Goal: Task Accomplishment & Management: Complete application form

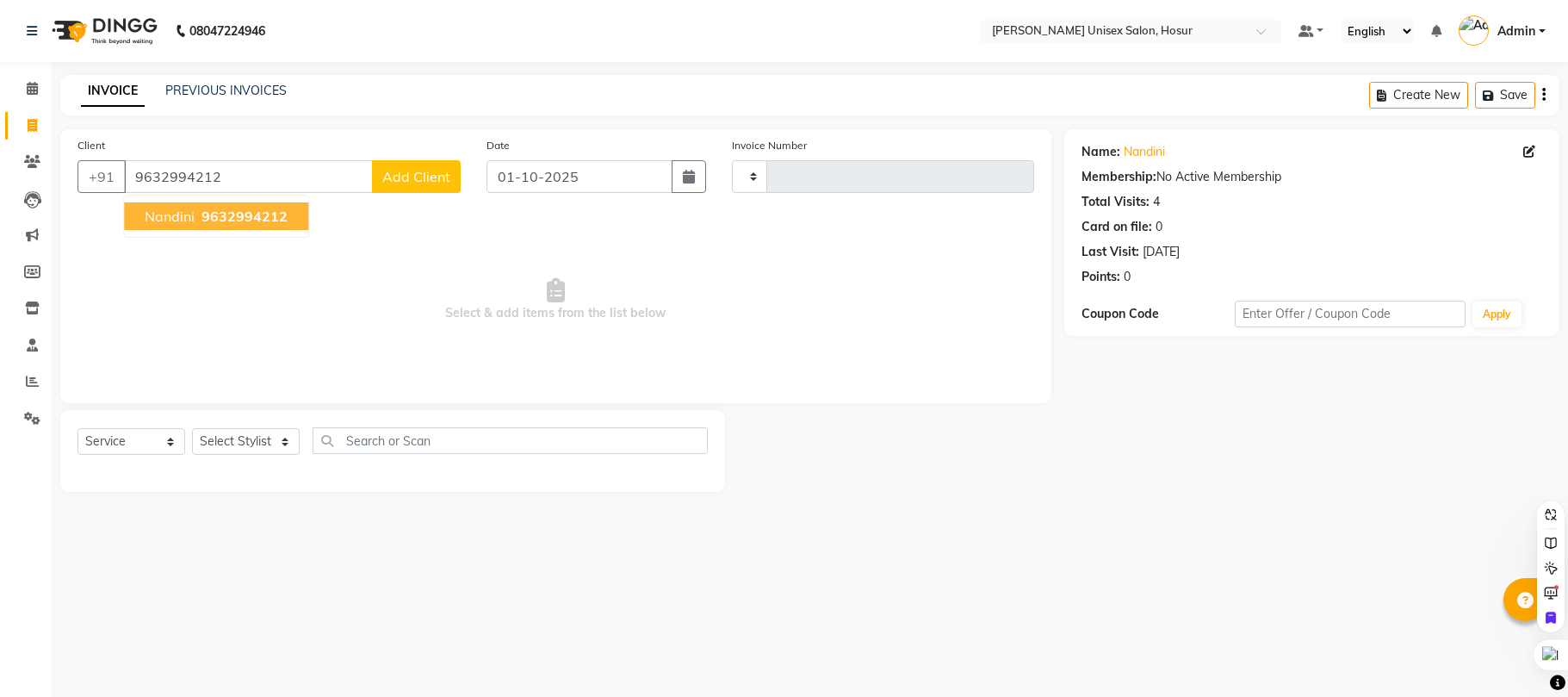
select select "service"
click at [225, 218] on span "9632994212" at bounding box center [245, 216] width 87 height 17
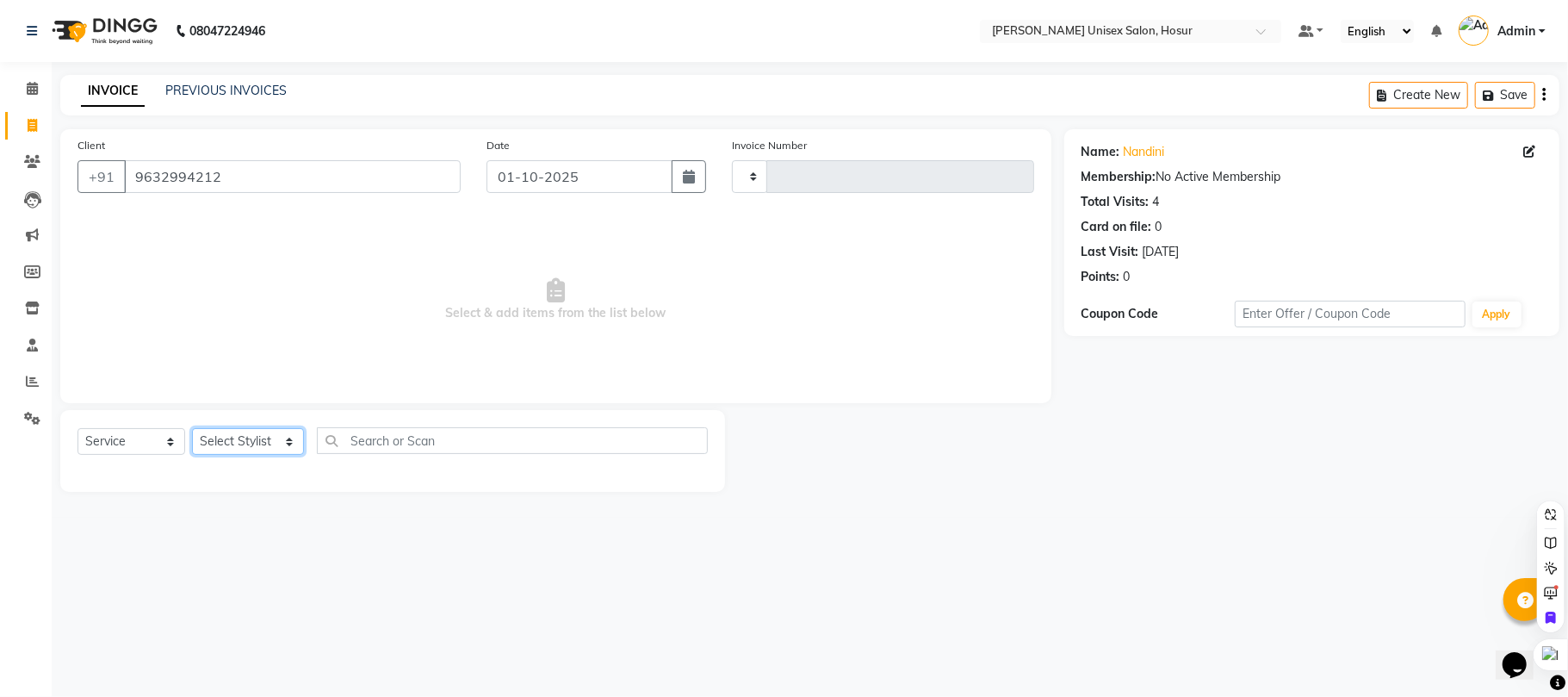
click at [269, 438] on select "Select Stylist [PERSON_NAME] [PERSON_NAME] Manager [PERSON_NAME] [PERSON_NAME] …" at bounding box center [247, 441] width 112 height 26
select select "85173"
click at [192, 428] on select "Select Stylist [PERSON_NAME] [PERSON_NAME] Manager [PERSON_NAME] [PERSON_NAME] …" at bounding box center [247, 441] width 112 height 26
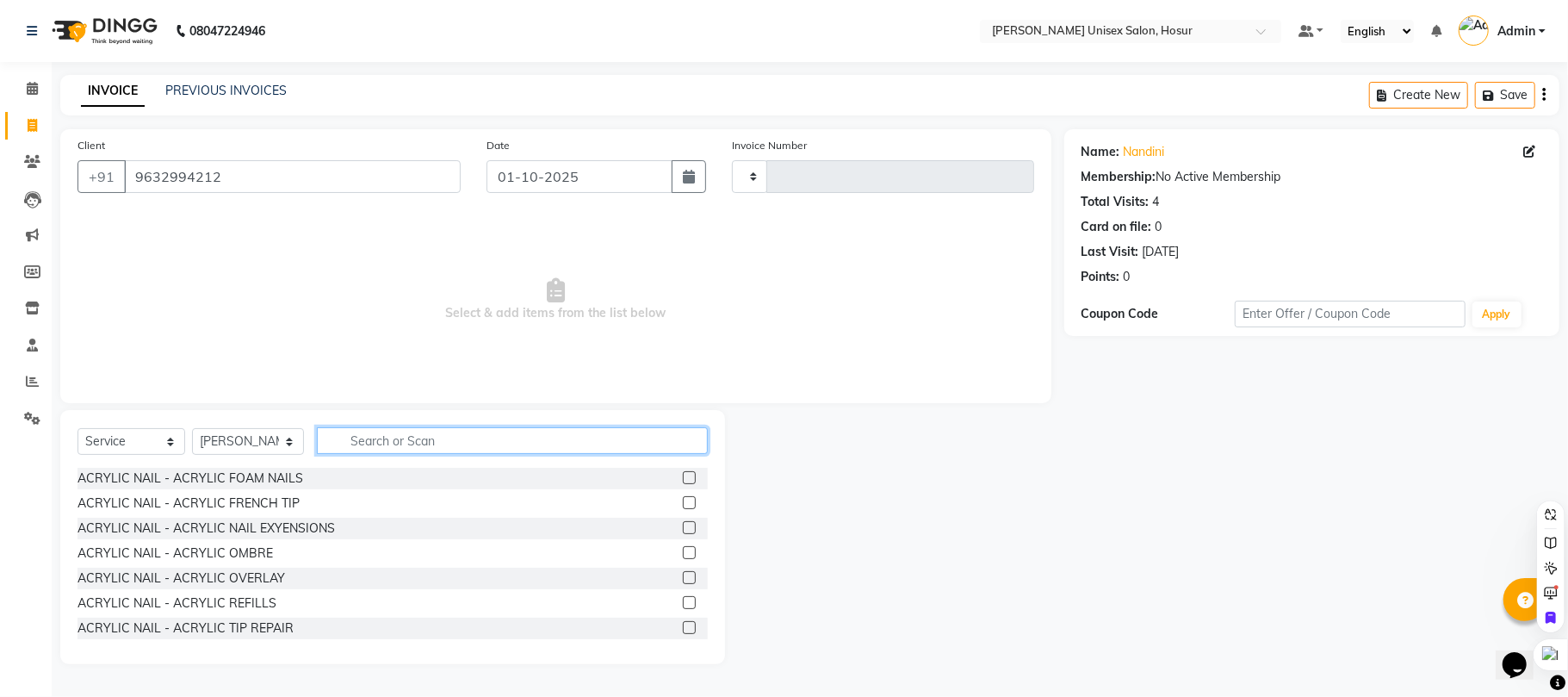
click at [383, 437] on input "text" at bounding box center [513, 440] width 391 height 26
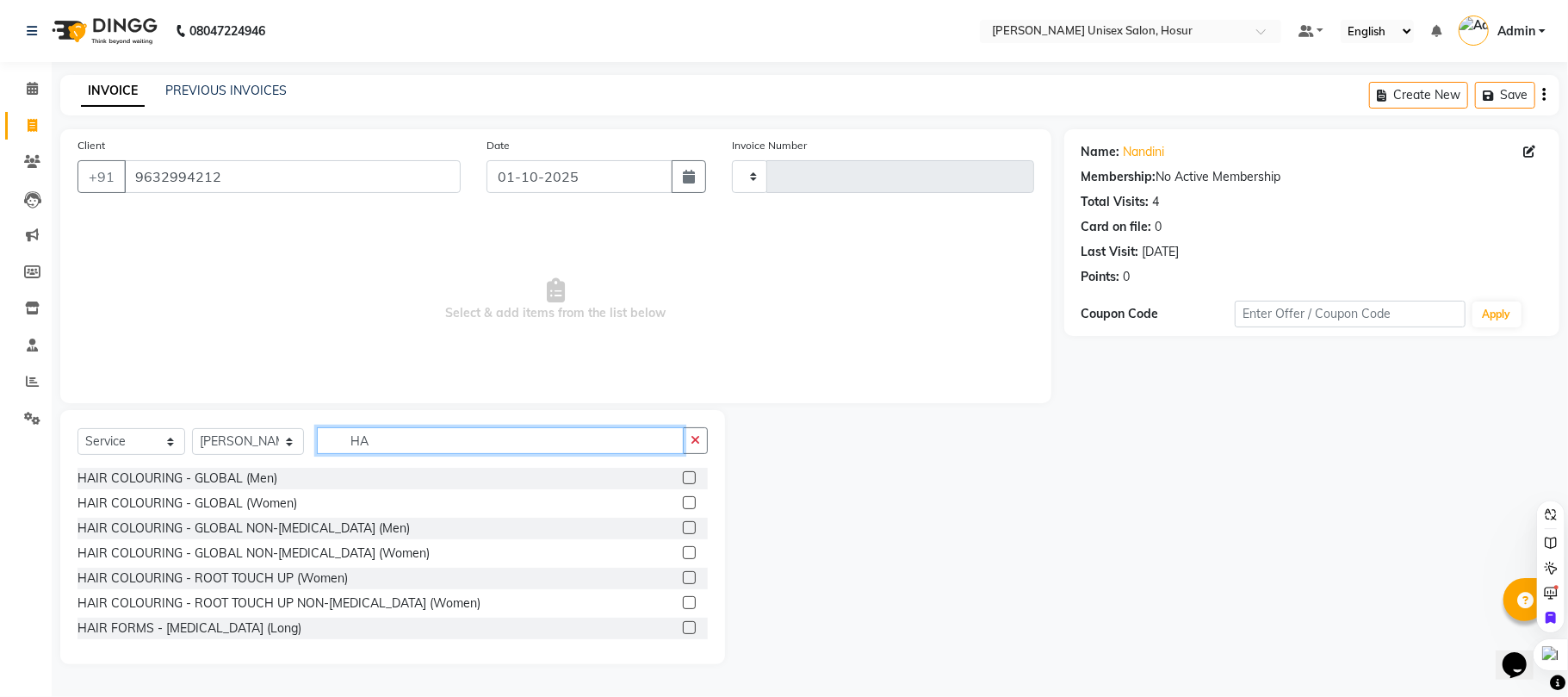
type input "H"
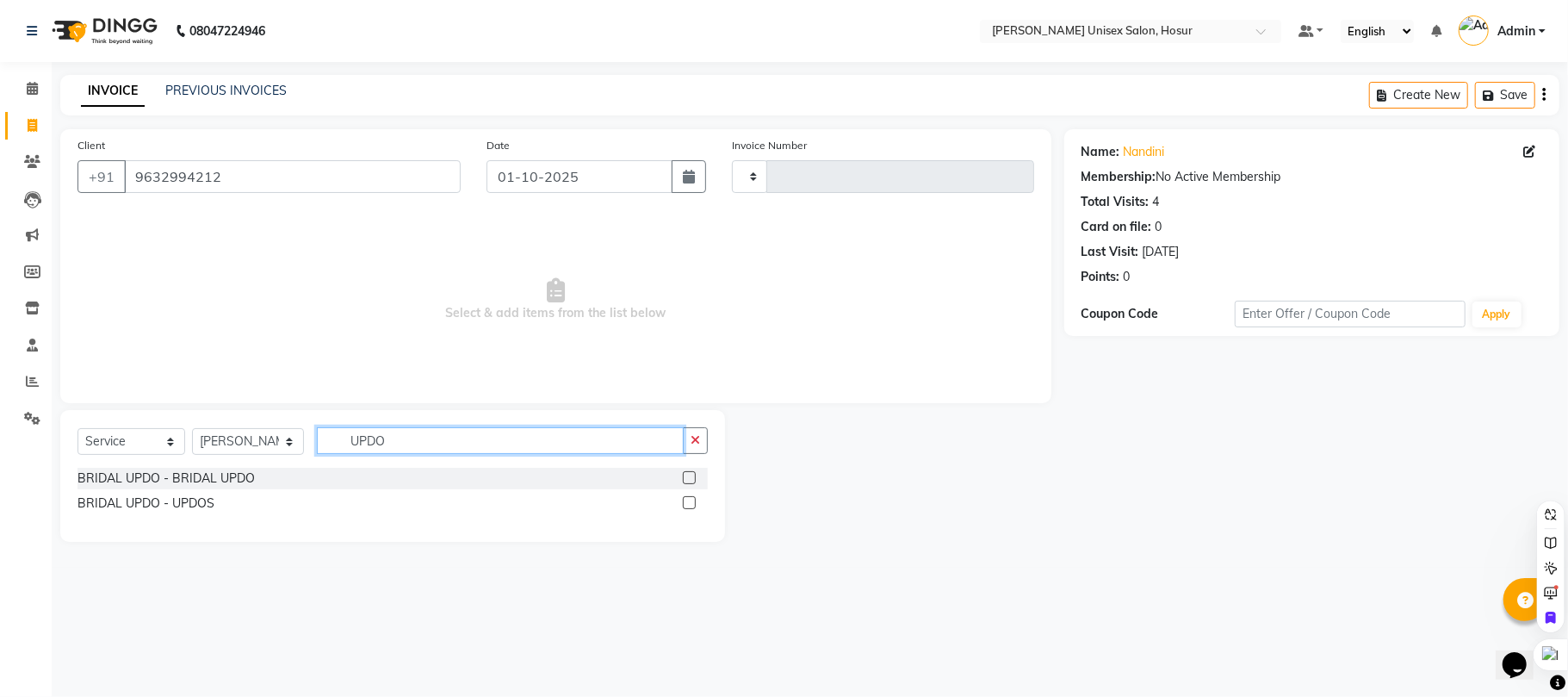
type input "UPDO"
click at [684, 503] on label at bounding box center [689, 502] width 13 height 13
click at [684, 503] on input "checkbox" at bounding box center [689, 503] width 11 height 11
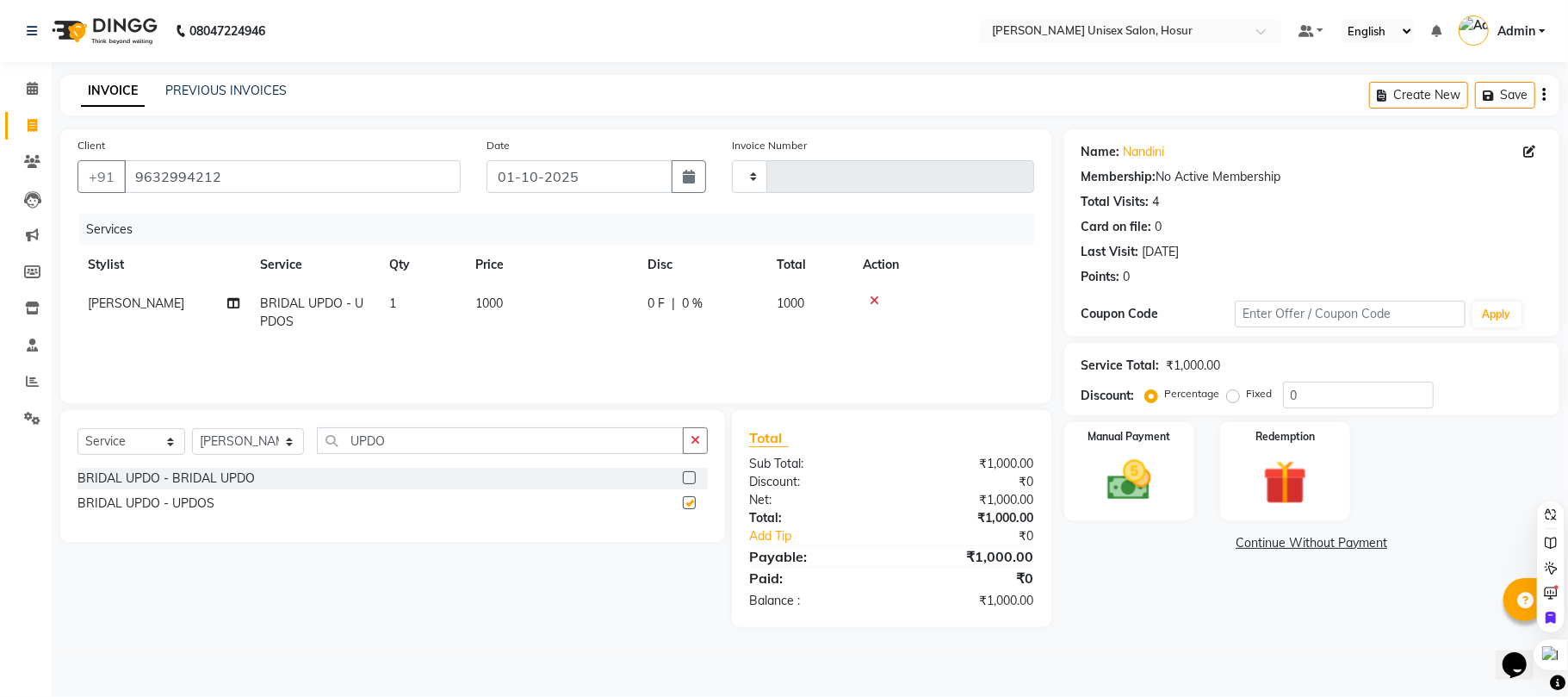
checkbox input "false"
click at [512, 305] on td "1000" at bounding box center [550, 312] width 172 height 56
select select "85173"
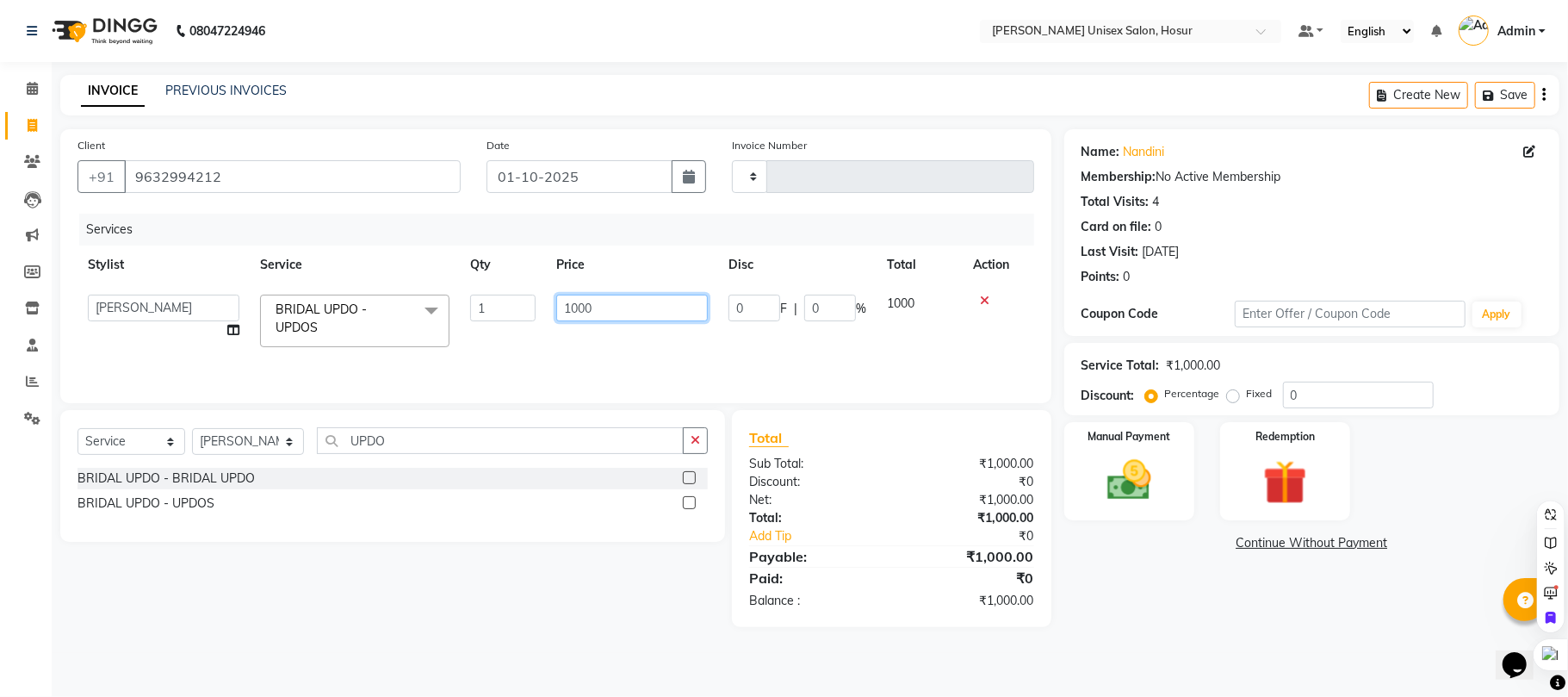
click at [608, 311] on input "1000" at bounding box center [632, 308] width 151 height 26
type input "1500"
click at [421, 435] on input "UPDO" at bounding box center [500, 440] width 367 height 26
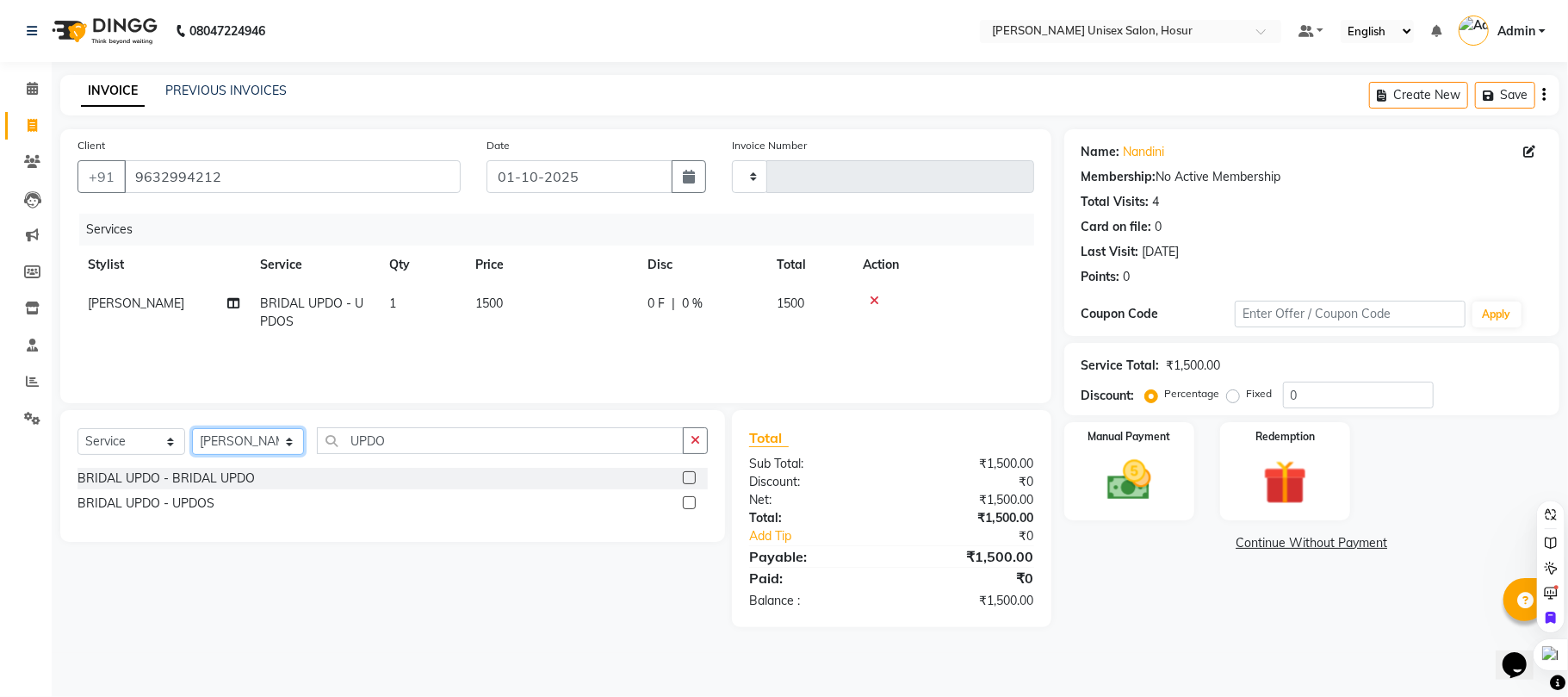
click at [265, 442] on select "Select Stylist [PERSON_NAME] [PERSON_NAME] Manager [PERSON_NAME] [PERSON_NAME] …" at bounding box center [247, 441] width 112 height 26
select select "54020"
click at [192, 428] on select "Select Stylist [PERSON_NAME] [PERSON_NAME] Manager [PERSON_NAME] [PERSON_NAME] …" at bounding box center [247, 441] width 112 height 26
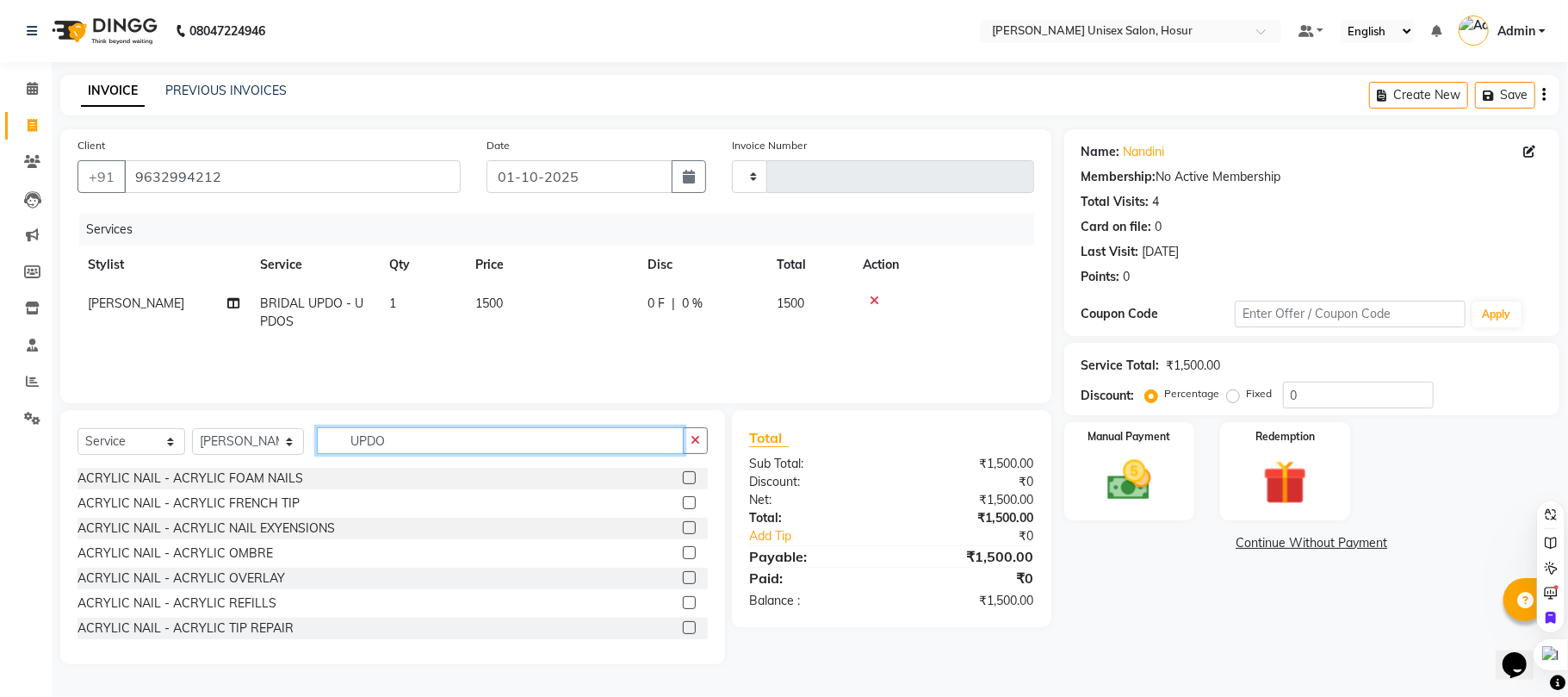
click at [455, 449] on input "UPDO" at bounding box center [500, 440] width 367 height 26
type input "U"
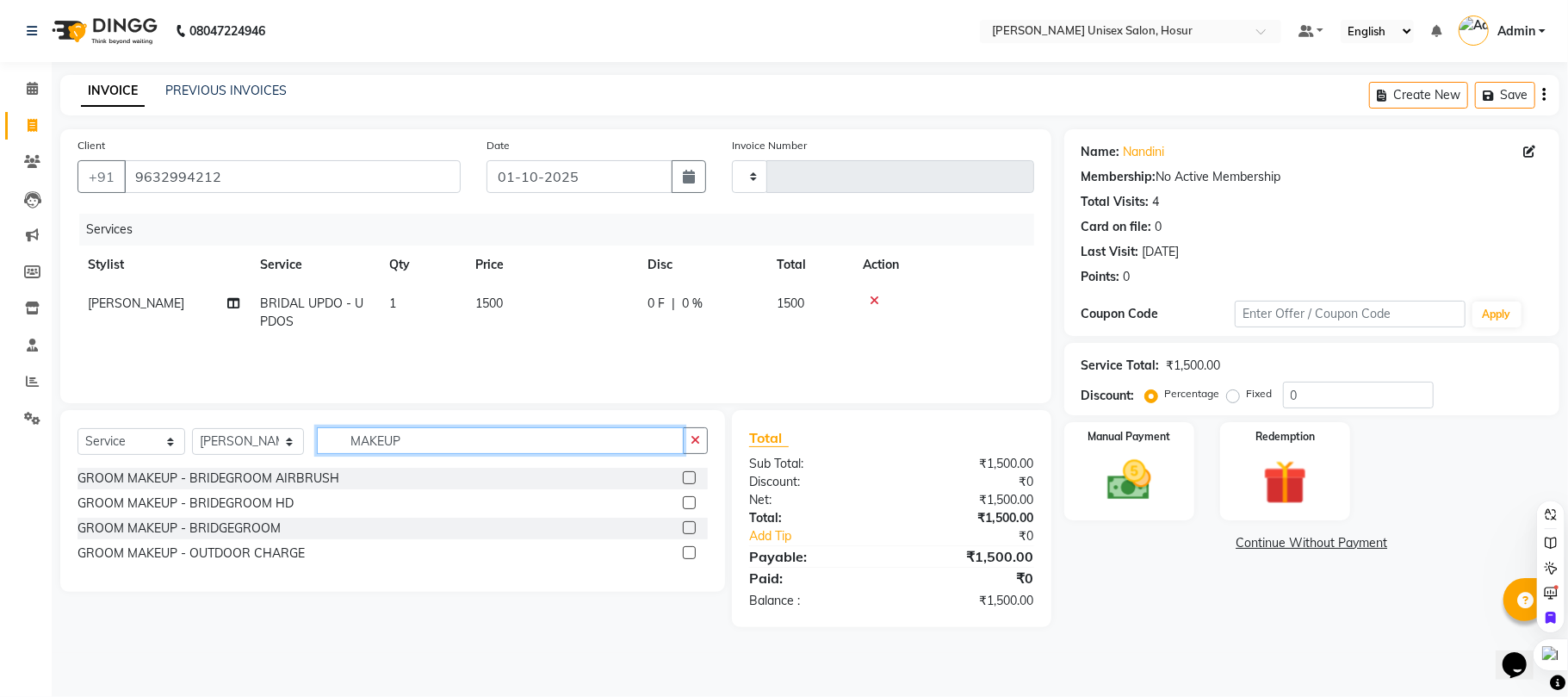
type input "MAKEUP"
click at [686, 524] on label at bounding box center [689, 528] width 13 height 13
click at [686, 524] on input "checkbox" at bounding box center [689, 529] width 11 height 11
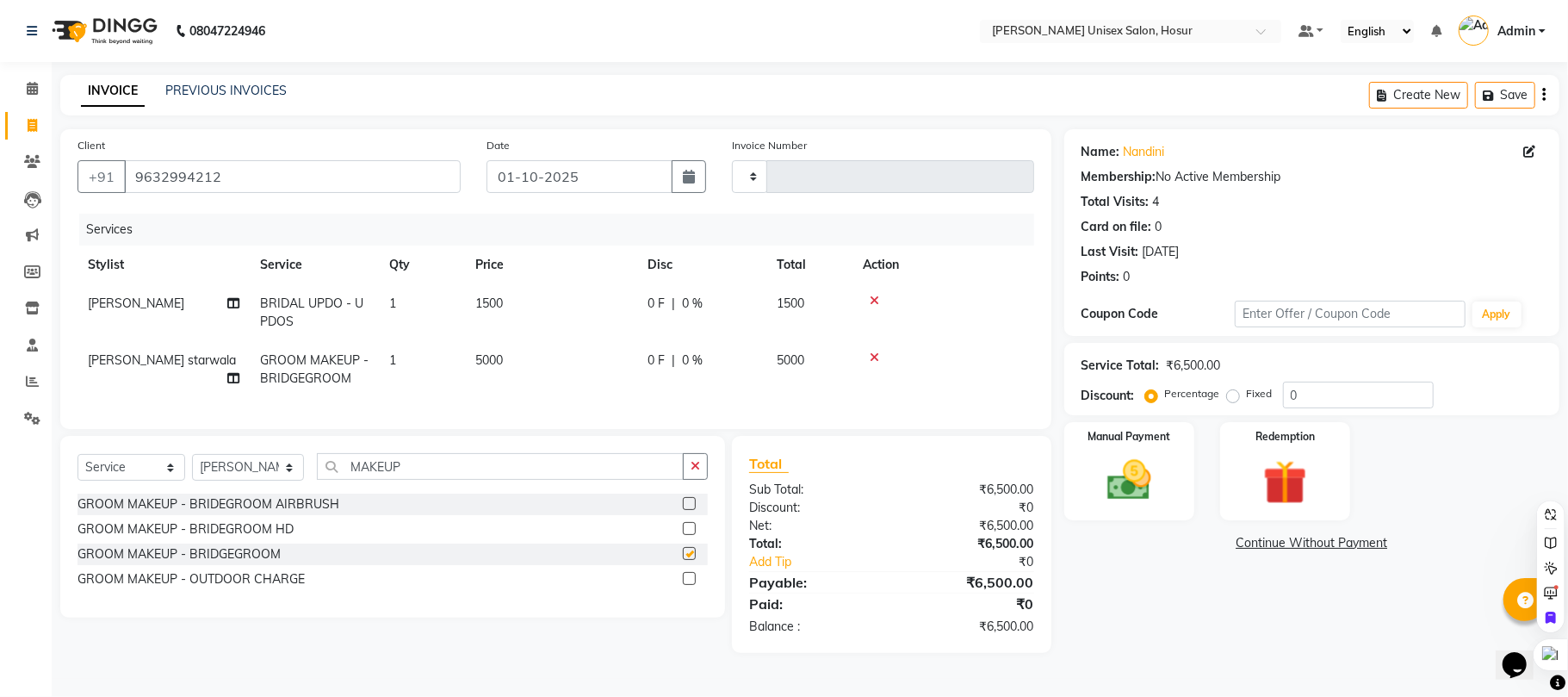
checkbox input "false"
click at [514, 356] on td "5000" at bounding box center [550, 370] width 172 height 56
select select "54020"
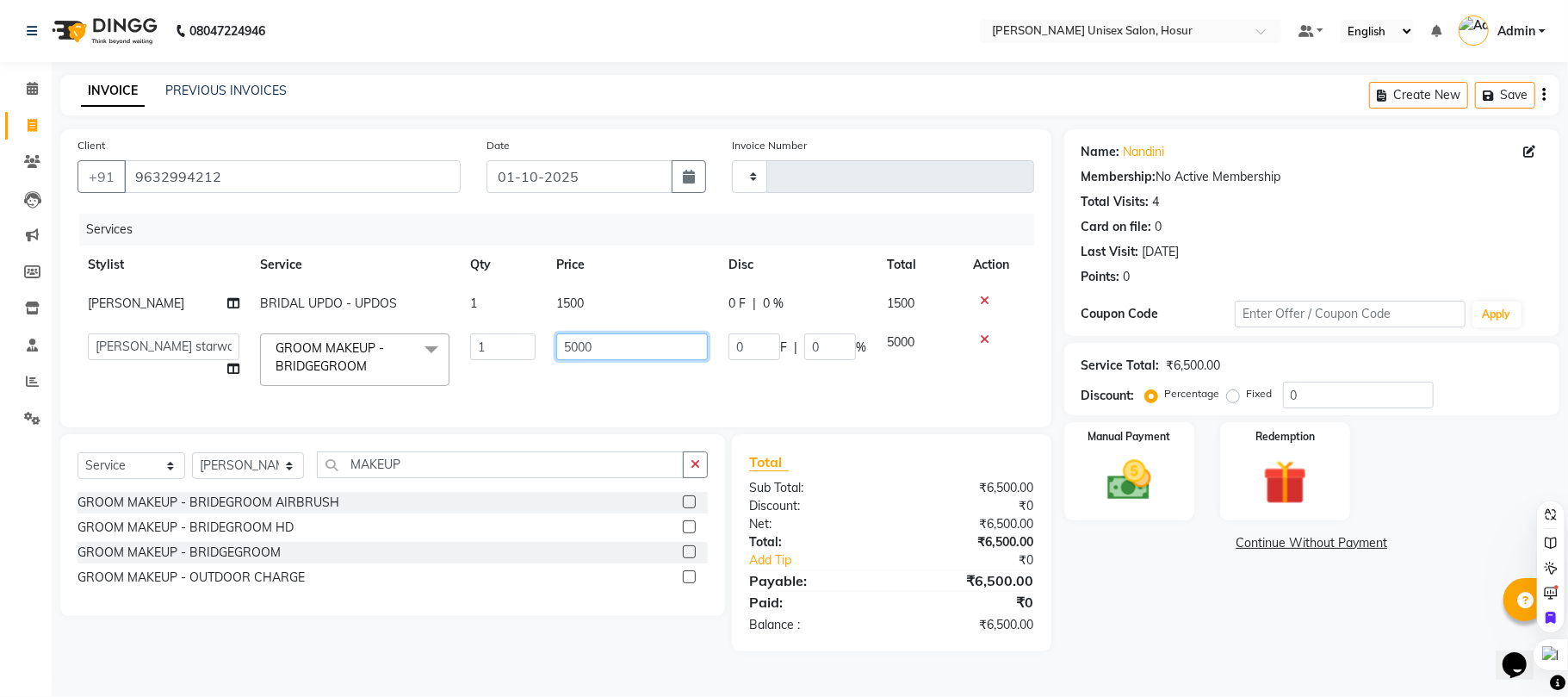
click at [607, 335] on input "5000" at bounding box center [632, 346] width 151 height 26
type input "5"
type input "1500"
click at [698, 404] on div "Services Stylist Service Qty Price Disc Total Action [PERSON_NAME] BRIDAL UPDO …" at bounding box center [555, 311] width 957 height 197
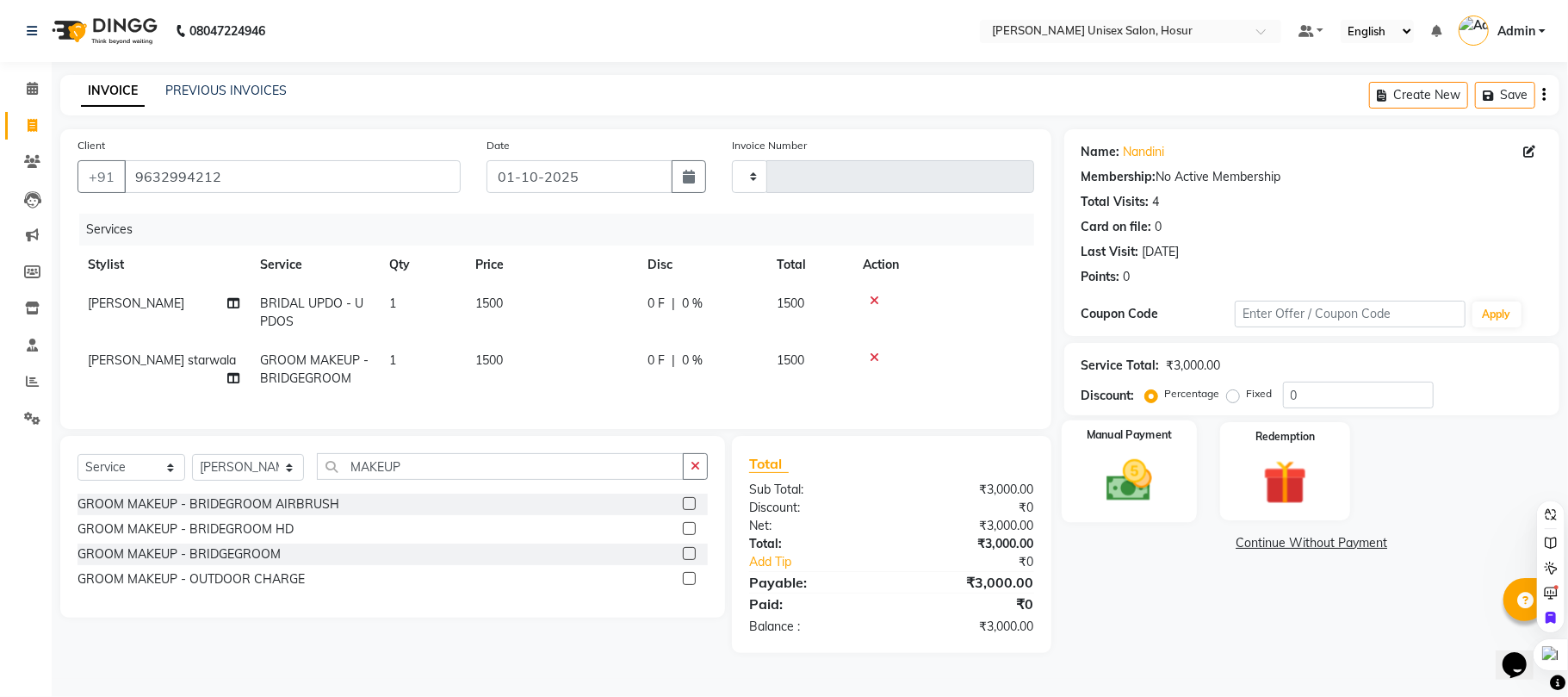
click at [1117, 496] on img at bounding box center [1130, 481] width 75 height 54
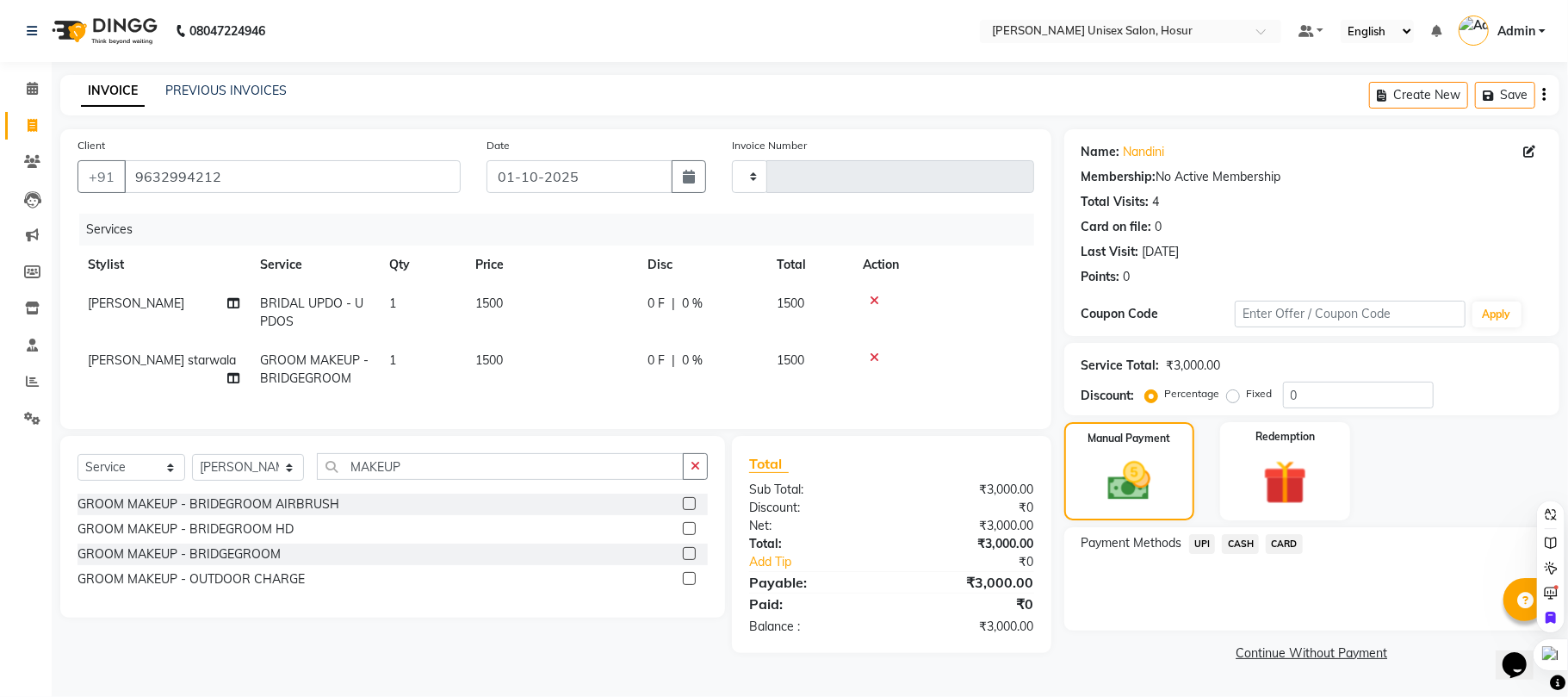
click at [1208, 547] on span "UPI" at bounding box center [1203, 544] width 26 height 20
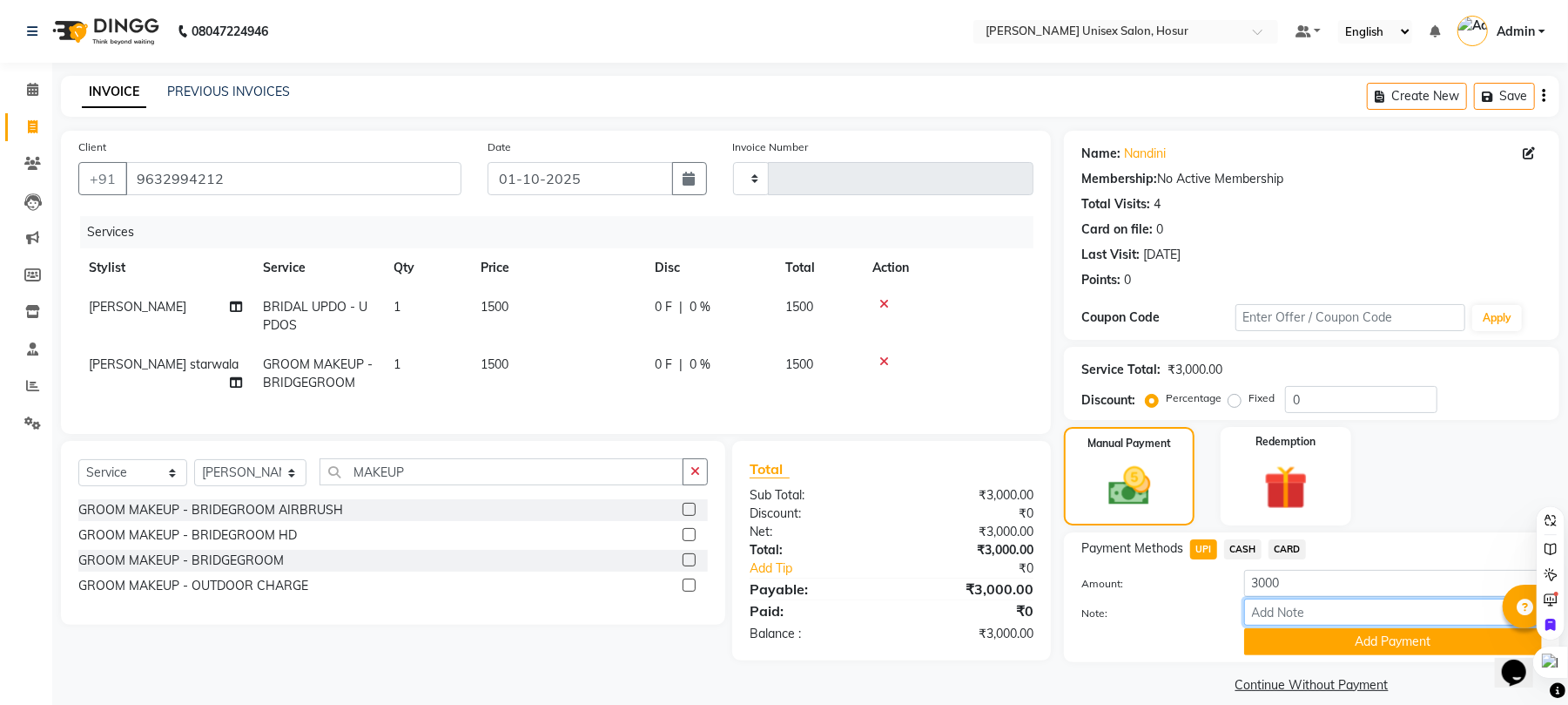
click at [1316, 614] on input "Note:" at bounding box center [1392, 612] width 298 height 27
type input "TRIAL MAKEUP AND HAIR"
click at [1336, 645] on button "Add Payment" at bounding box center [1392, 641] width 298 height 27
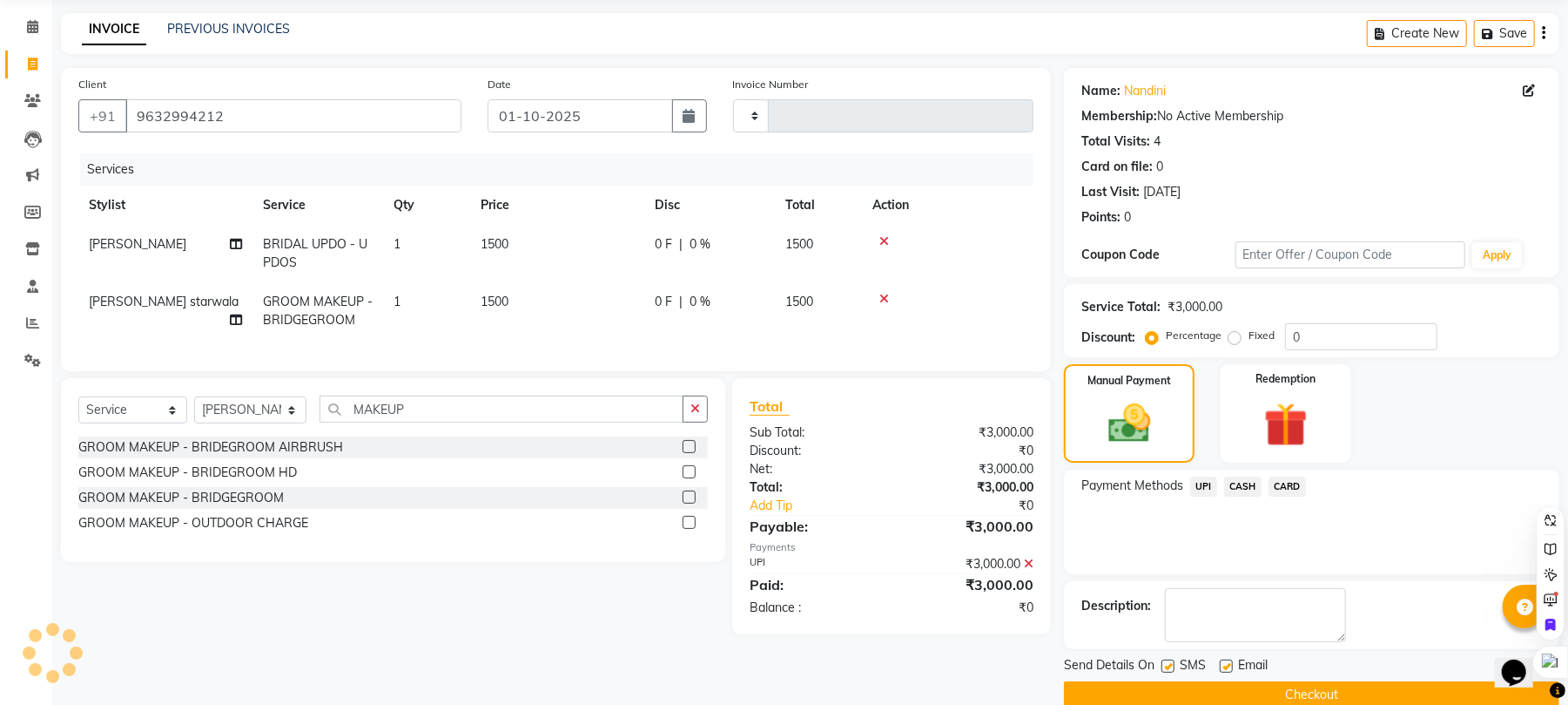
scroll to position [94, 0]
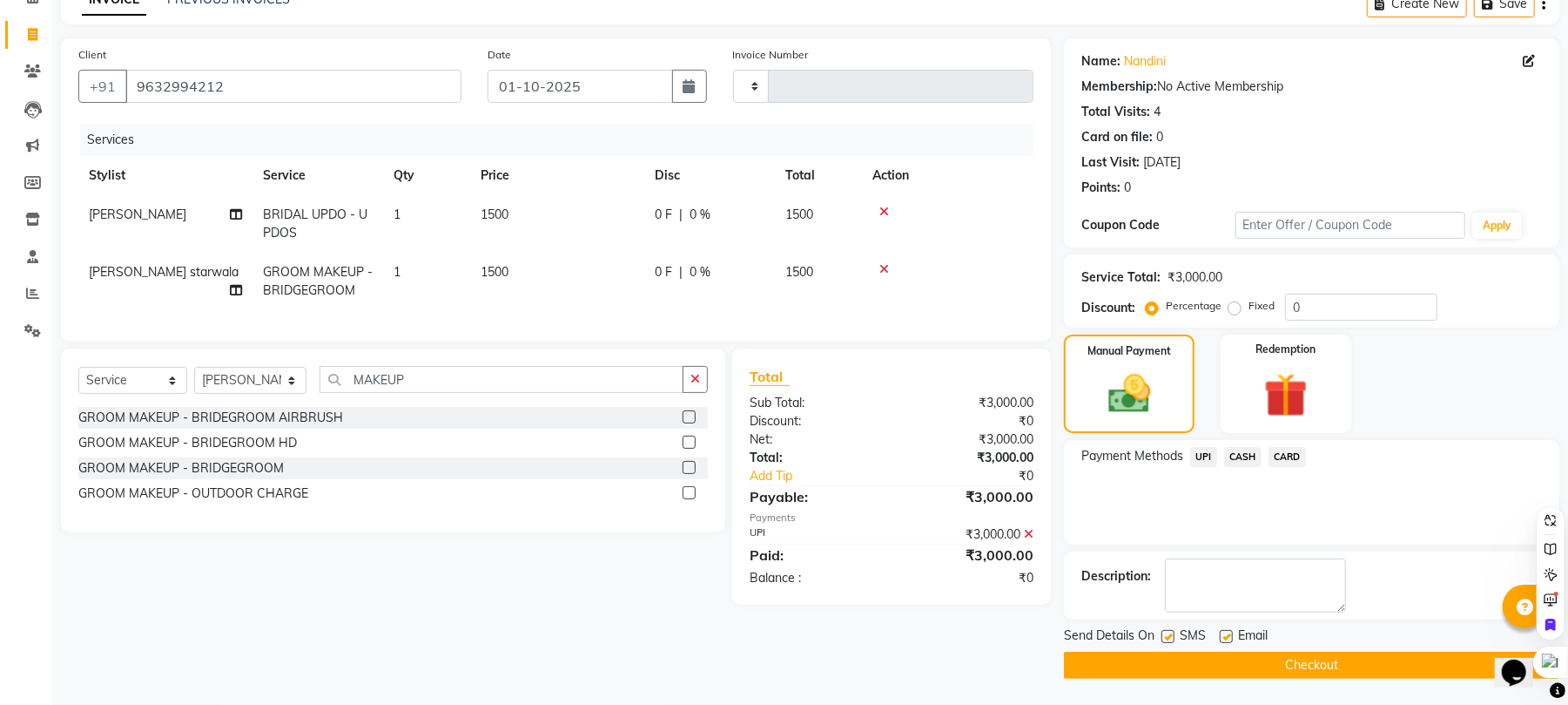
click at [1269, 653] on button "Checkout" at bounding box center [1311, 665] width 495 height 27
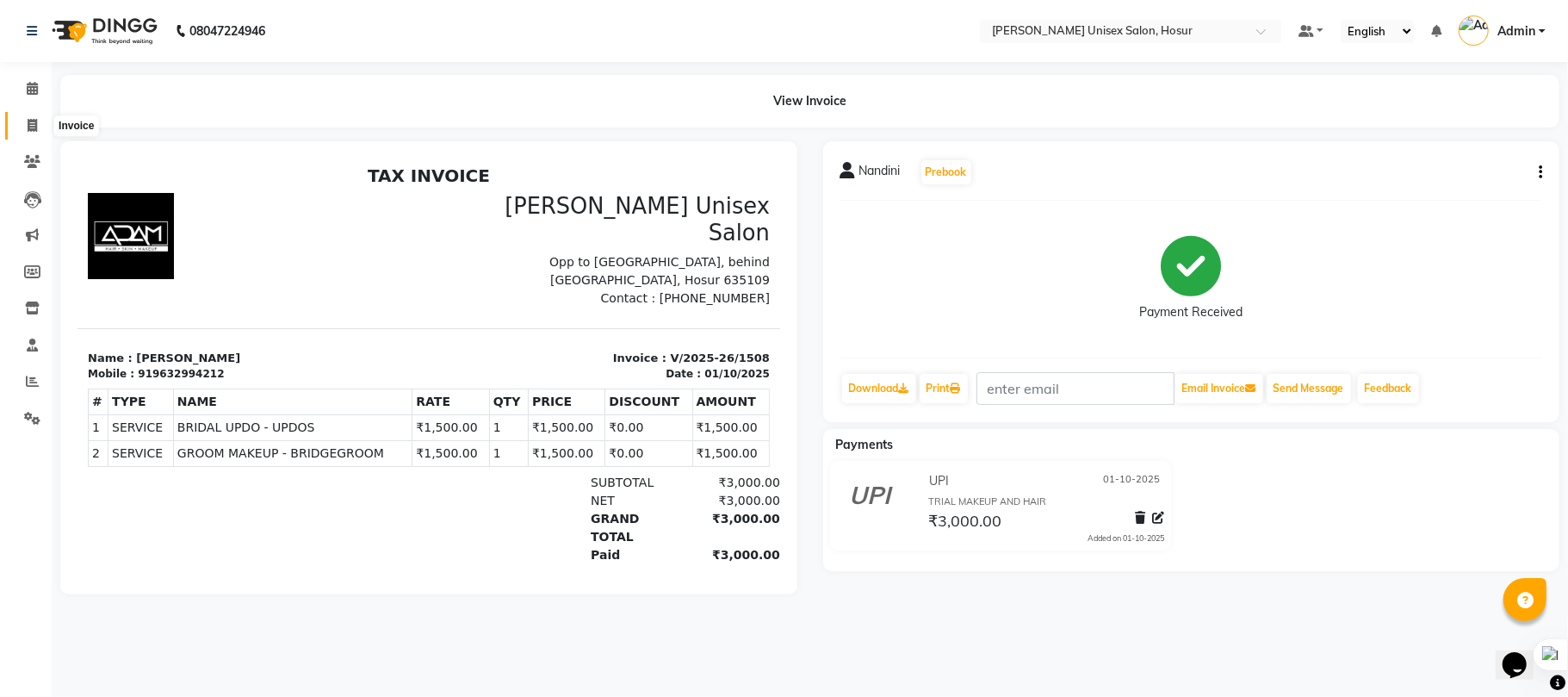
click at [36, 121] on icon at bounding box center [32, 125] width 9 height 13
select select "service"
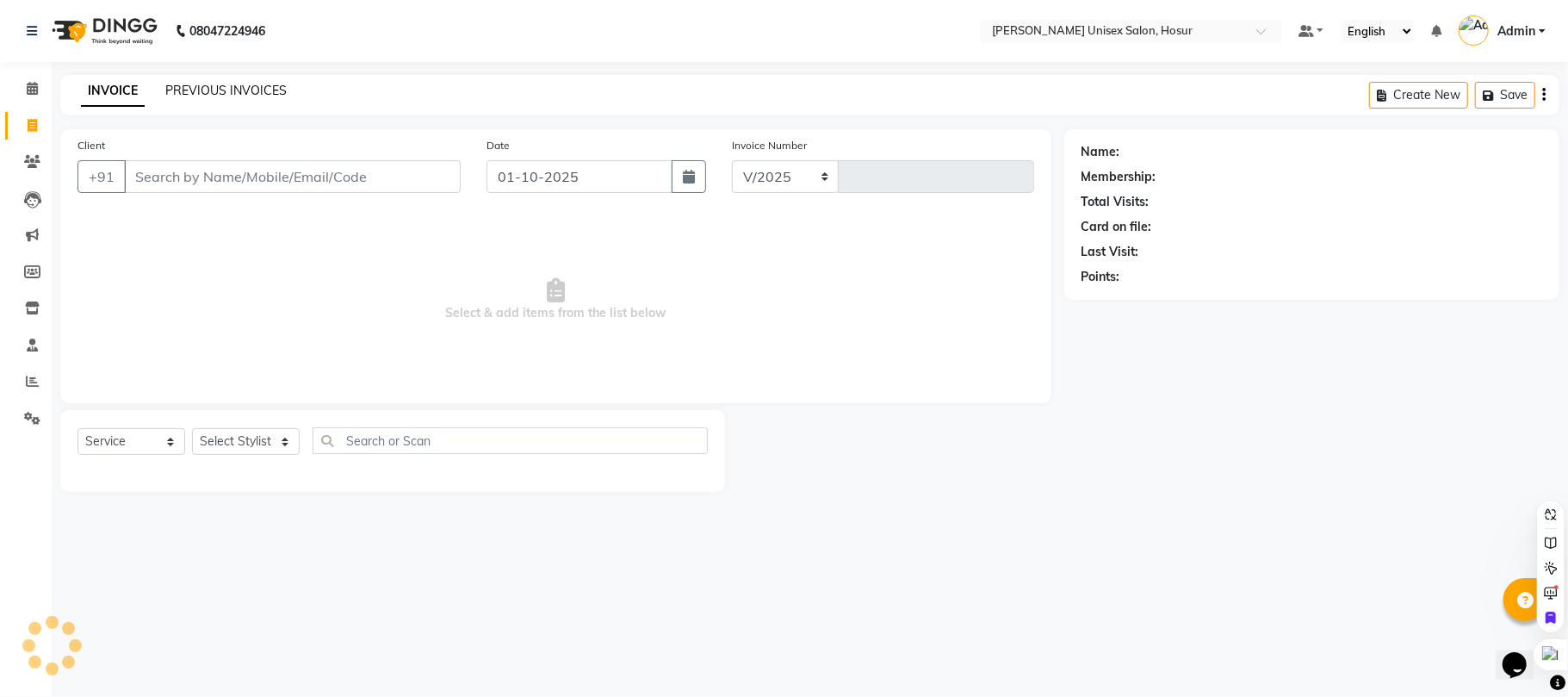
select select "6189"
type input "1509"
click at [231, 89] on link "PREVIOUS INVOICES" at bounding box center [226, 90] width 121 height 15
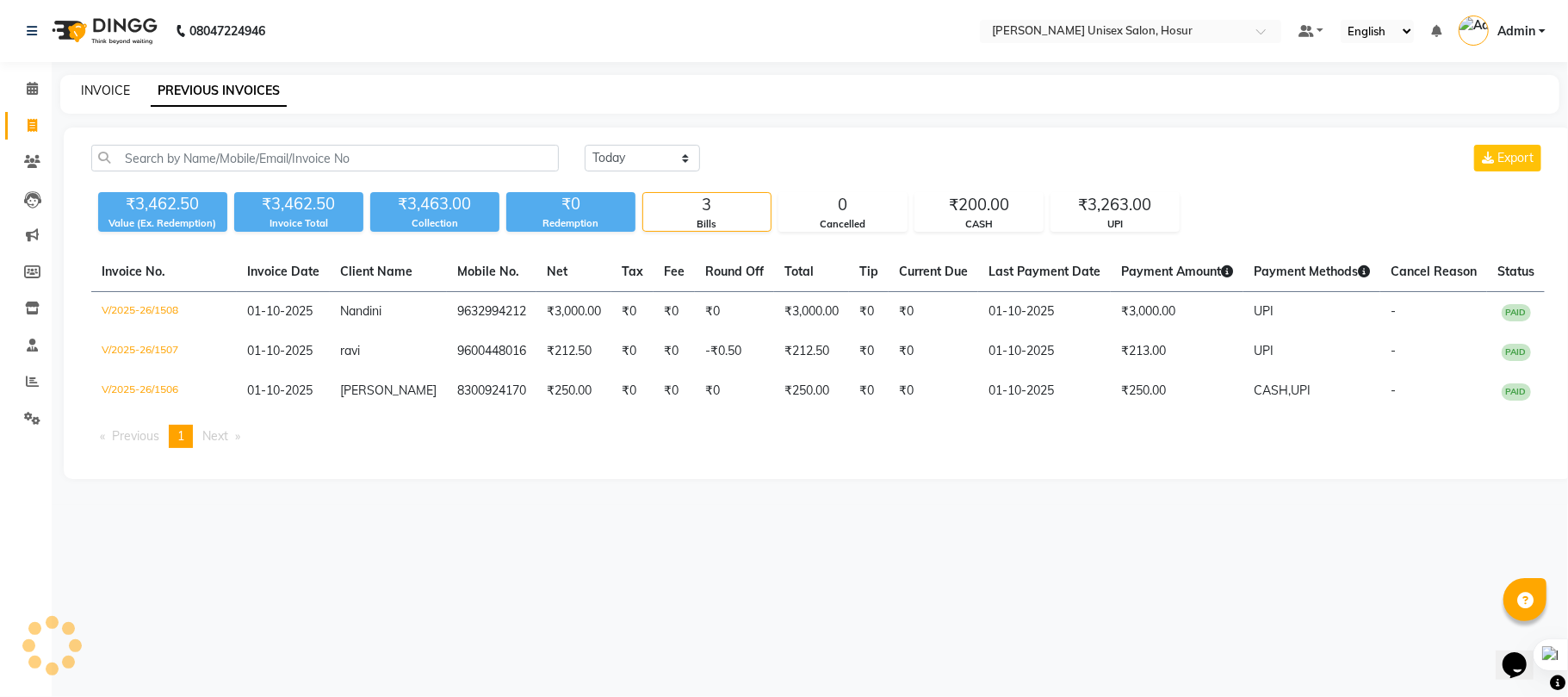
click at [97, 94] on link "INVOICE" at bounding box center [105, 90] width 49 height 15
select select "service"
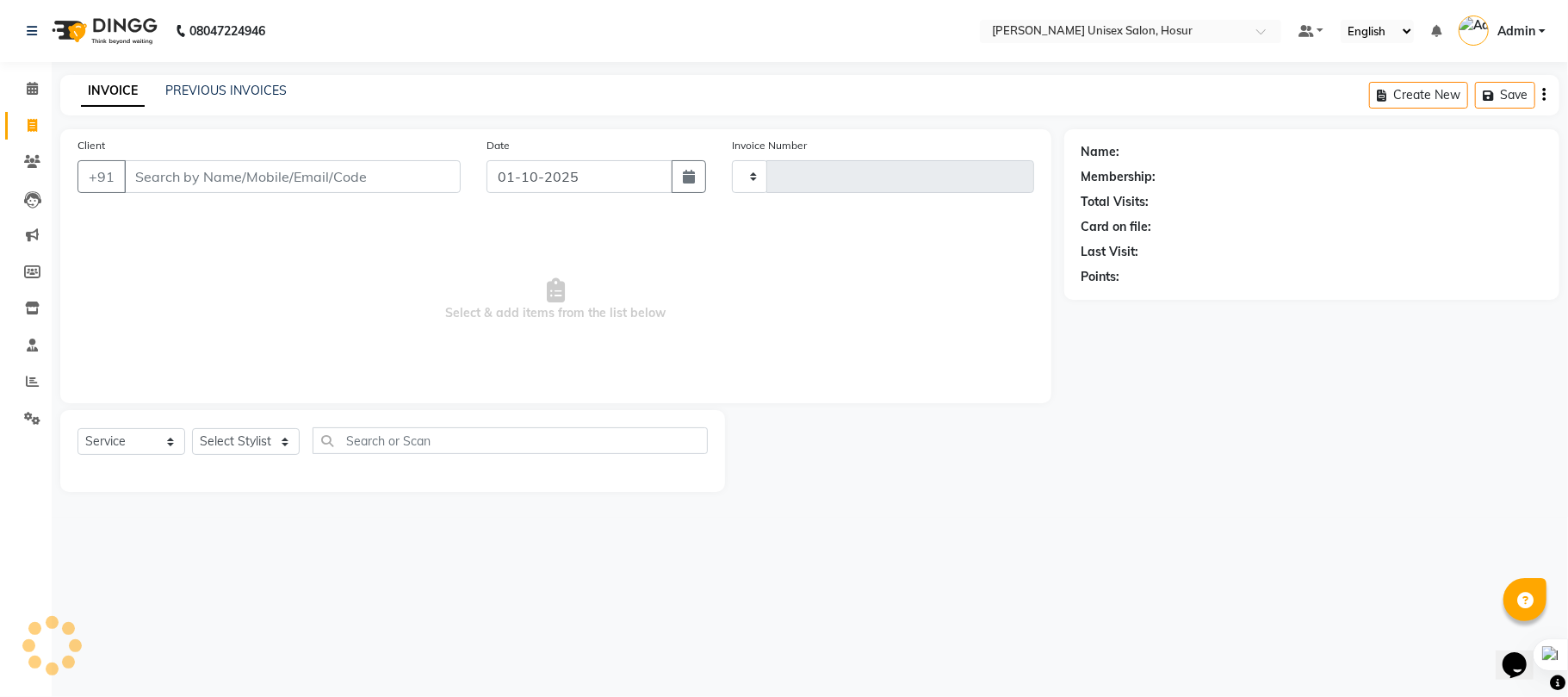
type input "1509"
select select "6189"
click at [36, 380] on icon at bounding box center [32, 381] width 13 height 13
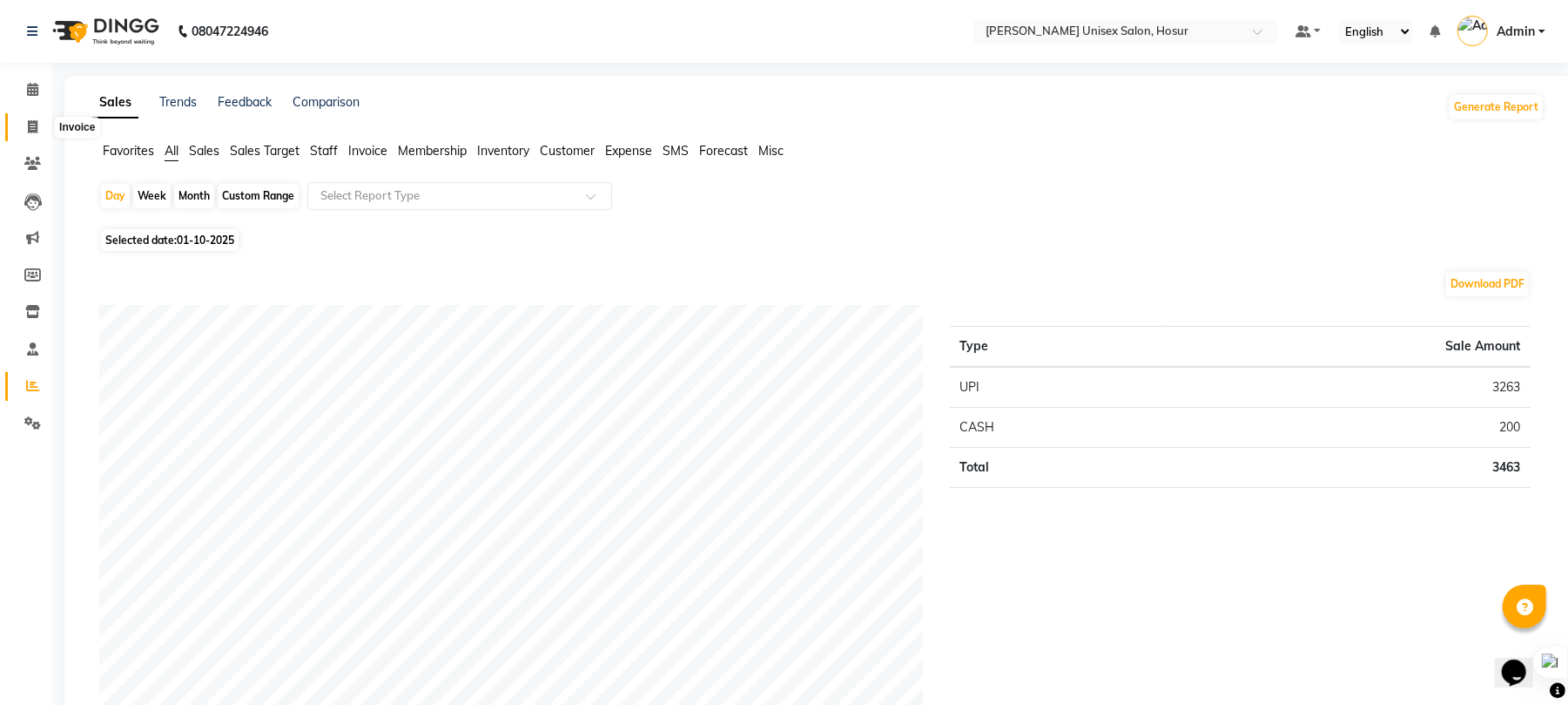
click at [33, 123] on icon at bounding box center [32, 127] width 10 height 13
select select "service"
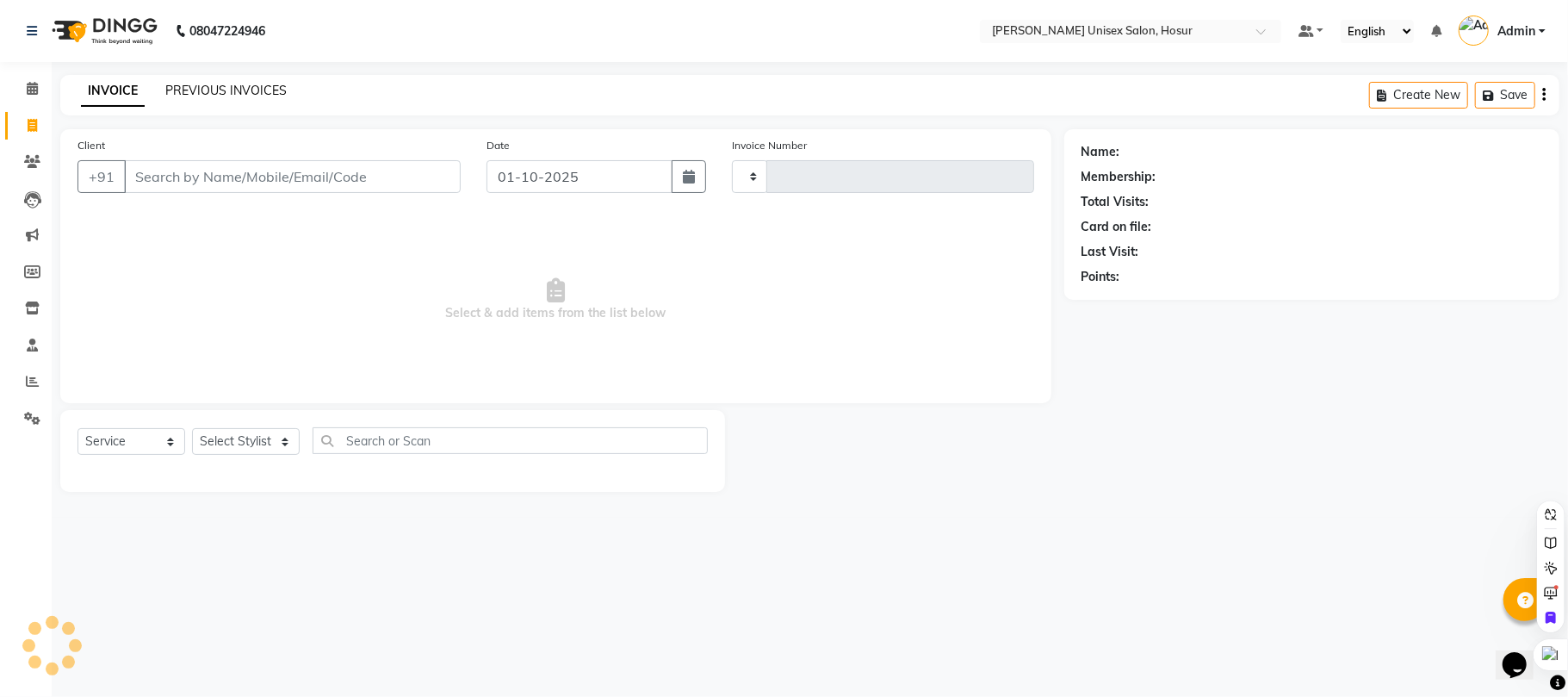
type input "1509"
select select "6189"
click at [218, 83] on link "PREVIOUS INVOICES" at bounding box center [226, 90] width 121 height 15
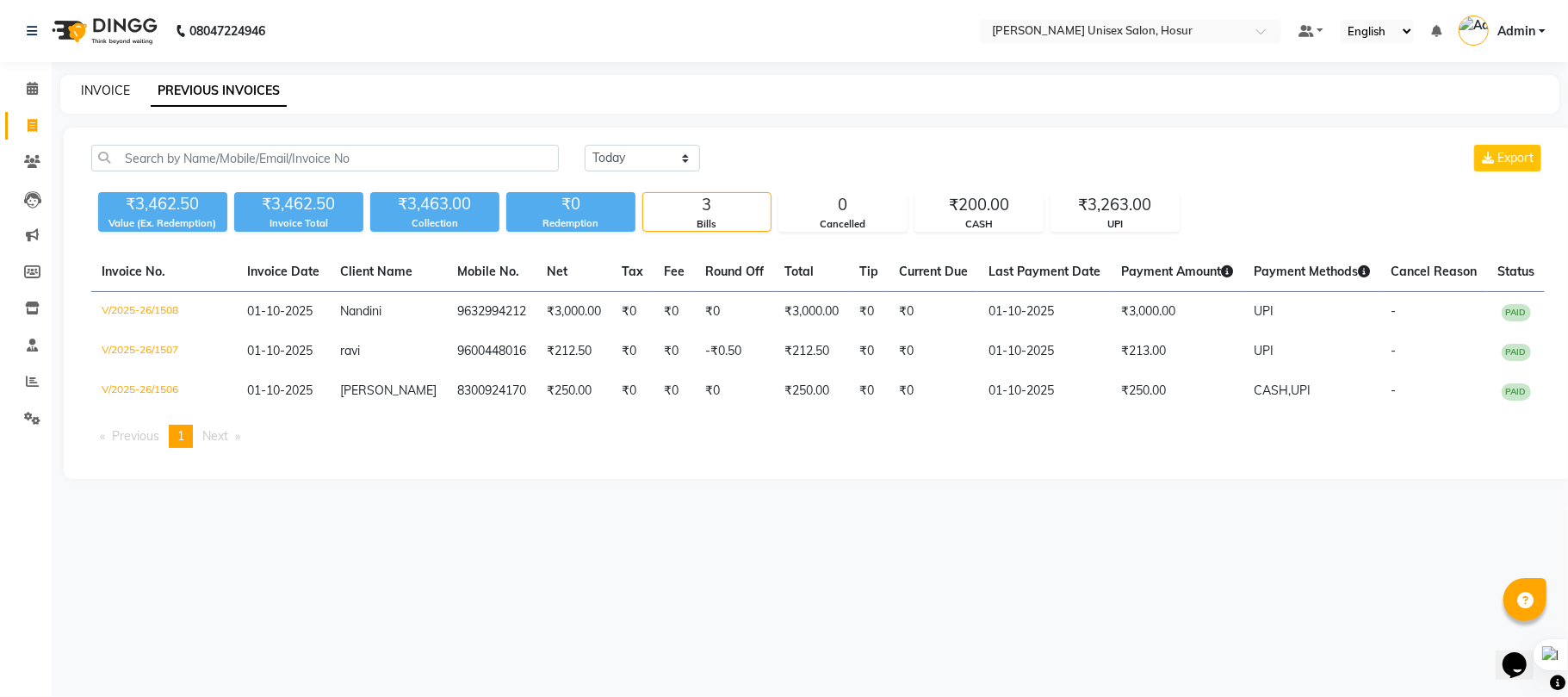
click at [111, 89] on link "INVOICE" at bounding box center [105, 90] width 49 height 15
select select "service"
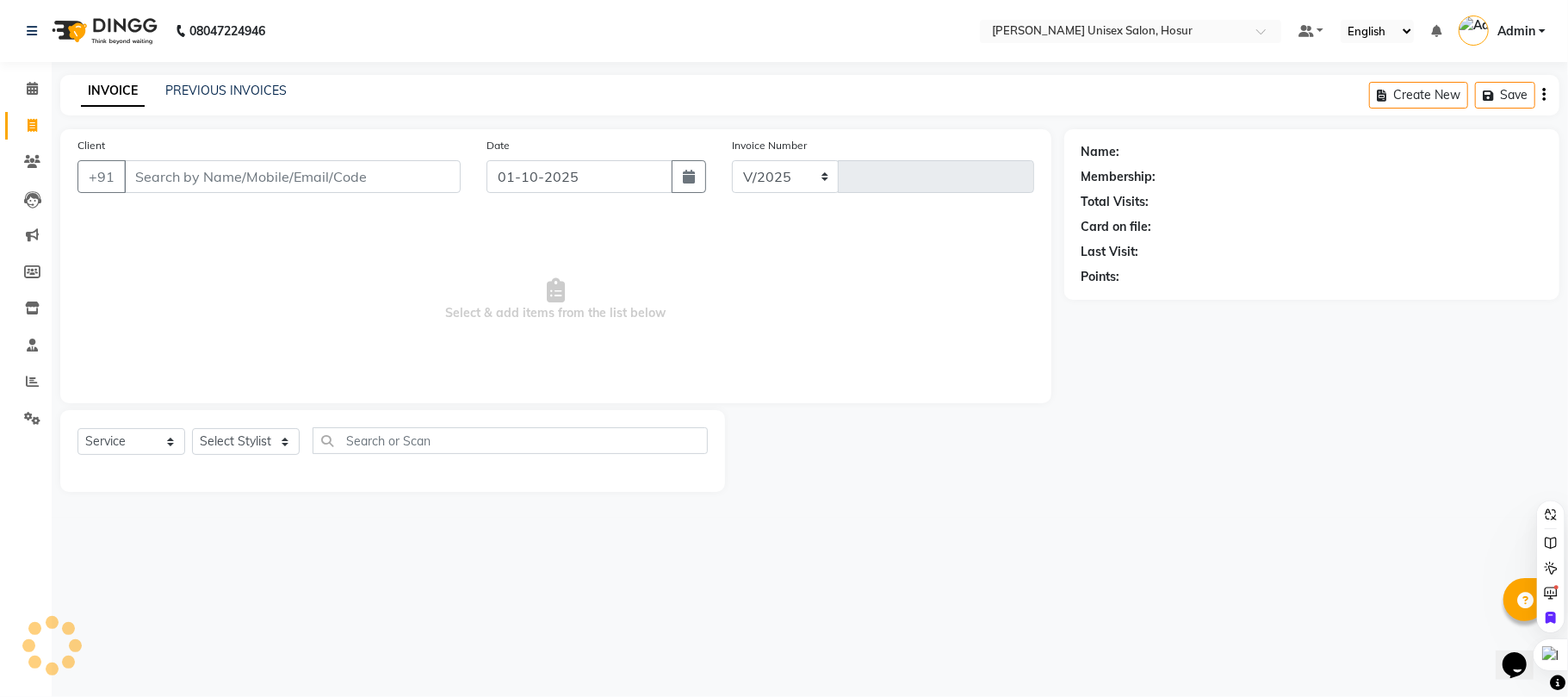
select select "6189"
type input "1509"
click at [198, 89] on link "PREVIOUS INVOICES" at bounding box center [226, 90] width 121 height 15
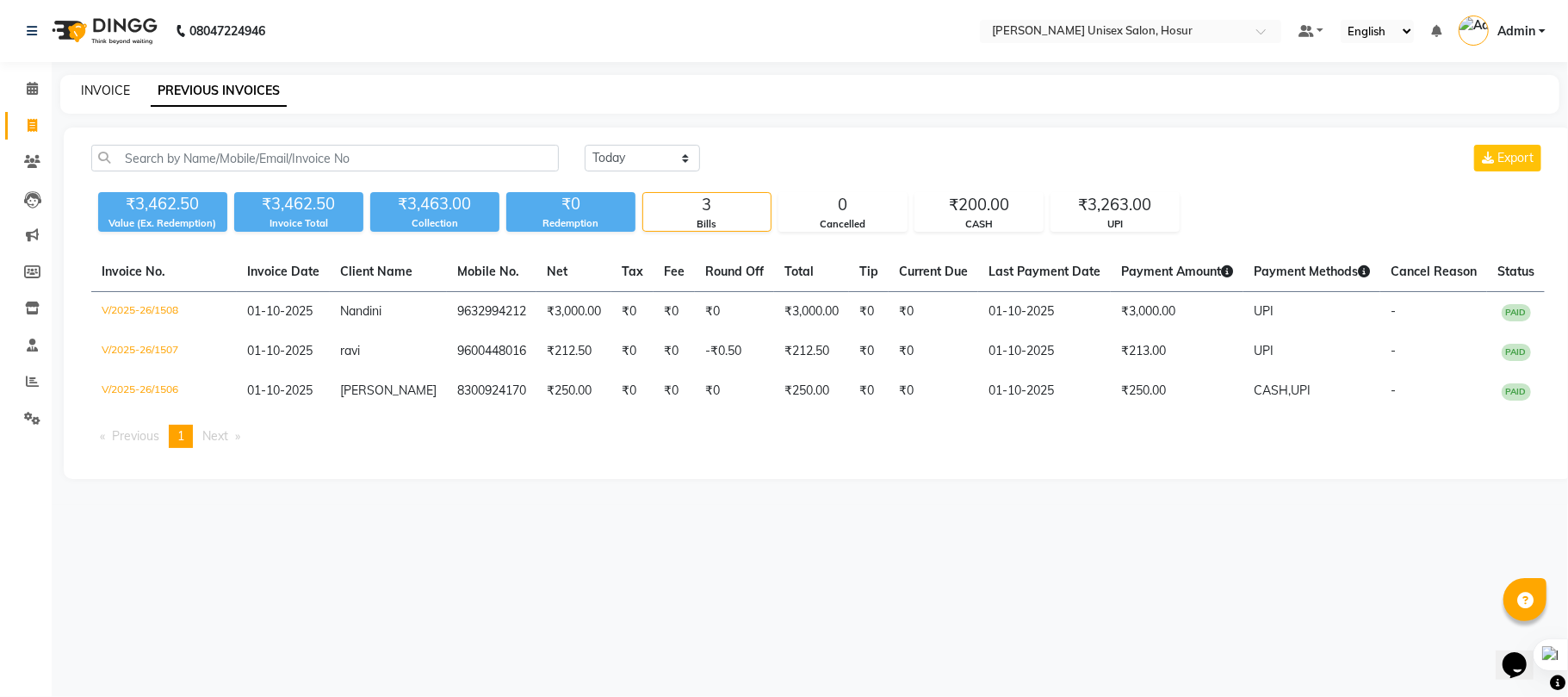
click at [115, 90] on link "INVOICE" at bounding box center [105, 90] width 49 height 15
select select "service"
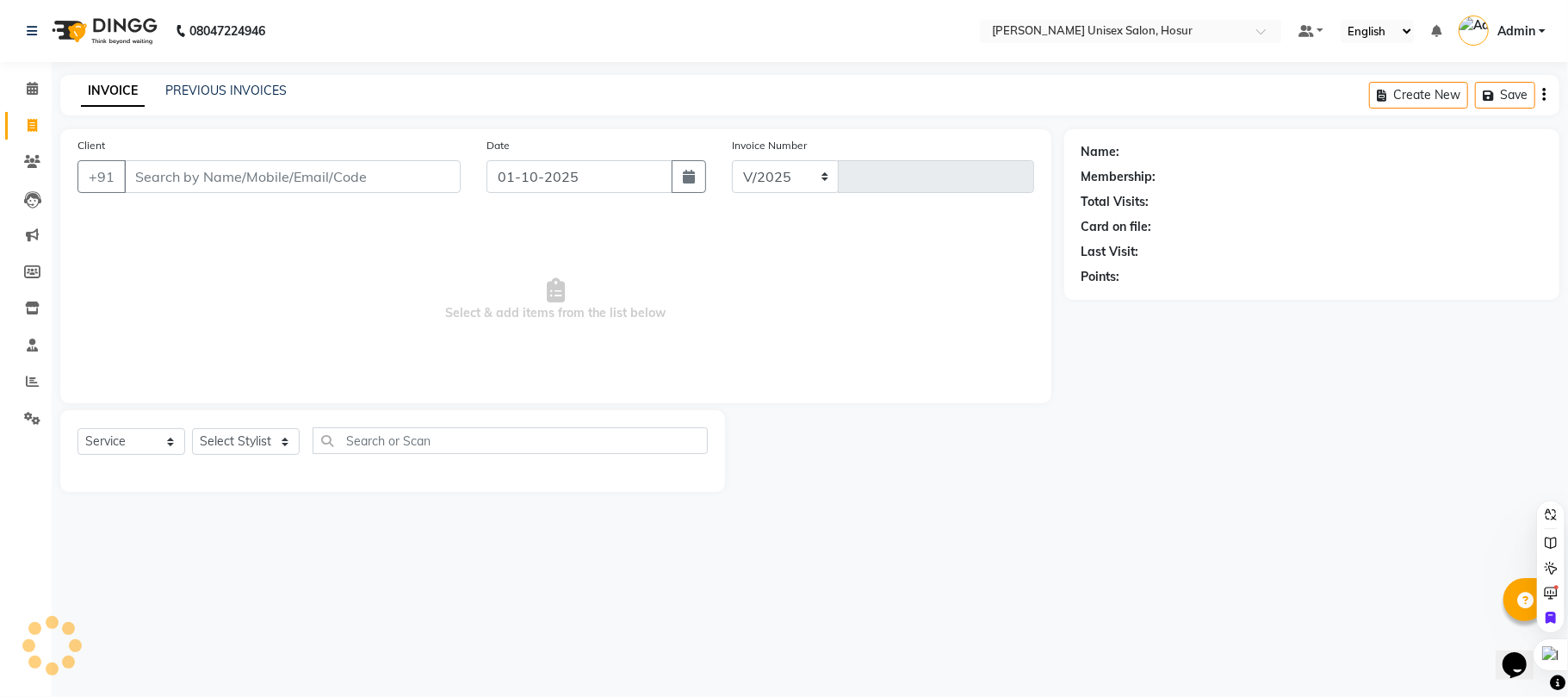
select select "6189"
type input "1509"
click at [265, 174] on input "Client" at bounding box center [293, 176] width 337 height 33
click at [242, 166] on input "Client" at bounding box center [293, 176] width 337 height 33
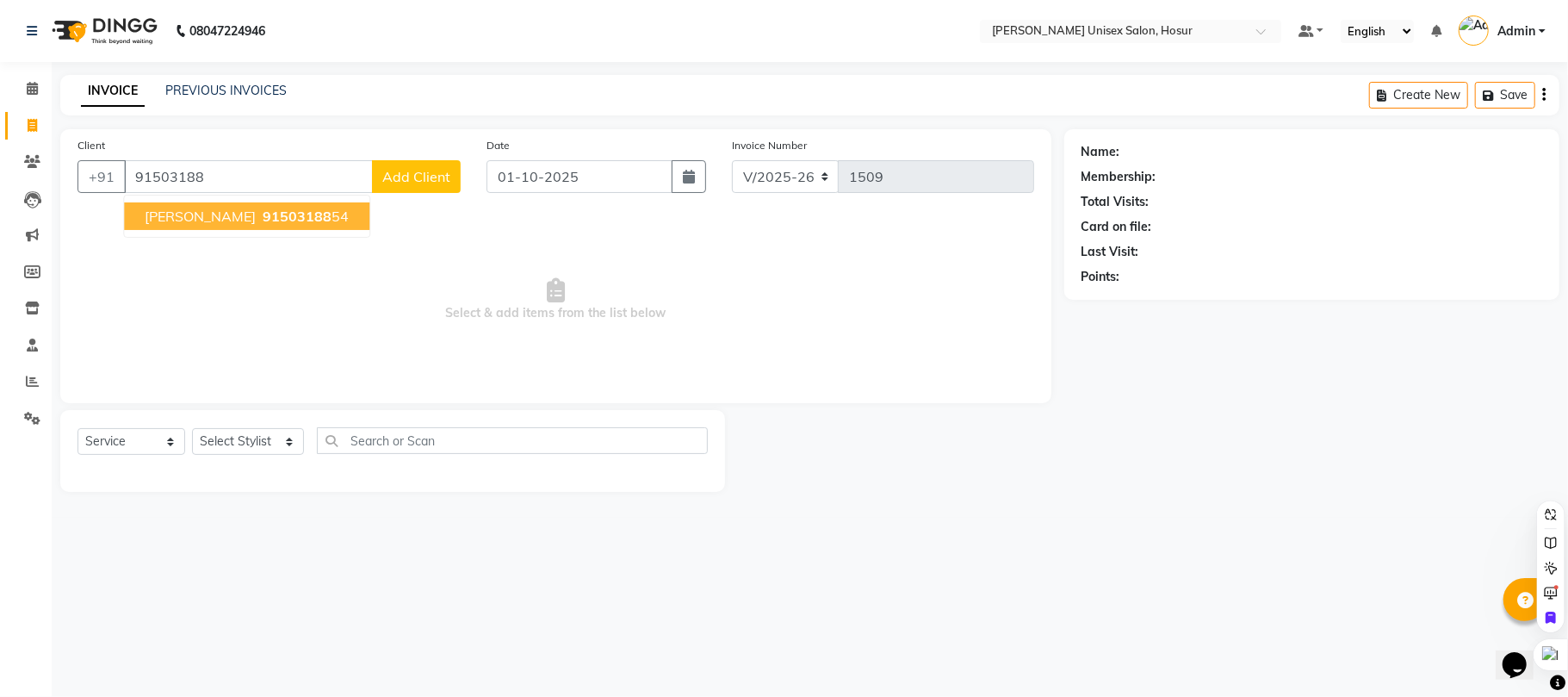
click at [262, 217] on span "91503188" at bounding box center [296, 216] width 69 height 17
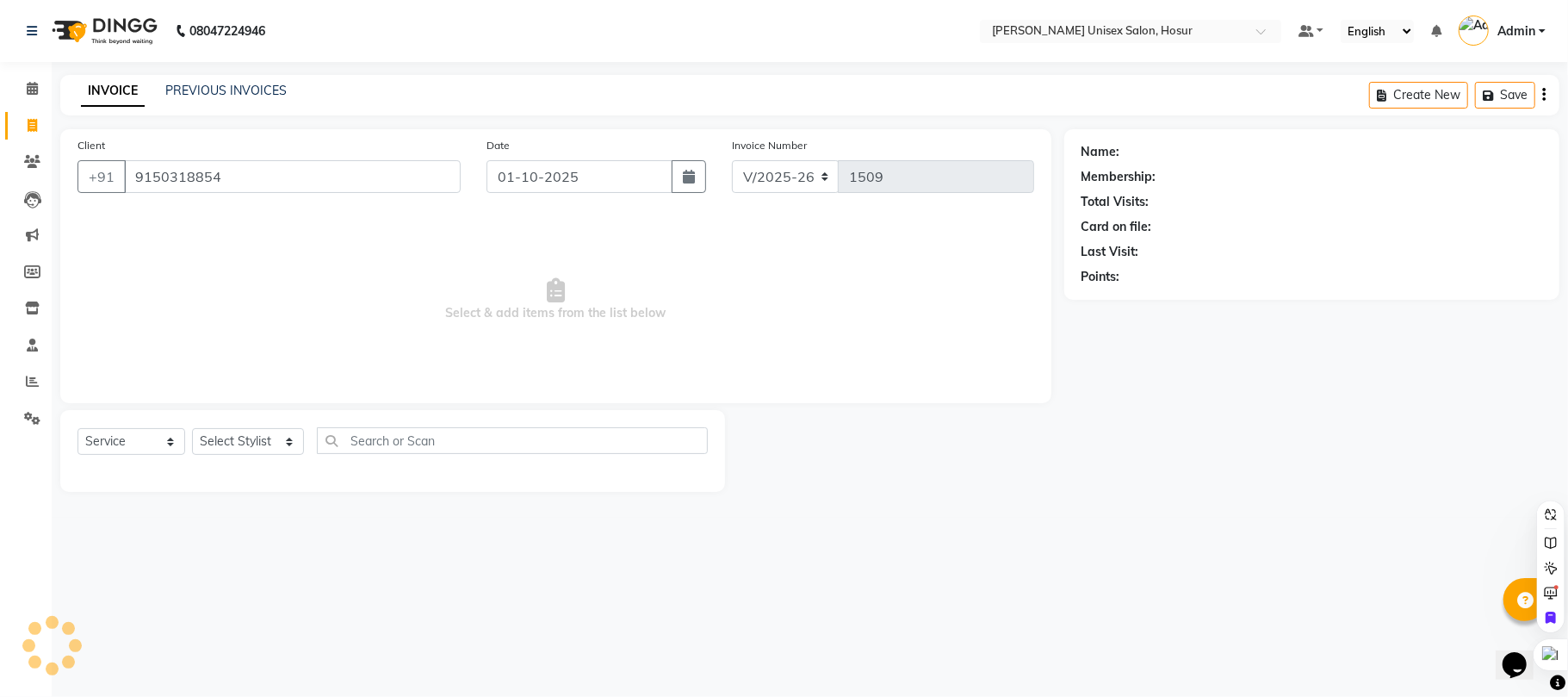
type input "9150318854"
click at [261, 436] on select "Select Stylist [PERSON_NAME] [PERSON_NAME] Manager [PERSON_NAME] [PERSON_NAME] …" at bounding box center [247, 441] width 112 height 26
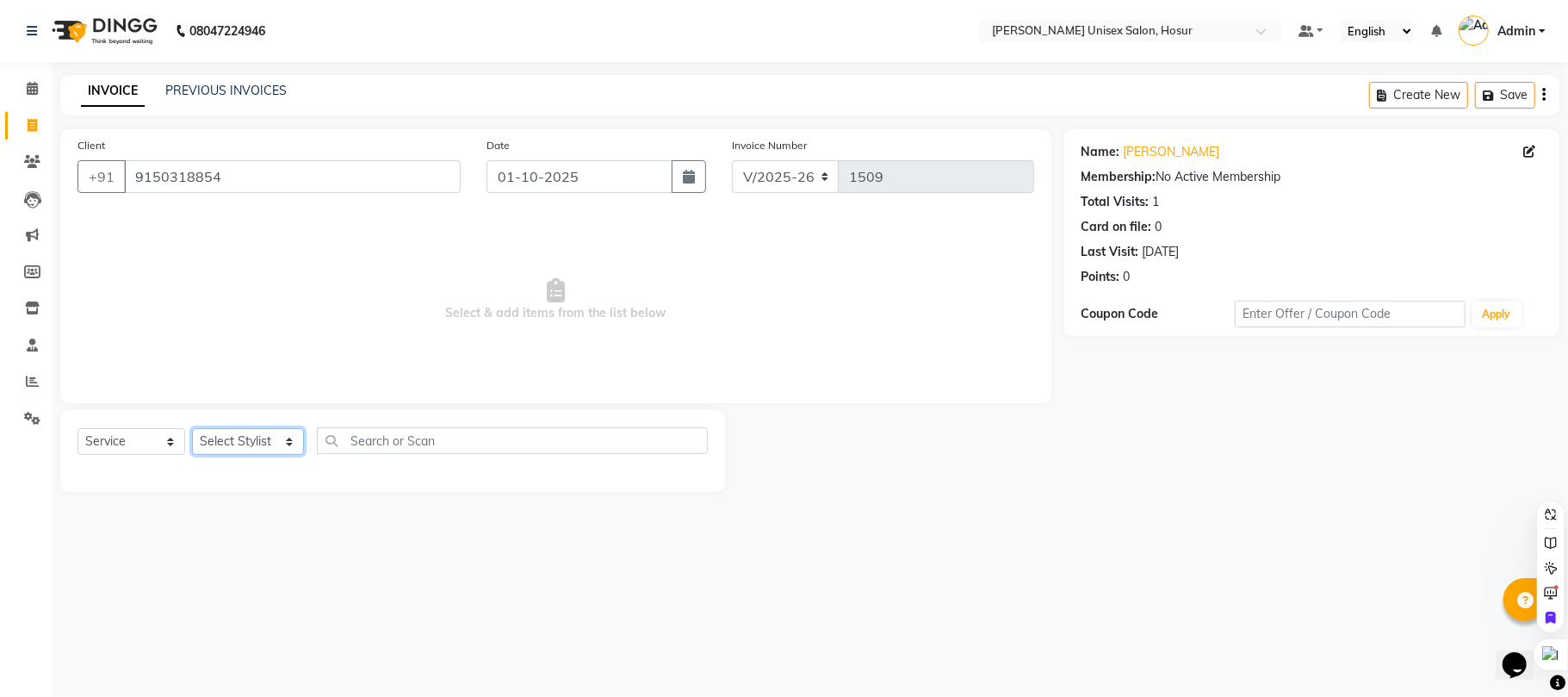
select select "45674"
click at [192, 428] on select "Select Stylist [PERSON_NAME] [PERSON_NAME] Manager [PERSON_NAME] [PERSON_NAME] …" at bounding box center [247, 441] width 112 height 26
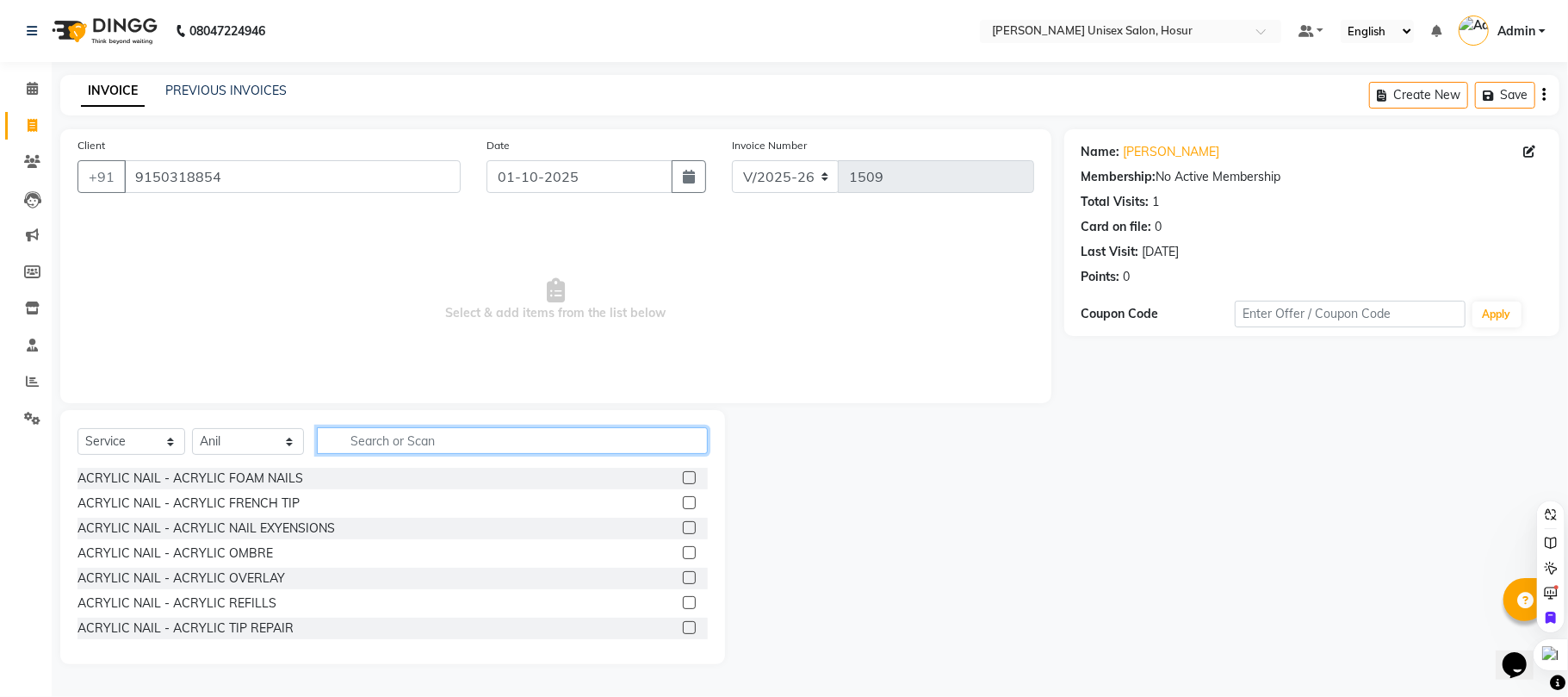
click at [425, 434] on input "text" at bounding box center [513, 440] width 391 height 26
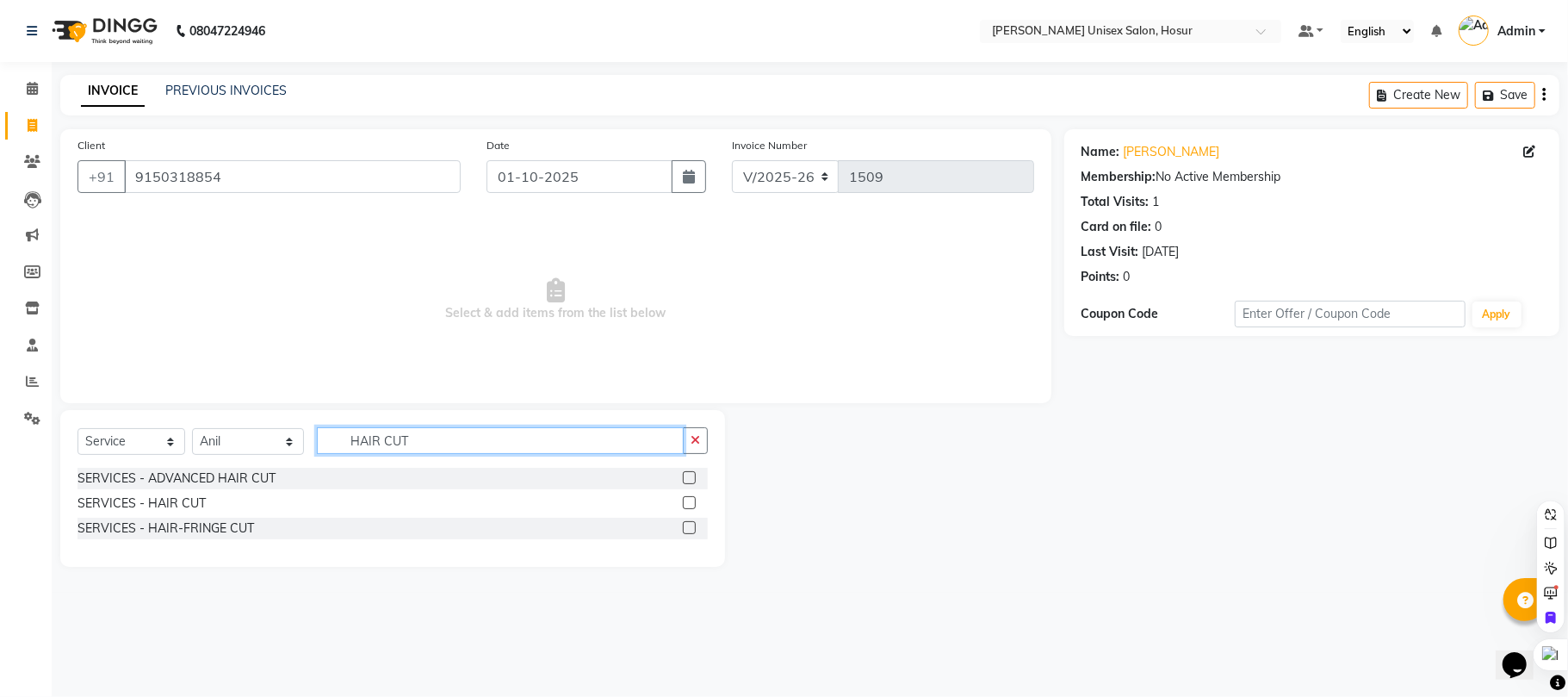
type input "HAIR CUT"
click at [684, 500] on label at bounding box center [689, 502] width 13 height 13
click at [684, 500] on input "checkbox" at bounding box center [689, 503] width 11 height 11
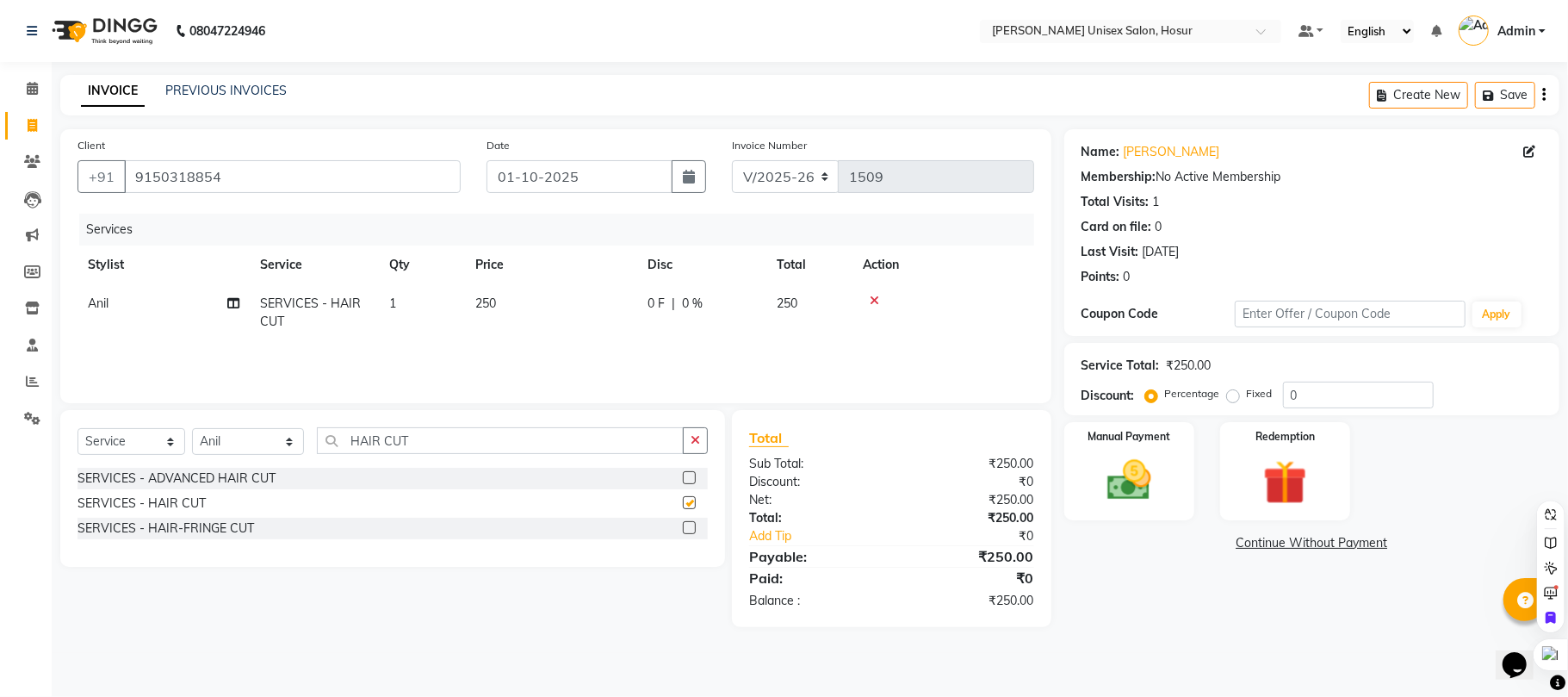
checkbox input "false"
click at [477, 437] on input "HAIR CUT" at bounding box center [500, 440] width 367 height 26
type input "H"
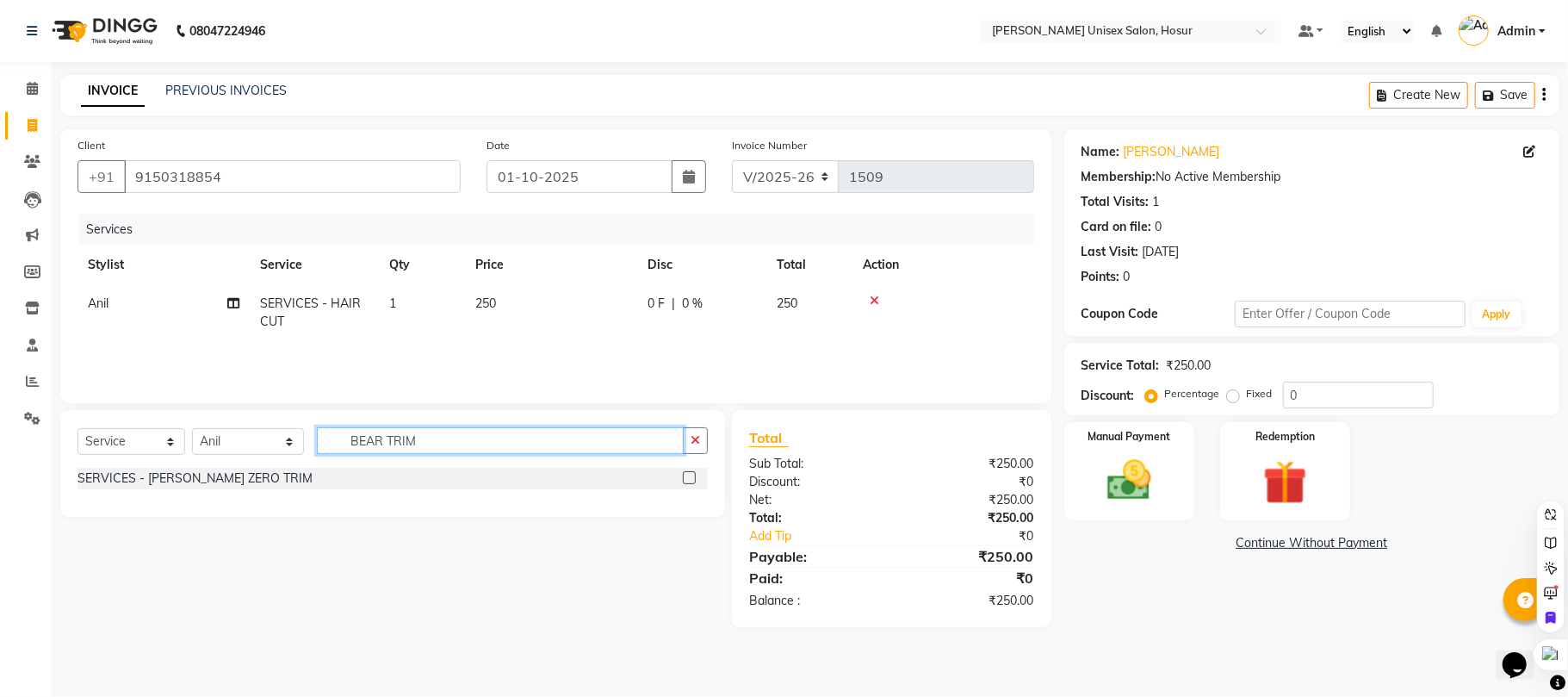
type input "BEAR TRIM"
click at [690, 479] on label at bounding box center [689, 478] width 13 height 13
click at [690, 479] on input "checkbox" at bounding box center [689, 479] width 11 height 11
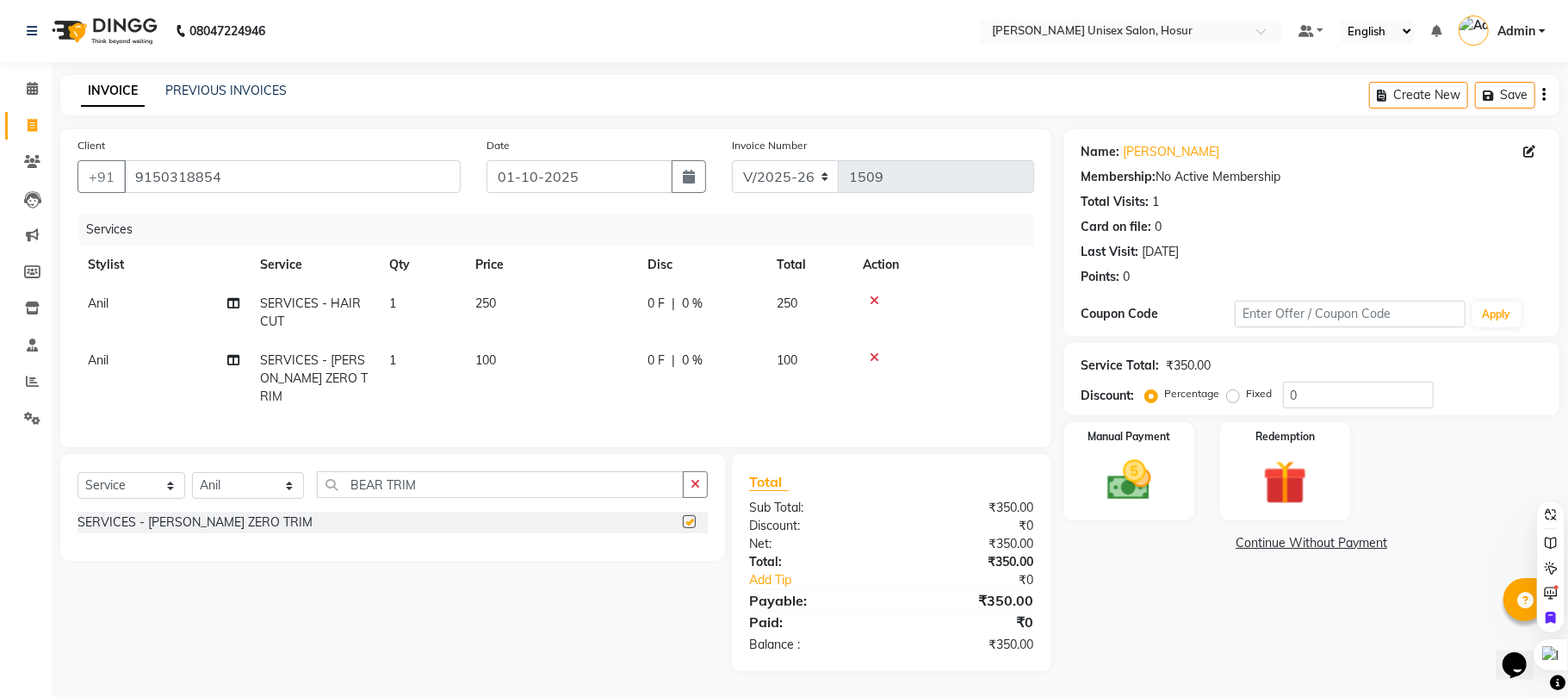
checkbox input "false"
click at [431, 491] on input "BEAR TRIM" at bounding box center [500, 484] width 367 height 26
type input "B"
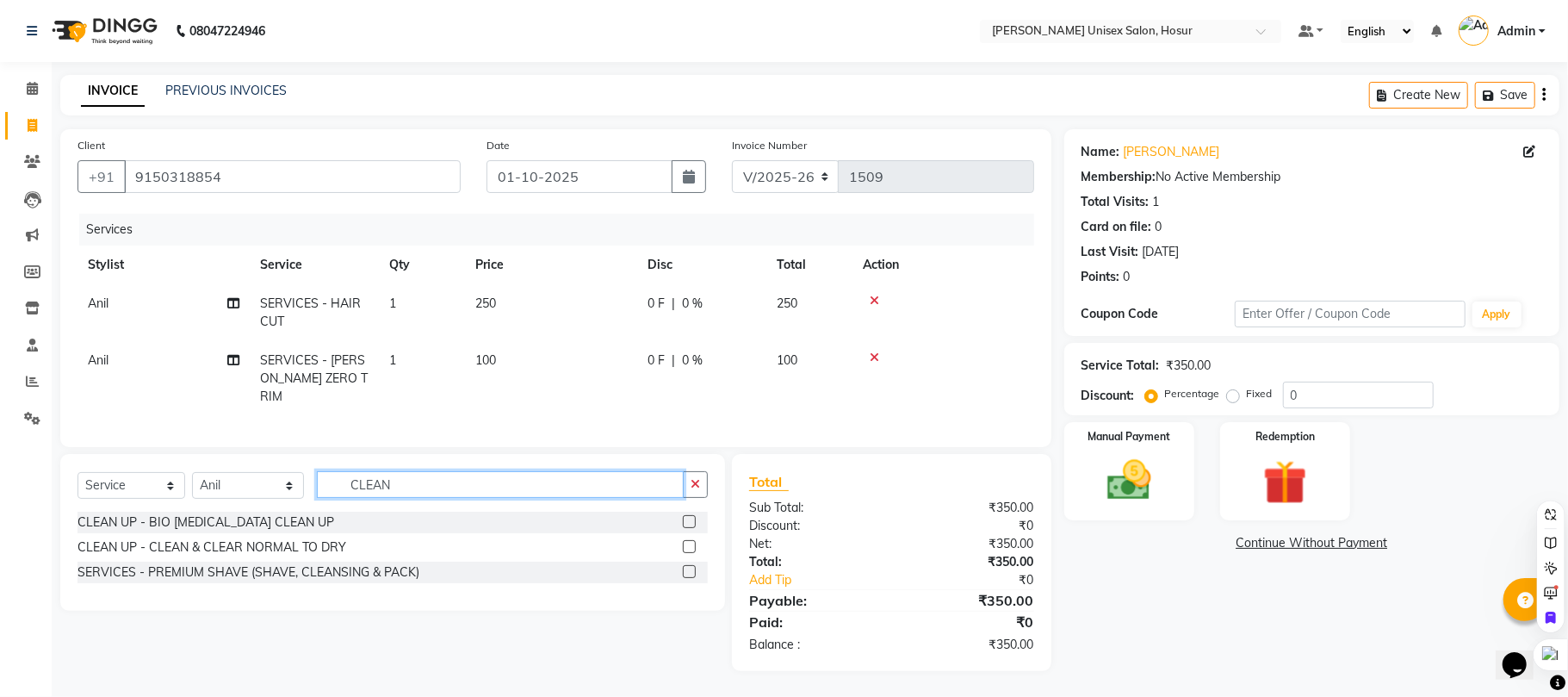
type input "CLEAN"
click at [686, 546] on label at bounding box center [689, 547] width 13 height 13
click at [686, 546] on input "checkbox" at bounding box center [689, 547] width 11 height 11
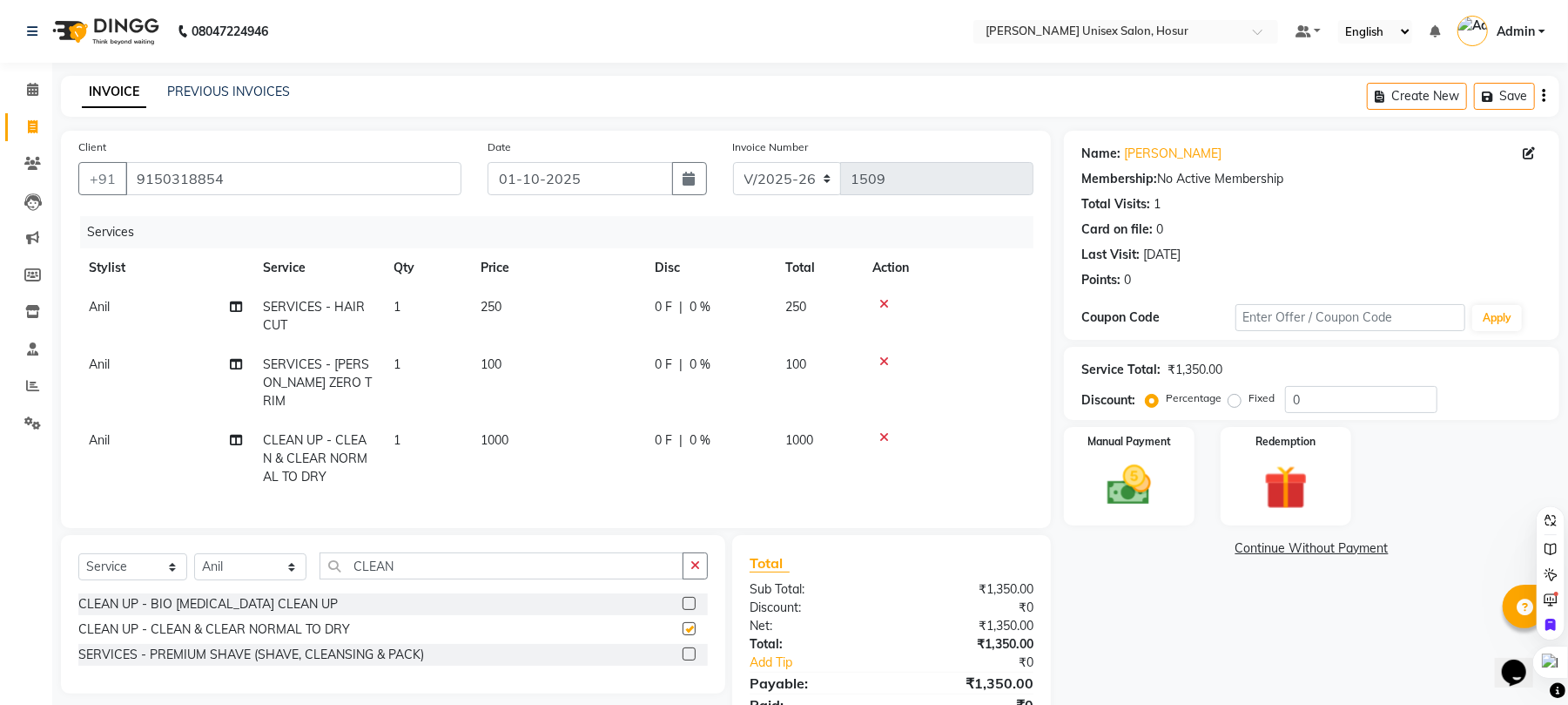
checkbox input "false"
click at [1325, 398] on input "0" at bounding box center [1362, 400] width 152 height 27
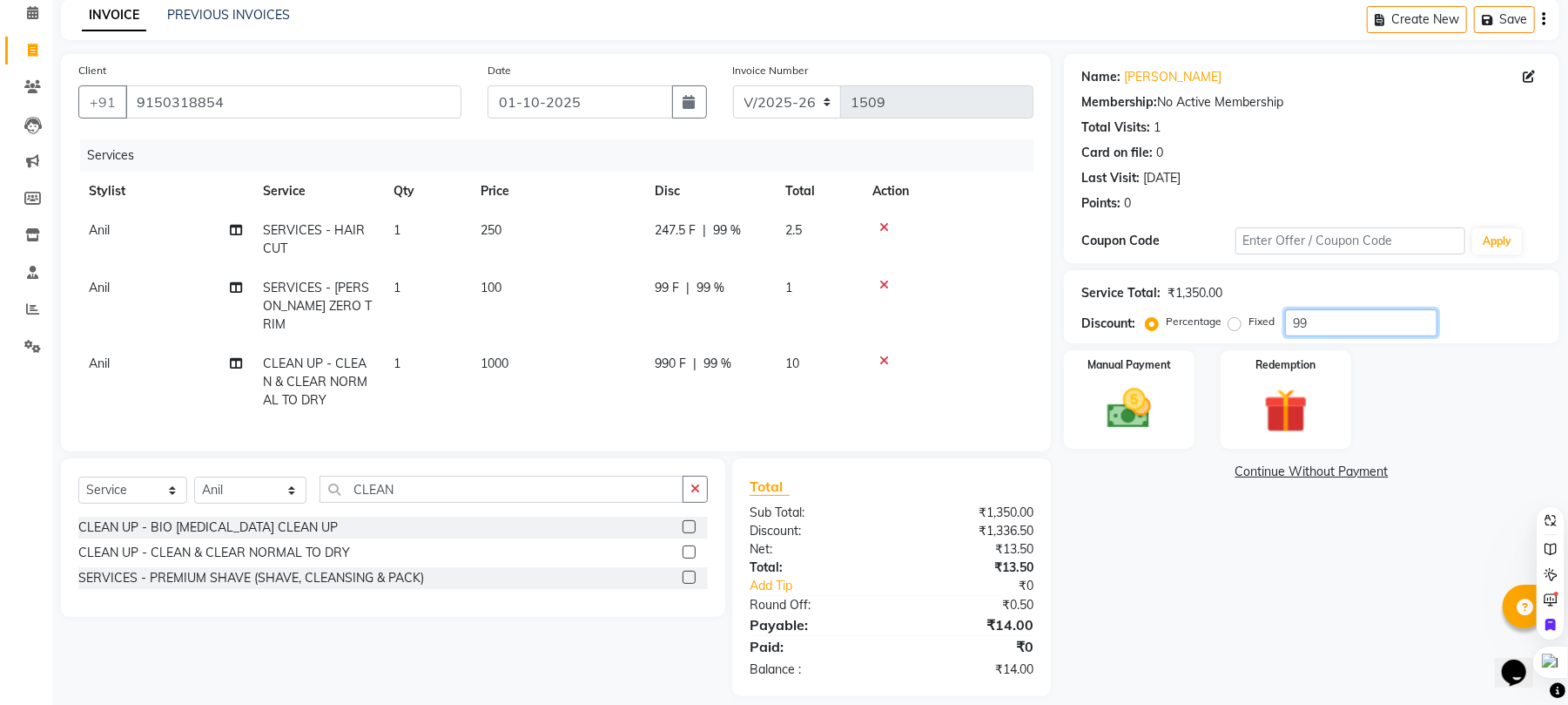
scroll to position [94, 0]
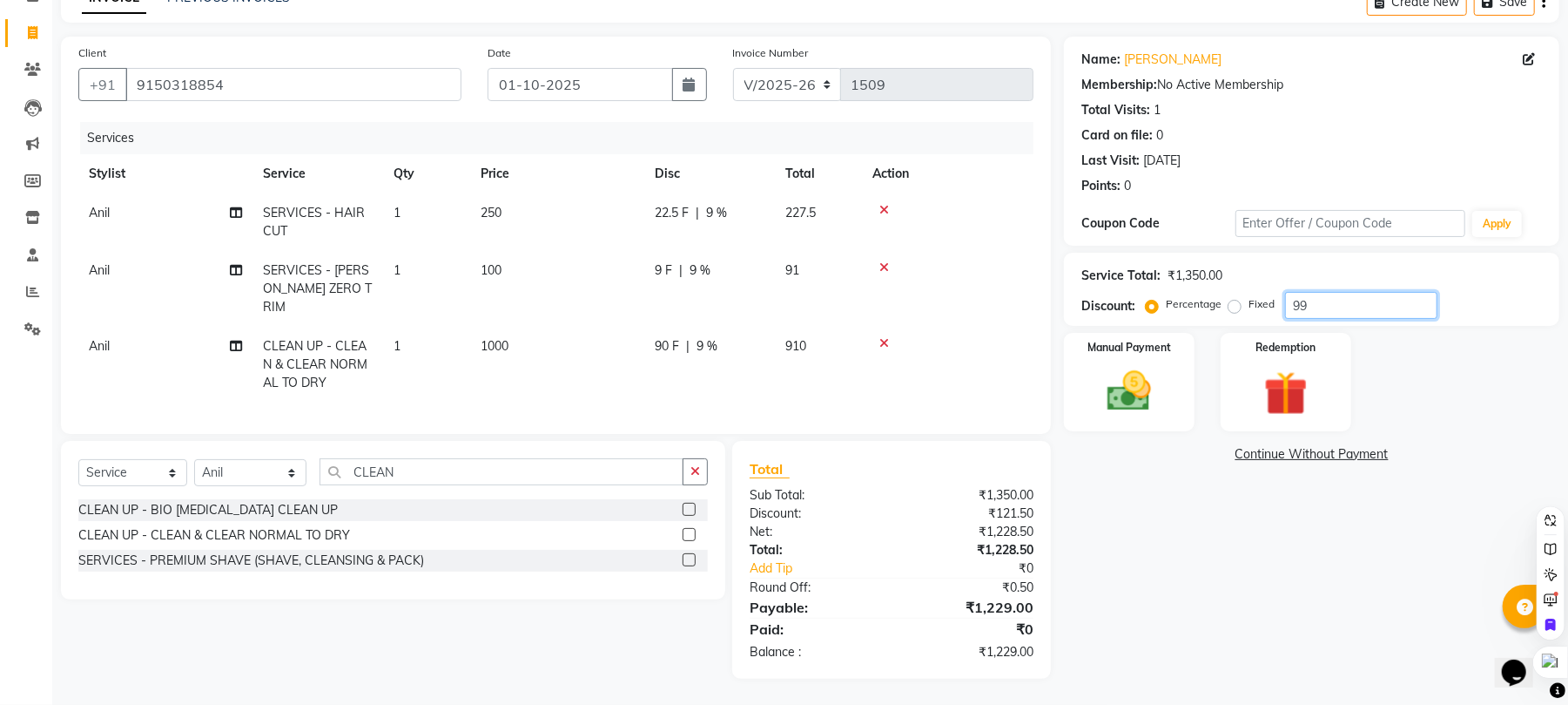
type input "9"
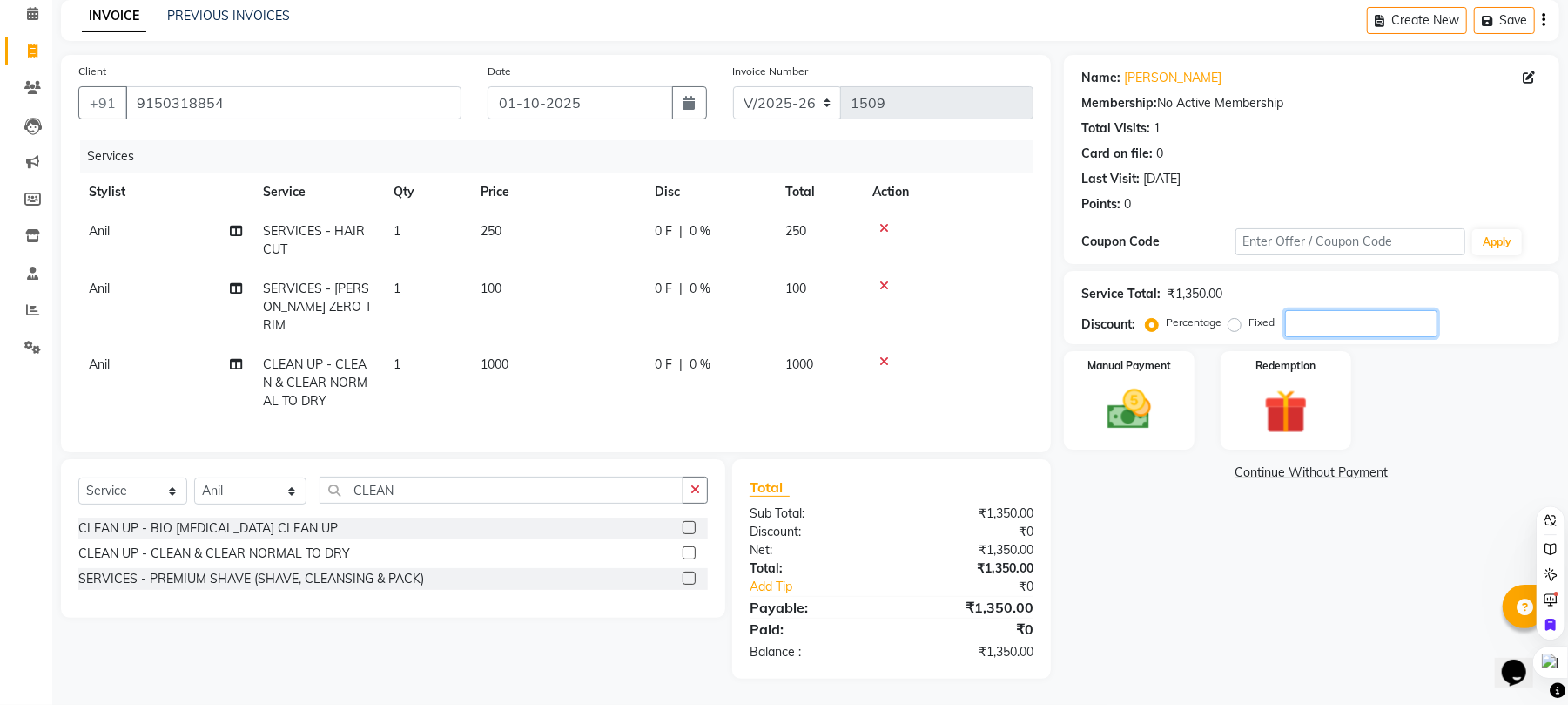
scroll to position [75, 0]
click at [1249, 324] on label "Fixed" at bounding box center [1261, 323] width 26 height 15
click at [1238, 324] on input "Fixed" at bounding box center [1238, 323] width 12 height 12
radio input "true"
click at [1336, 323] on input "number" at bounding box center [1362, 324] width 152 height 27
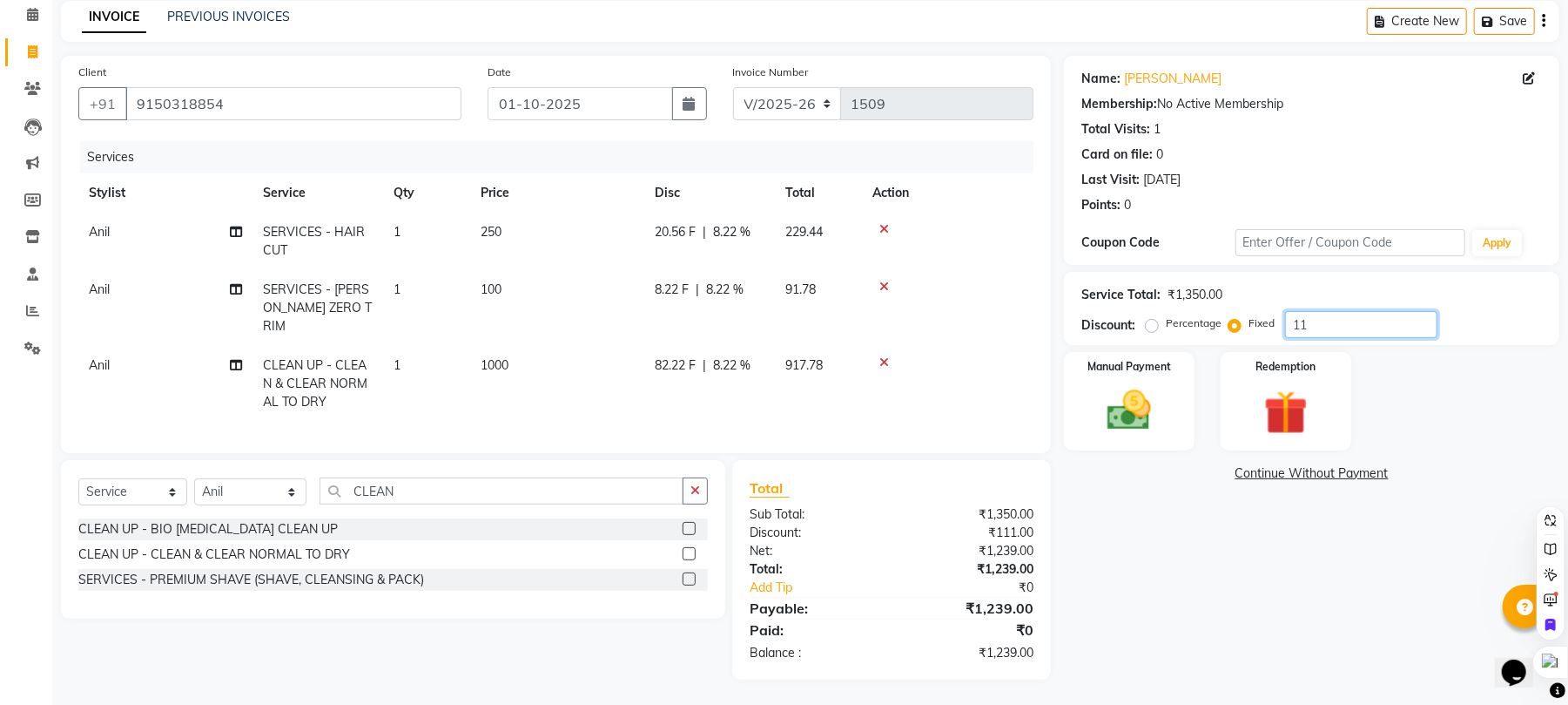
type input "1"
type input "231"
click at [1244, 558] on div "Name: [PERSON_NAME] Membership: No Active Membership Total Visits: 1 Card on fi…" at bounding box center [1318, 368] width 509 height 624
click at [1150, 415] on img at bounding box center [1129, 411] width 75 height 53
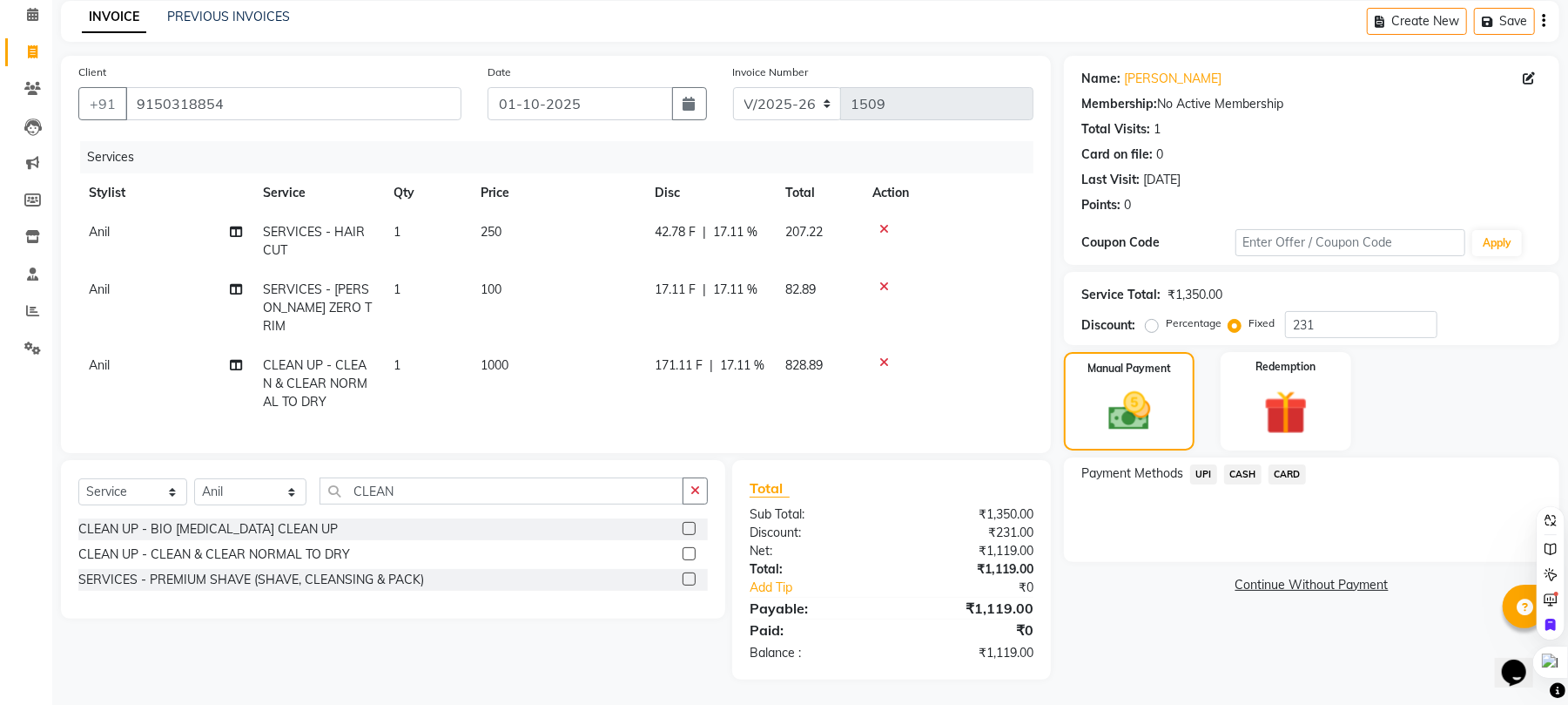
click at [1207, 471] on span "UPI" at bounding box center [1204, 474] width 27 height 20
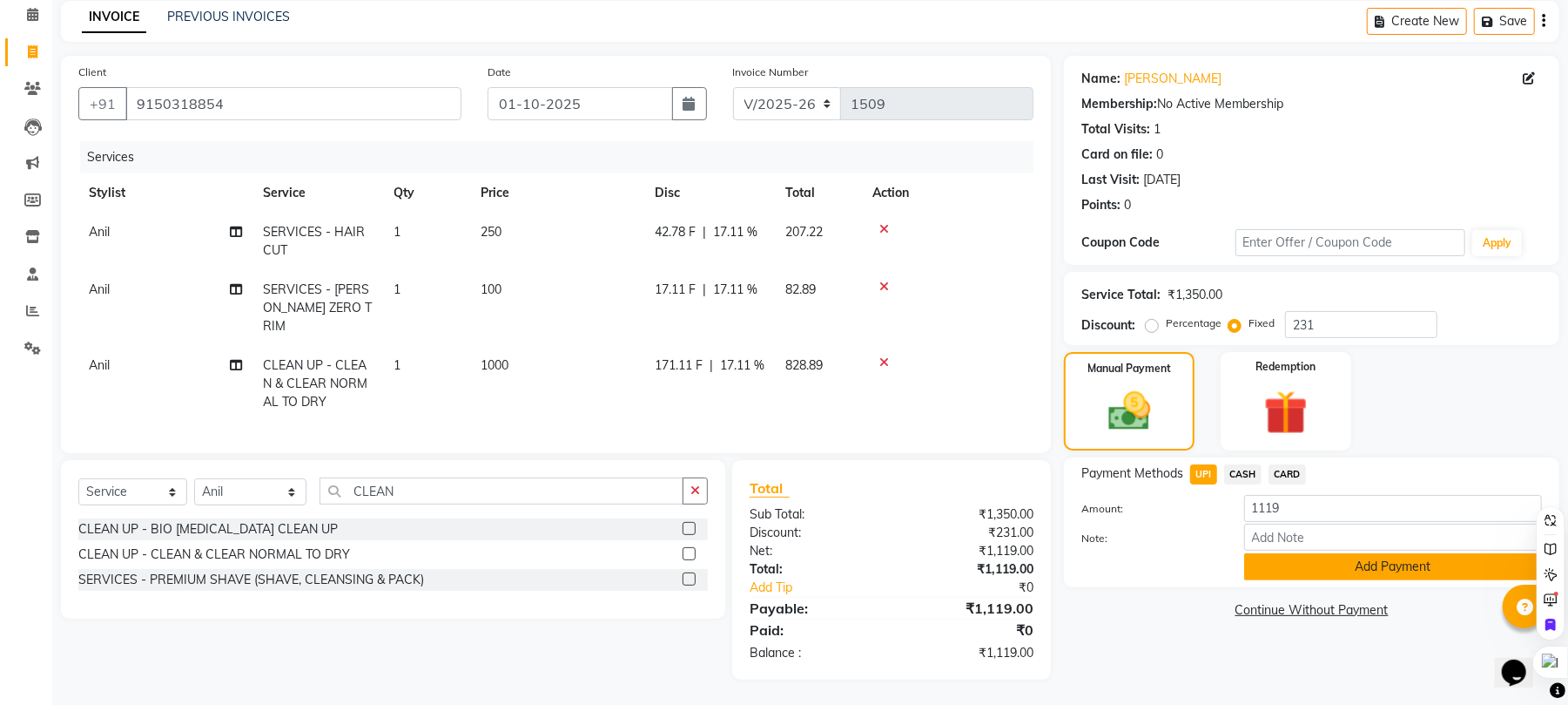
click at [1362, 569] on button "Add Payment" at bounding box center [1392, 566] width 298 height 27
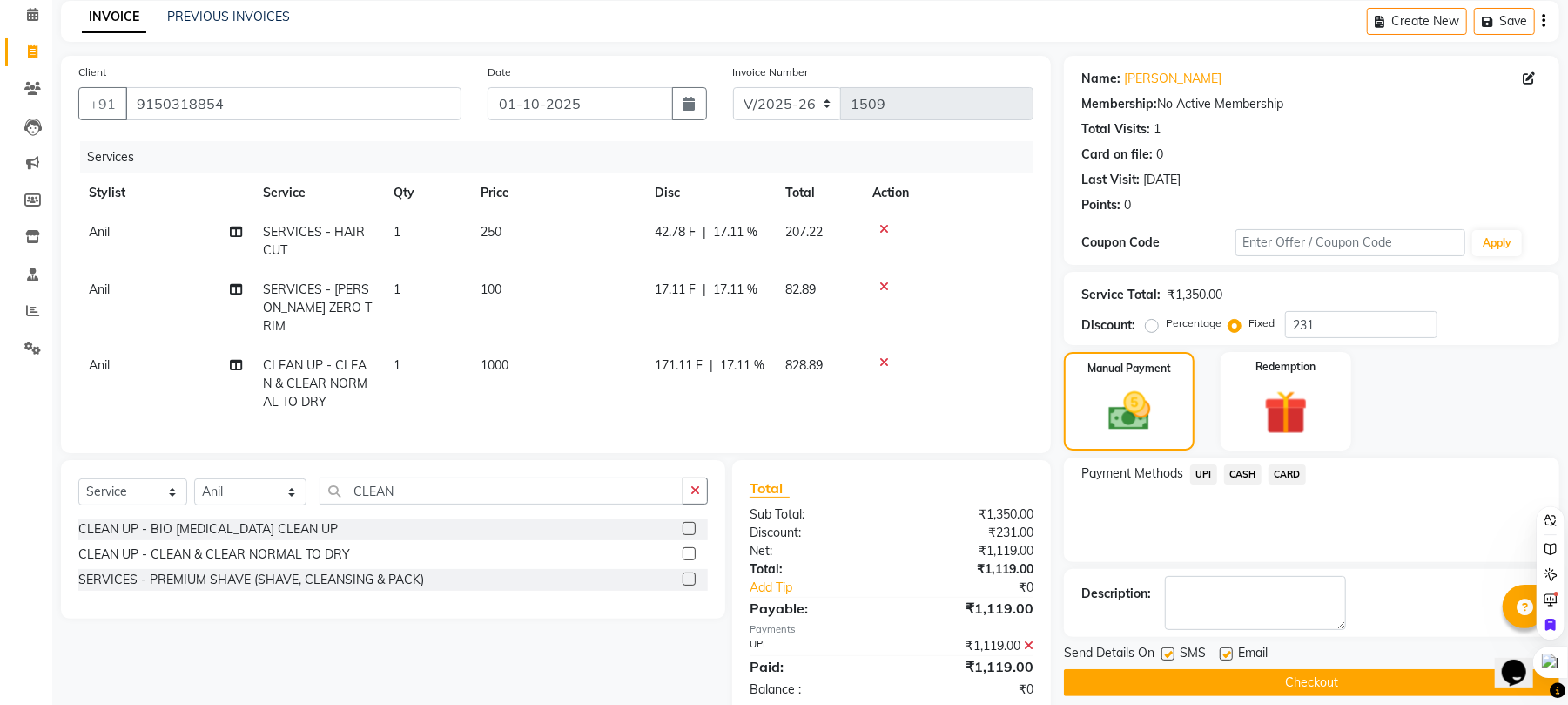
scroll to position [111, 0]
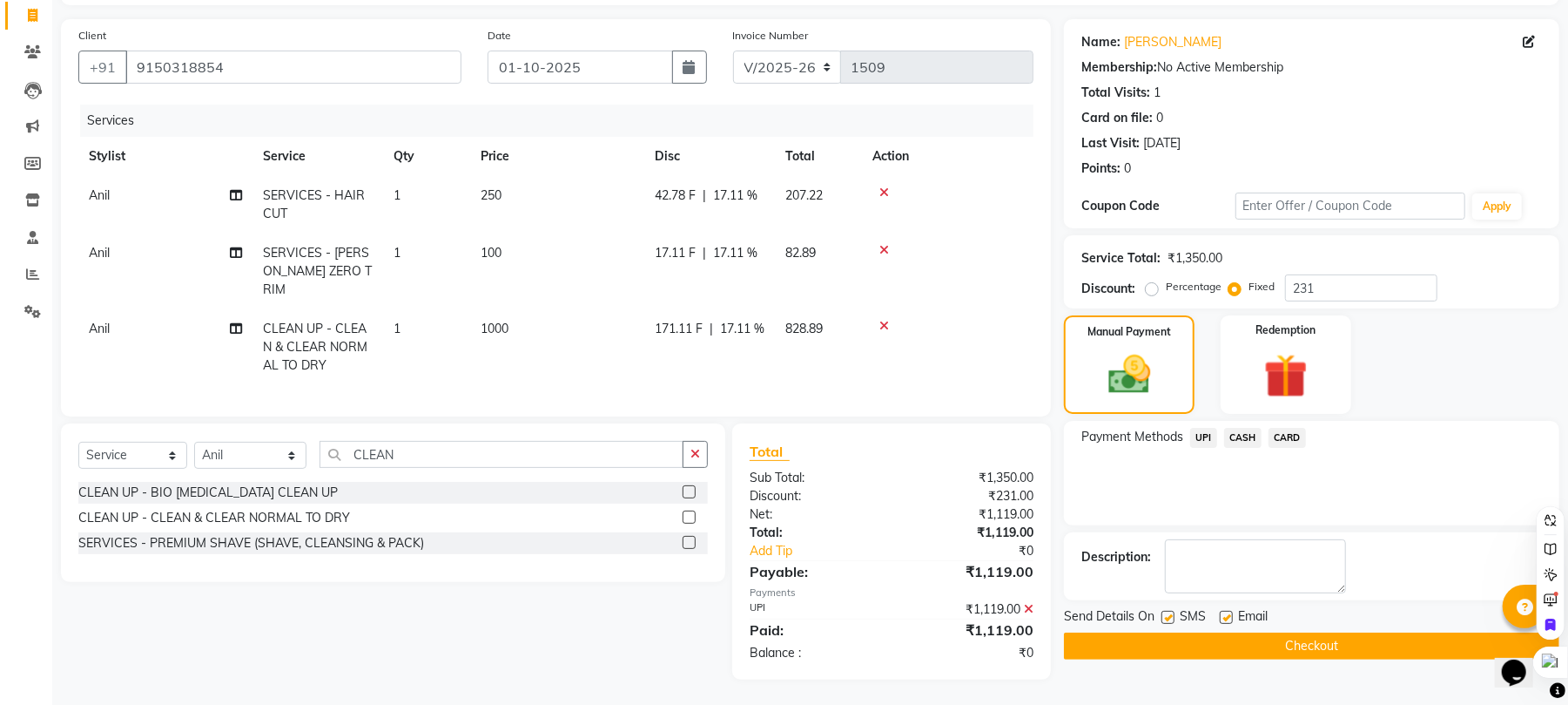
click at [1332, 641] on button "Checkout" at bounding box center [1311, 646] width 495 height 27
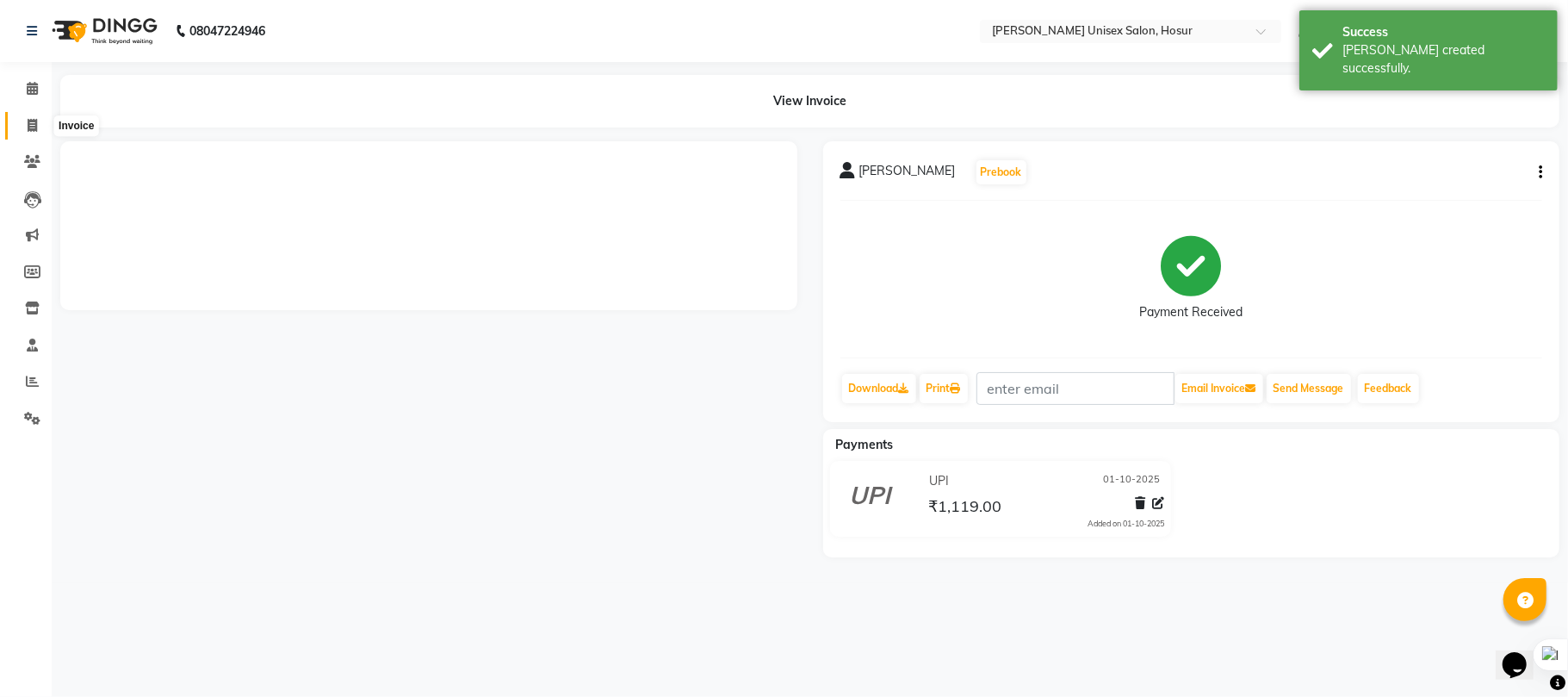
click at [33, 128] on icon at bounding box center [32, 125] width 9 height 13
select select "service"
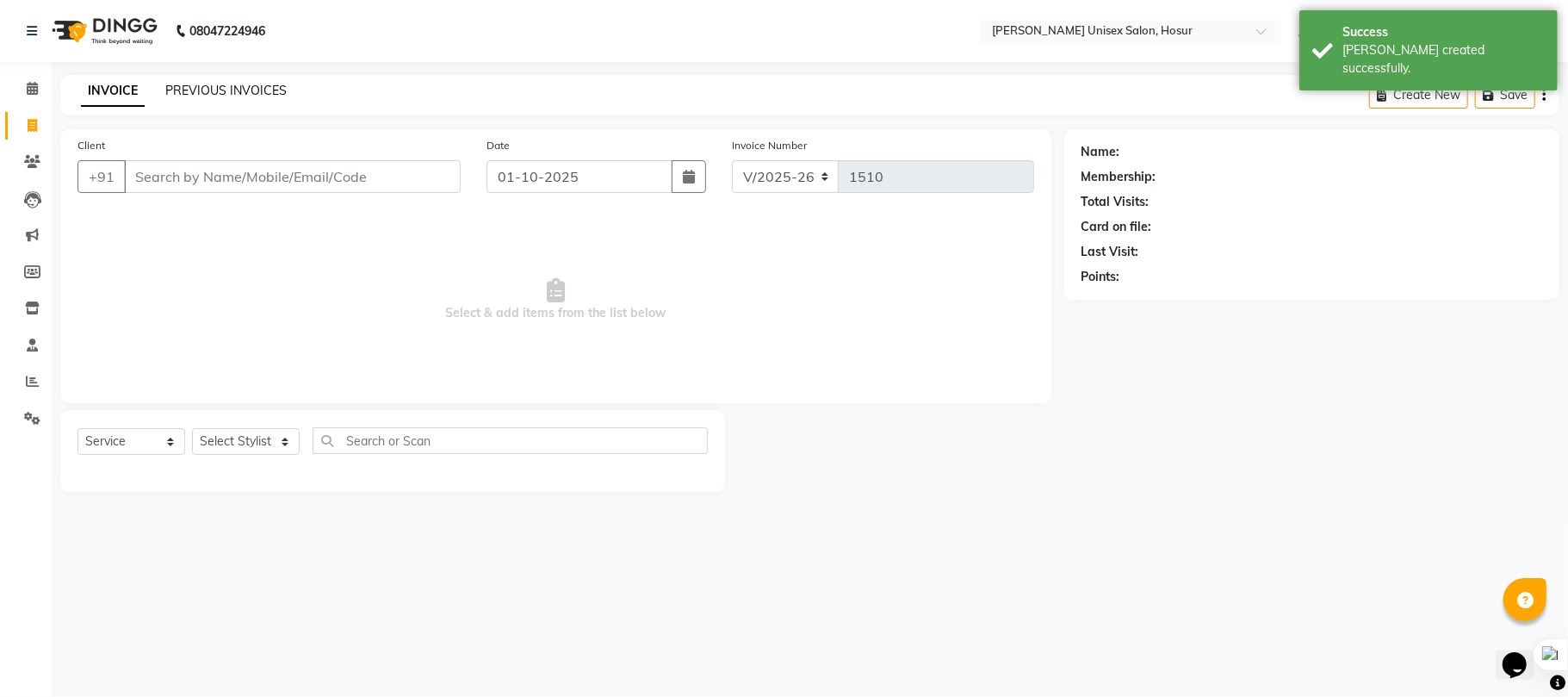
click at [257, 91] on link "PREVIOUS INVOICES" at bounding box center [226, 90] width 121 height 15
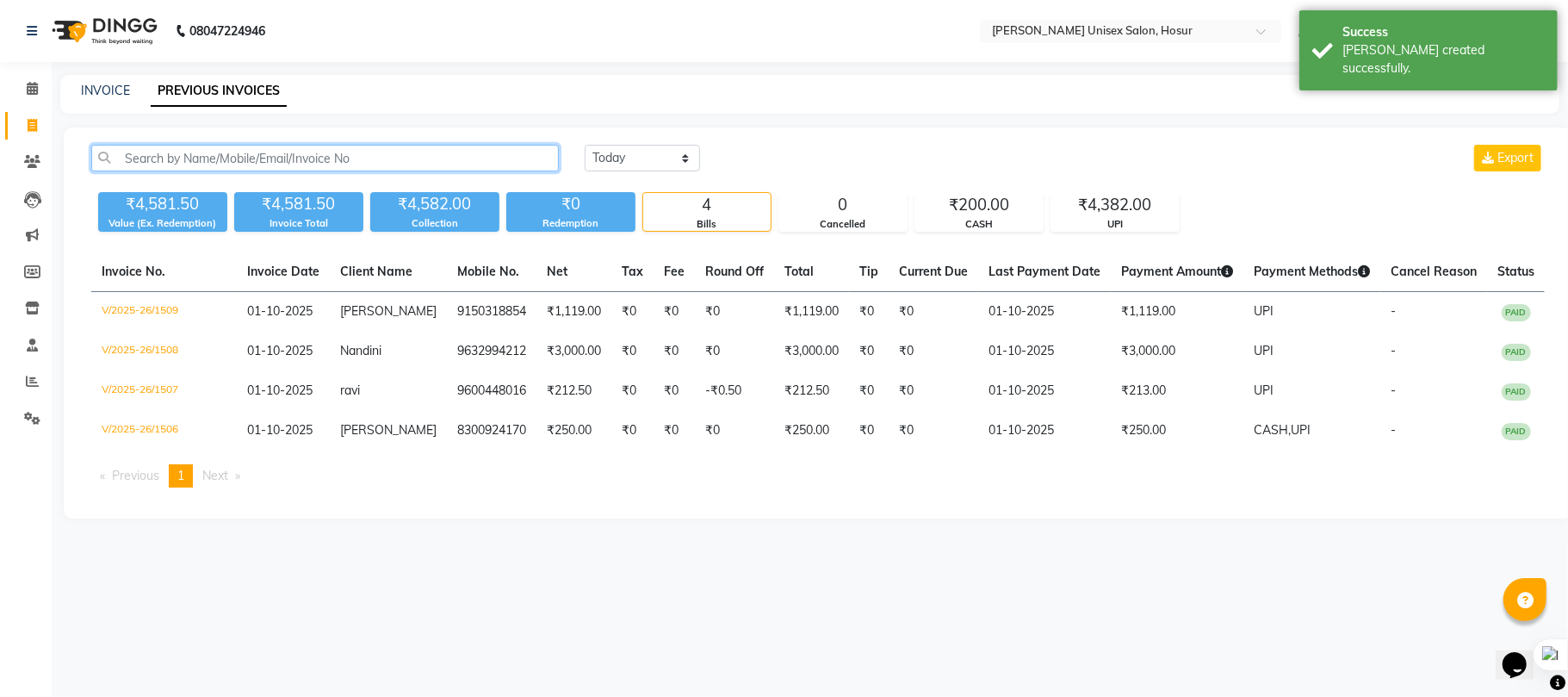
click at [220, 157] on input "text" at bounding box center [325, 158] width 467 height 26
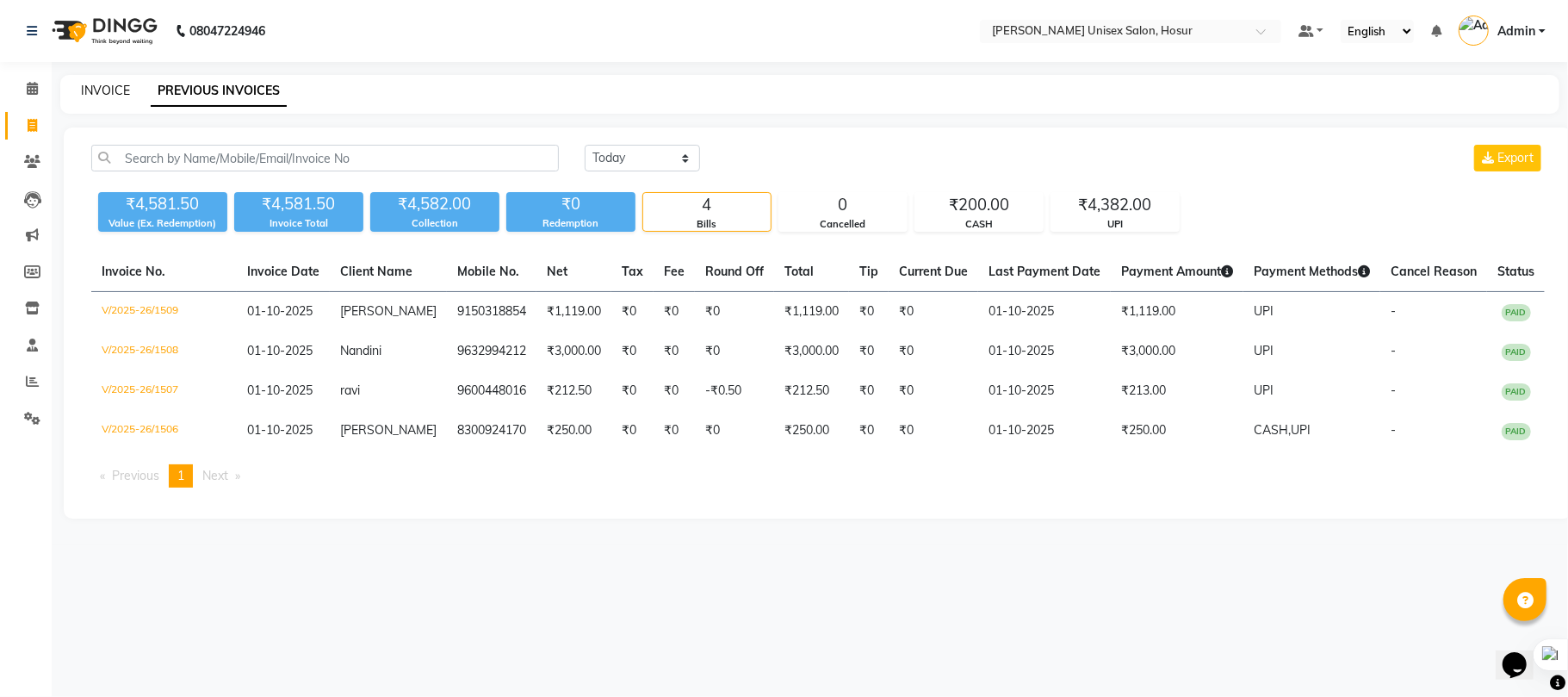
click at [105, 87] on link "INVOICE" at bounding box center [105, 90] width 49 height 15
select select "service"
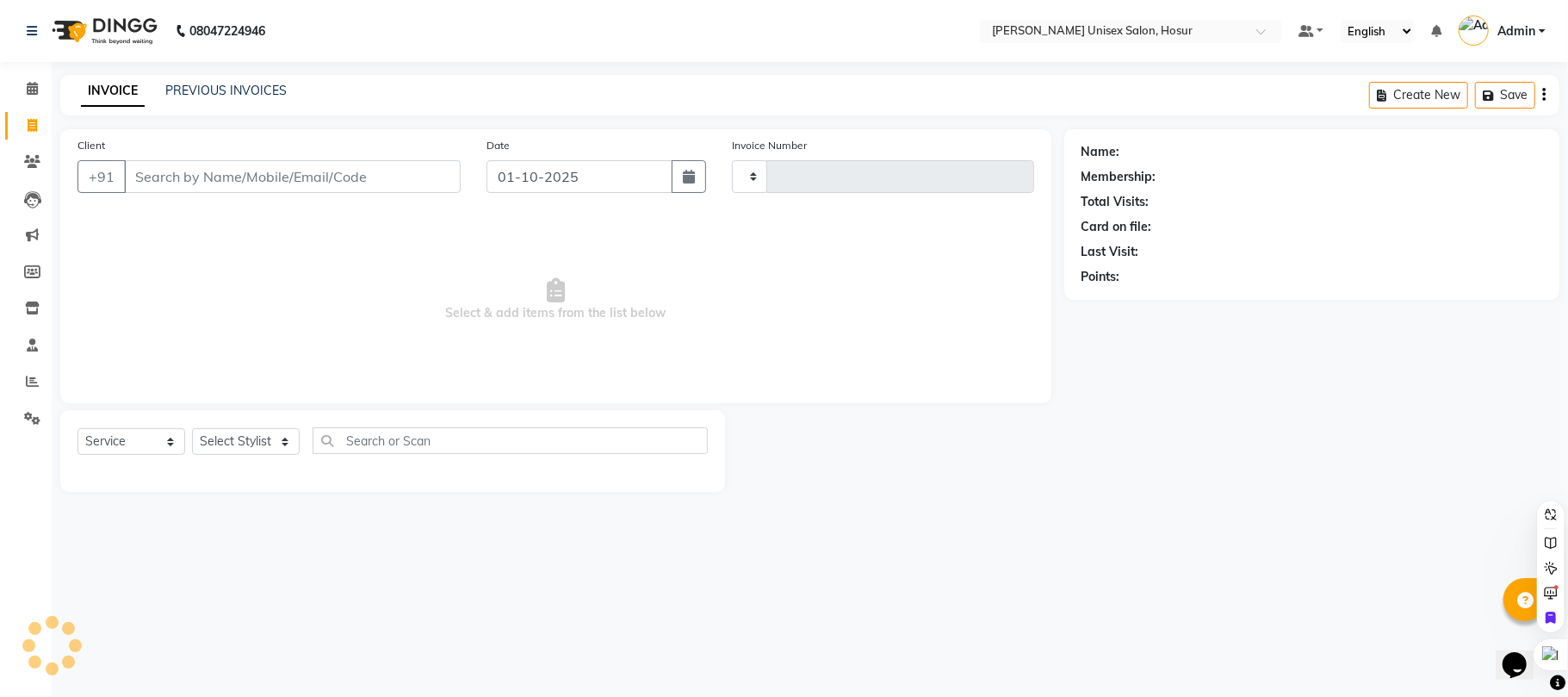
type input "1510"
select select "6189"
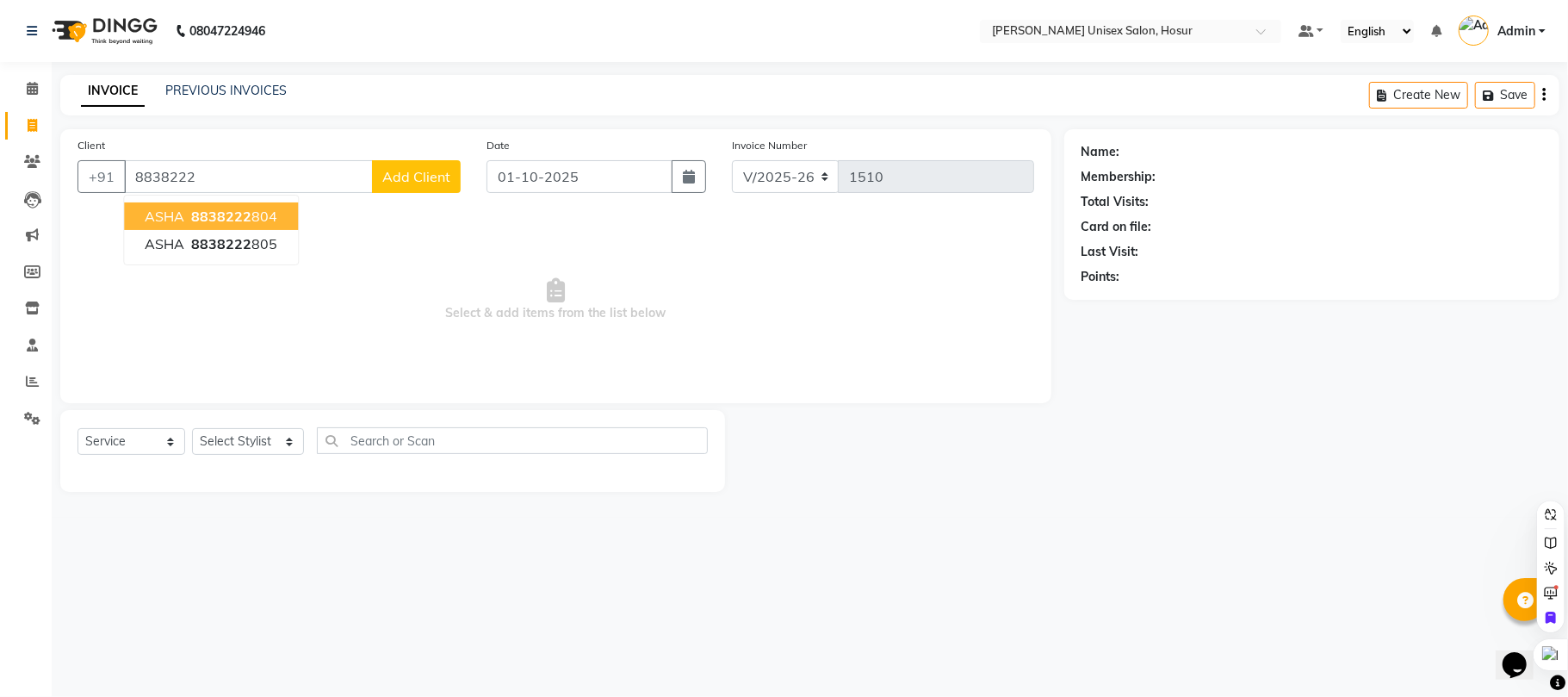
click at [236, 217] on span "8838222" at bounding box center [221, 216] width 60 height 17
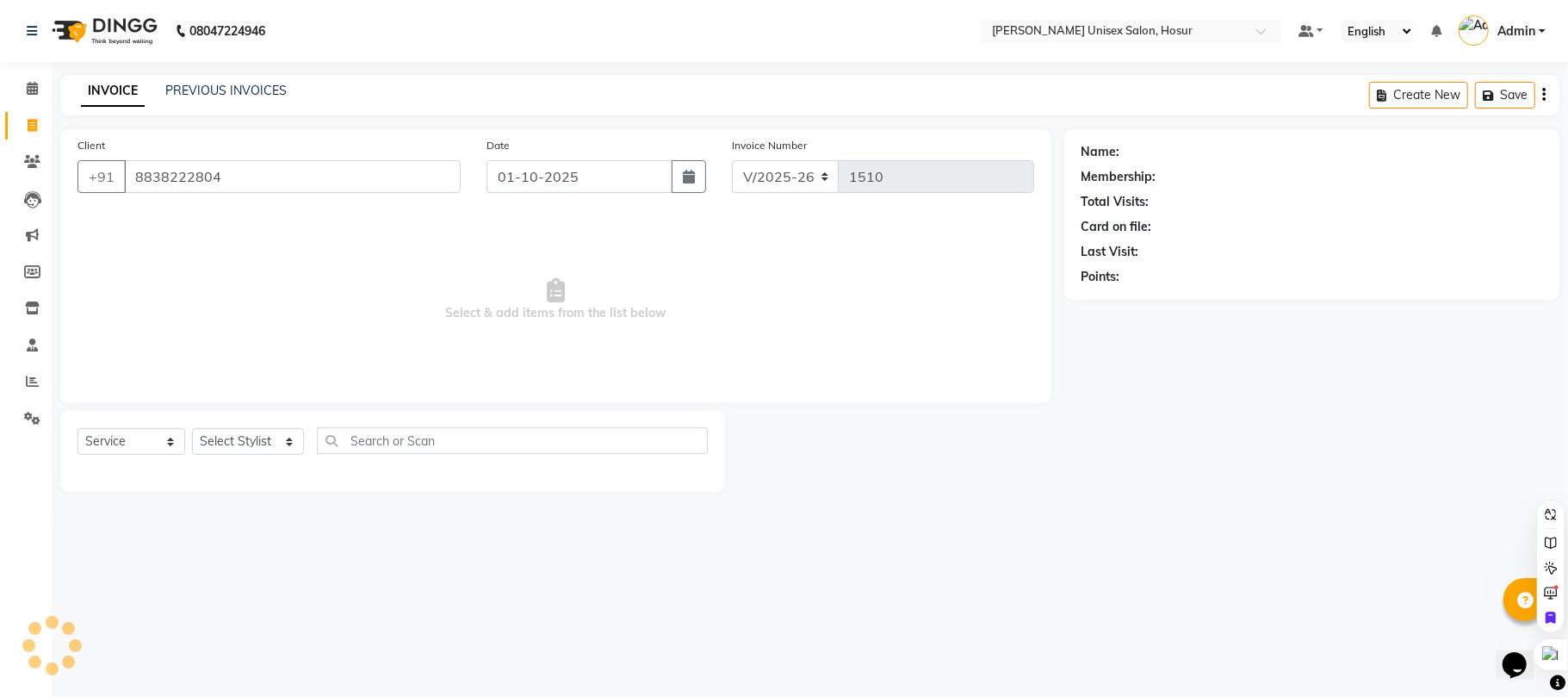
type input "8838222804"
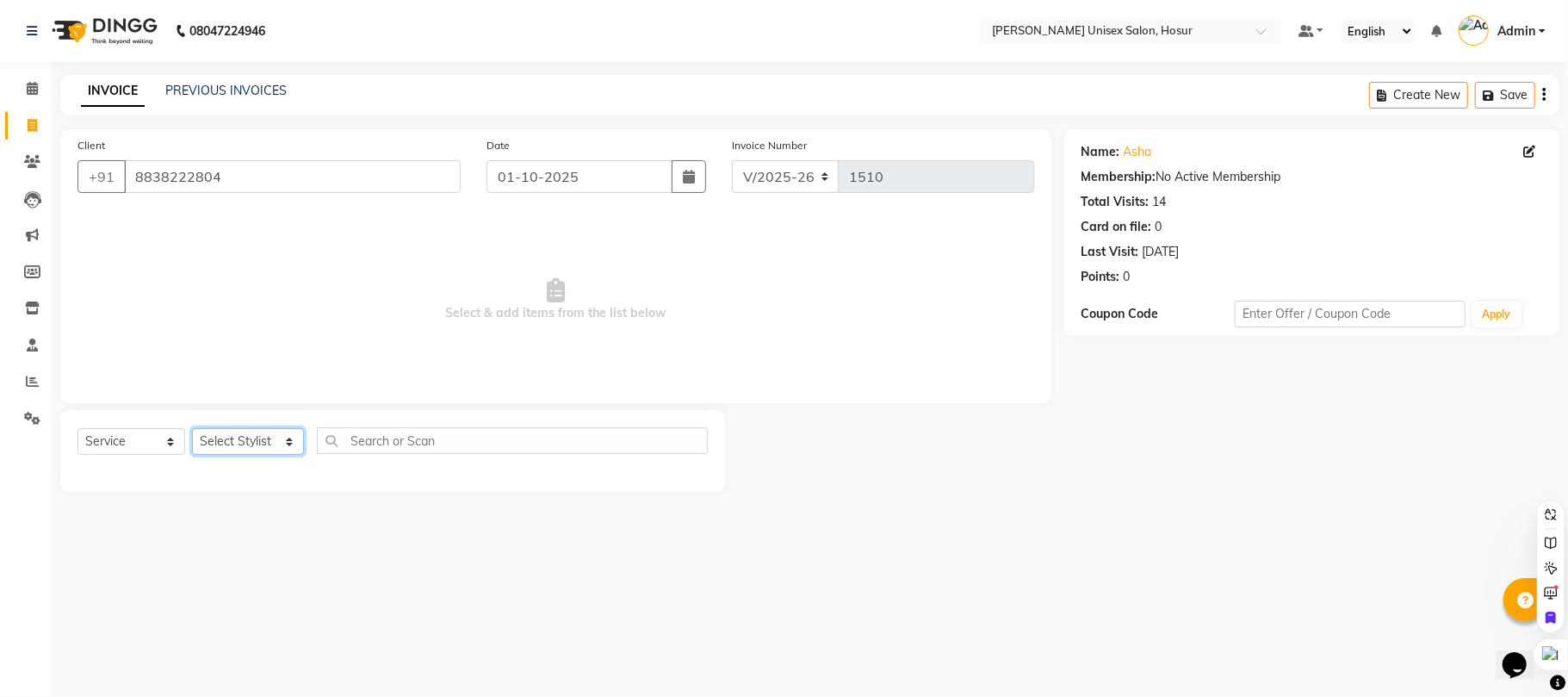
click at [259, 436] on select "Select Stylist [PERSON_NAME] [PERSON_NAME] Manager [PERSON_NAME] [PERSON_NAME] …" at bounding box center [247, 441] width 112 height 26
select select "85173"
click at [192, 428] on select "Select Stylist [PERSON_NAME] [PERSON_NAME] Manager [PERSON_NAME] [PERSON_NAME] …" at bounding box center [247, 441] width 112 height 26
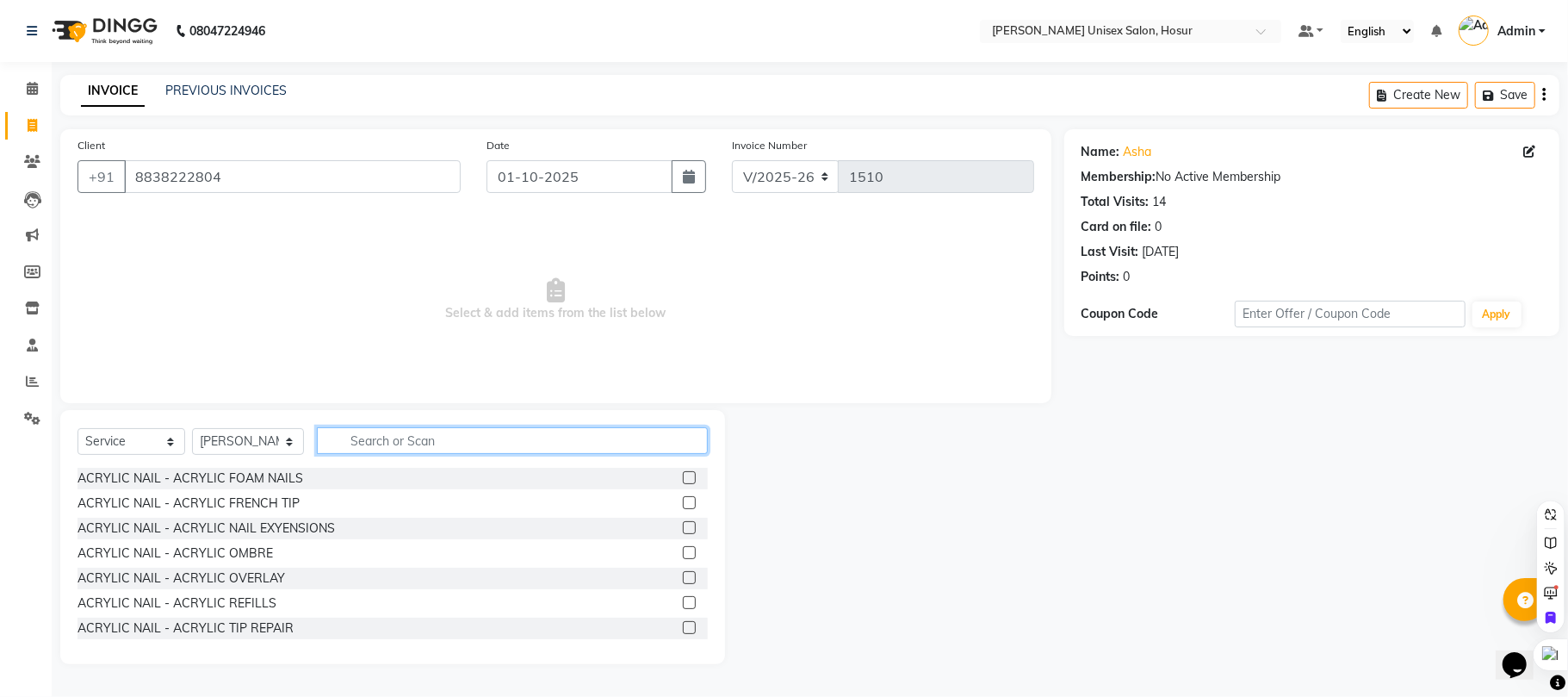
click at [415, 441] on input "text" at bounding box center [513, 440] width 391 height 26
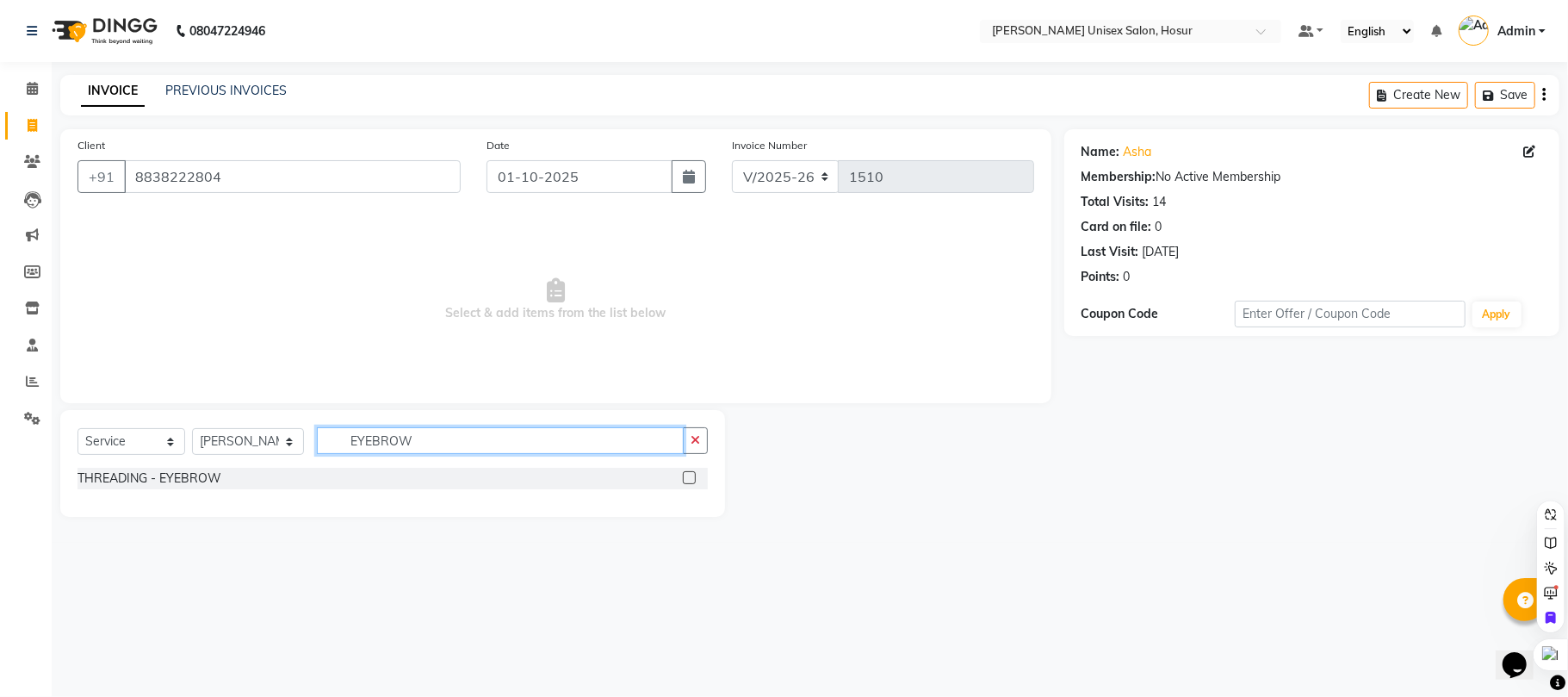
type input "EYEBROW"
click at [689, 473] on label at bounding box center [689, 478] width 13 height 13
click at [689, 473] on input "checkbox" at bounding box center [689, 479] width 11 height 11
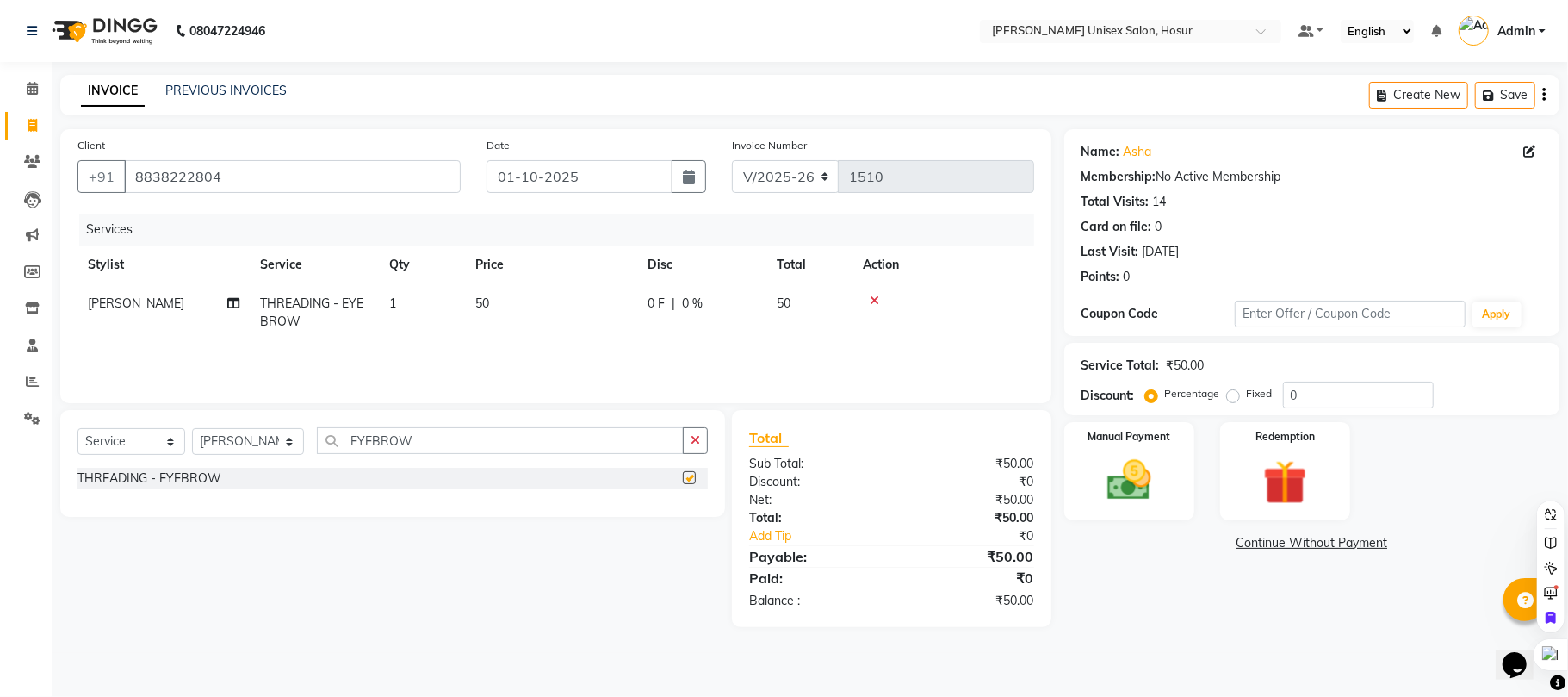
checkbox input "false"
click at [1148, 484] on img at bounding box center [1130, 481] width 75 height 54
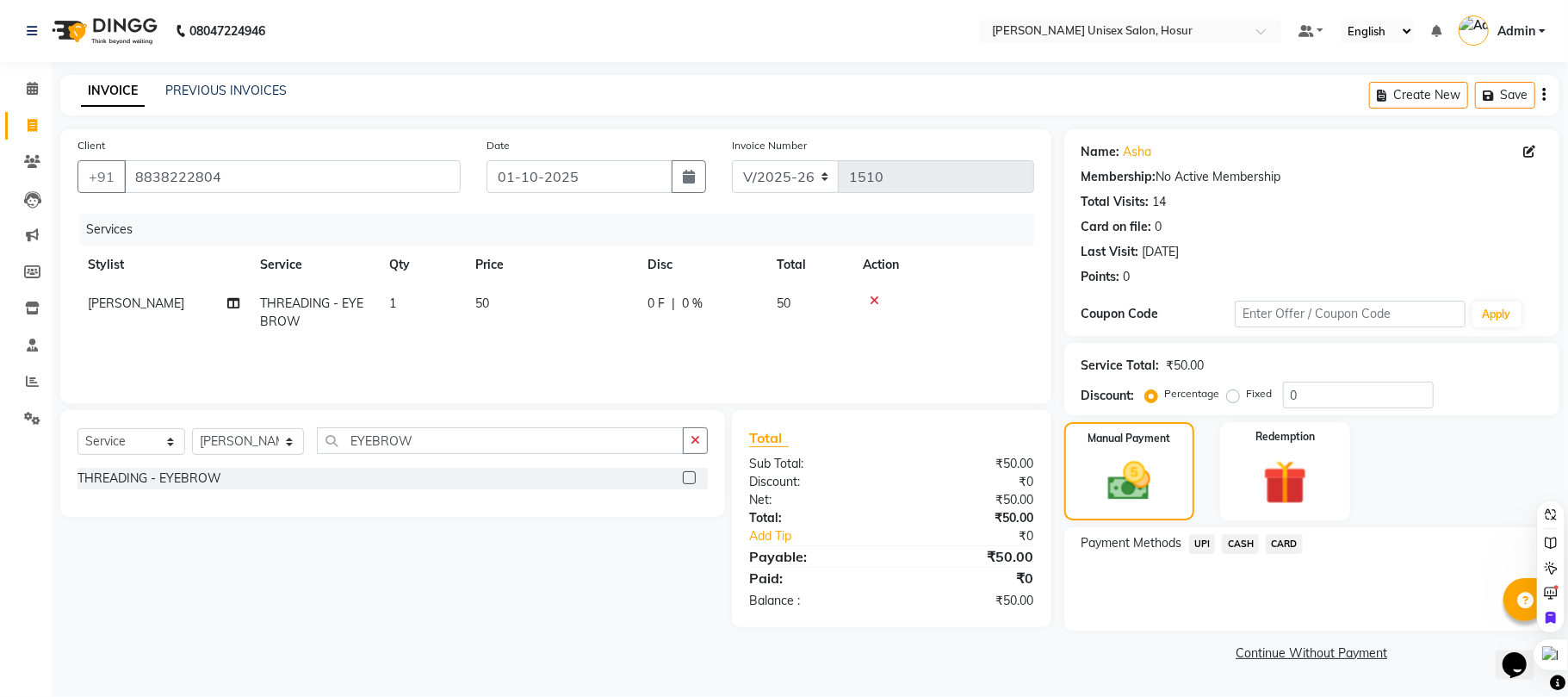
click at [1204, 542] on span "UPI" at bounding box center [1203, 544] width 26 height 20
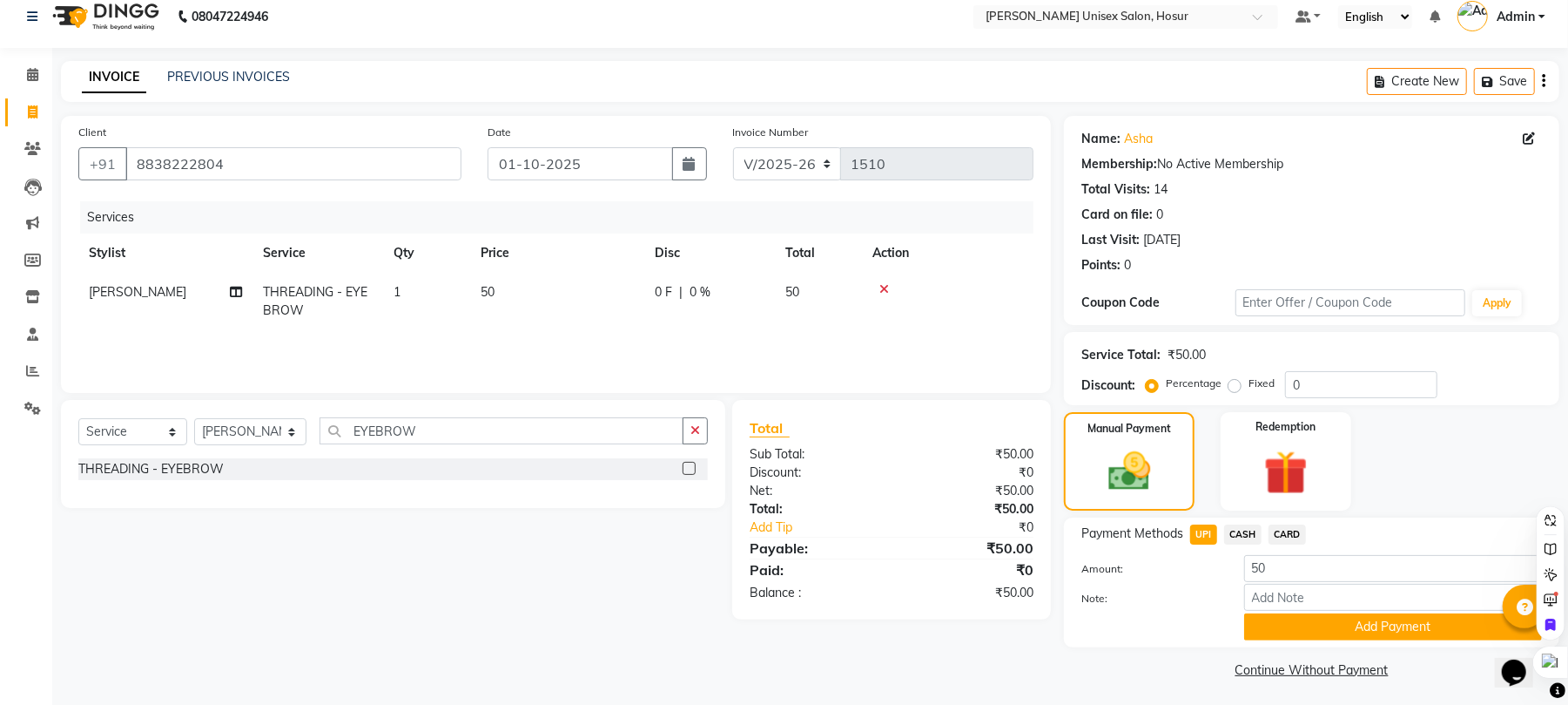
scroll to position [19, 0]
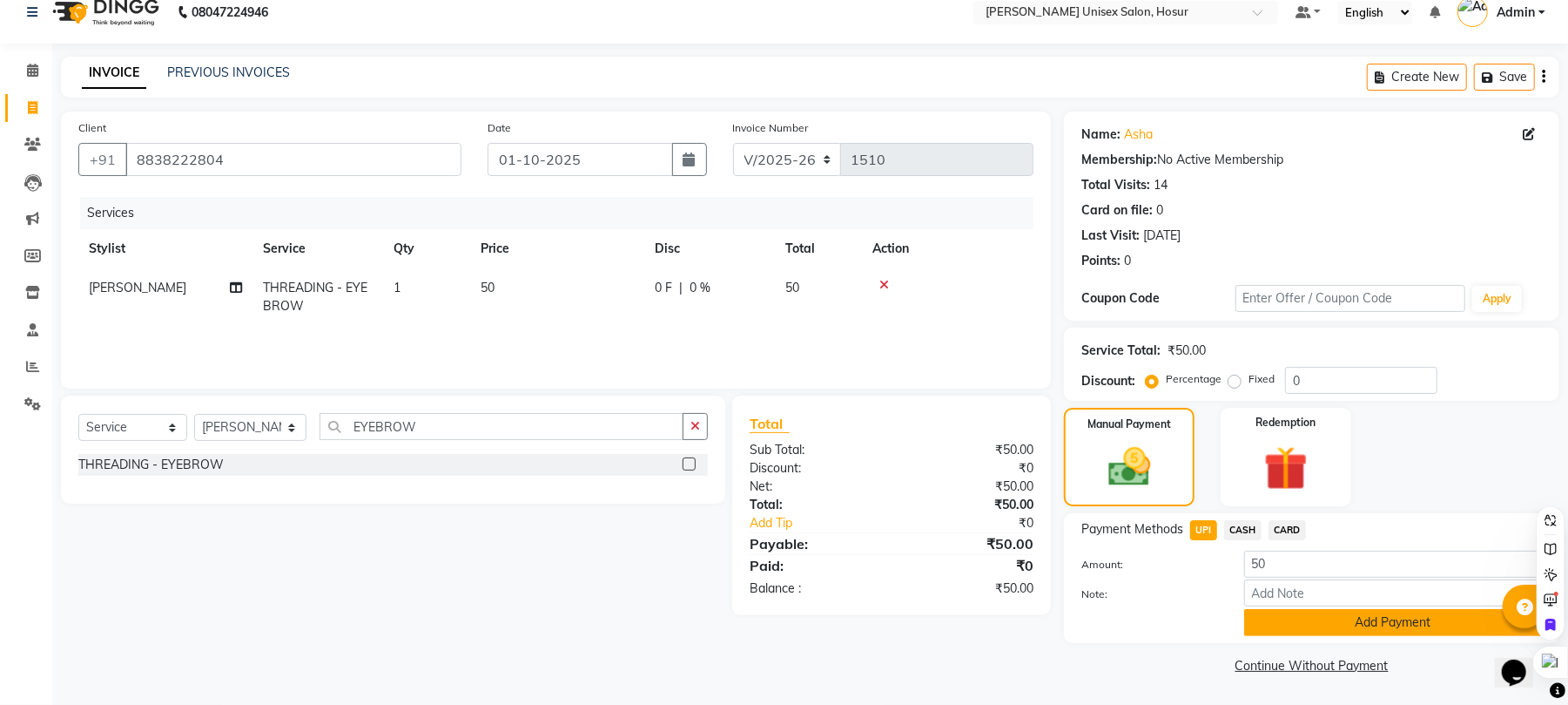
click at [1345, 633] on button "Add Payment" at bounding box center [1392, 622] width 298 height 27
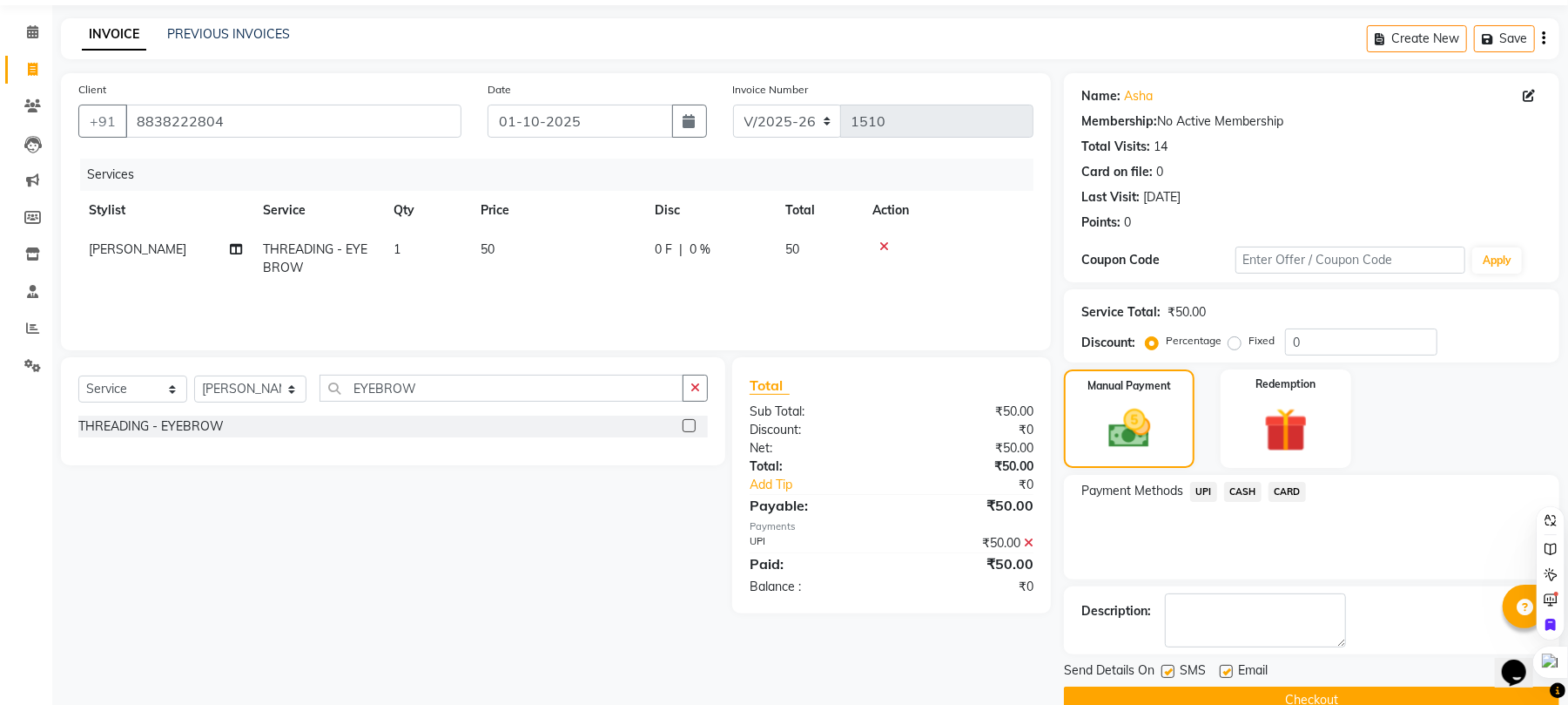
scroll to position [94, 0]
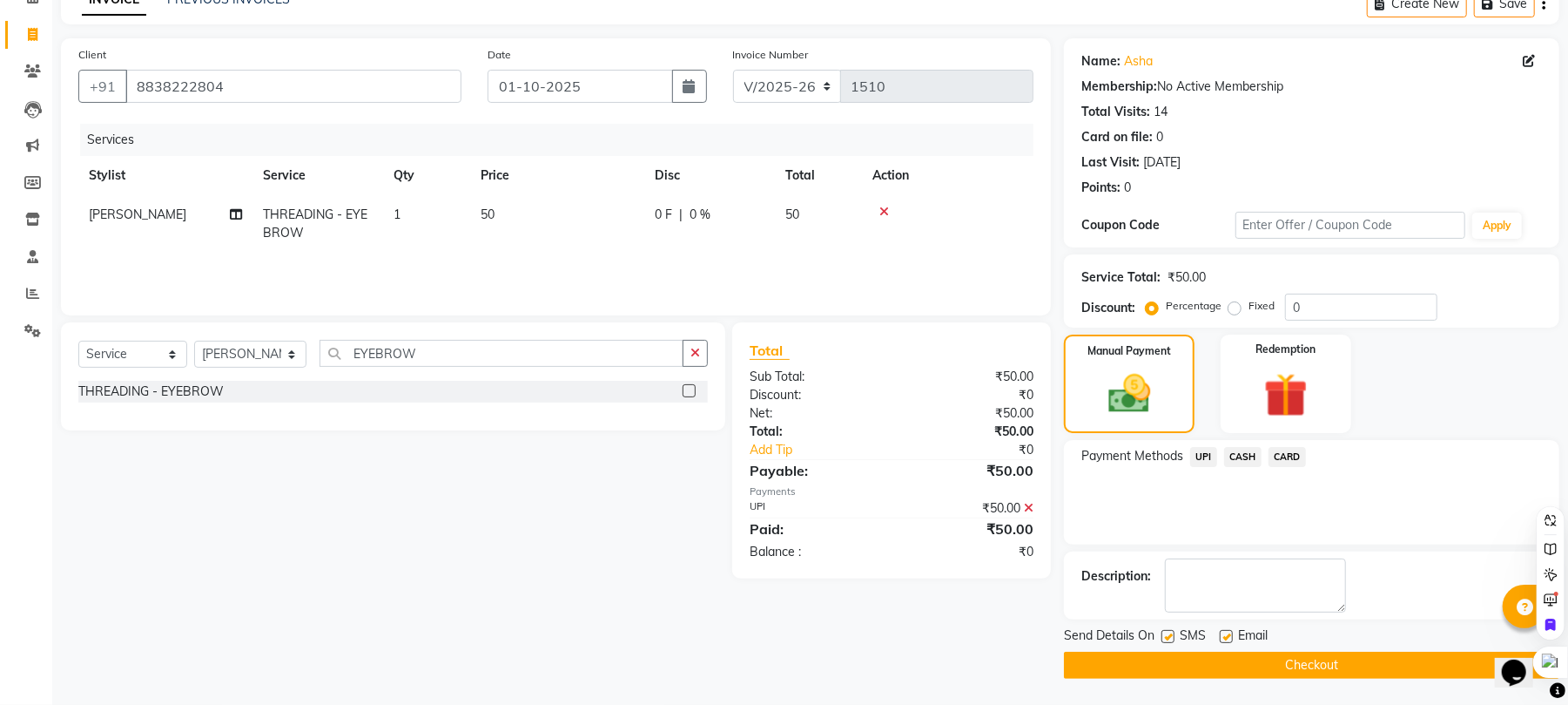
click at [1307, 658] on button "Checkout" at bounding box center [1311, 665] width 495 height 27
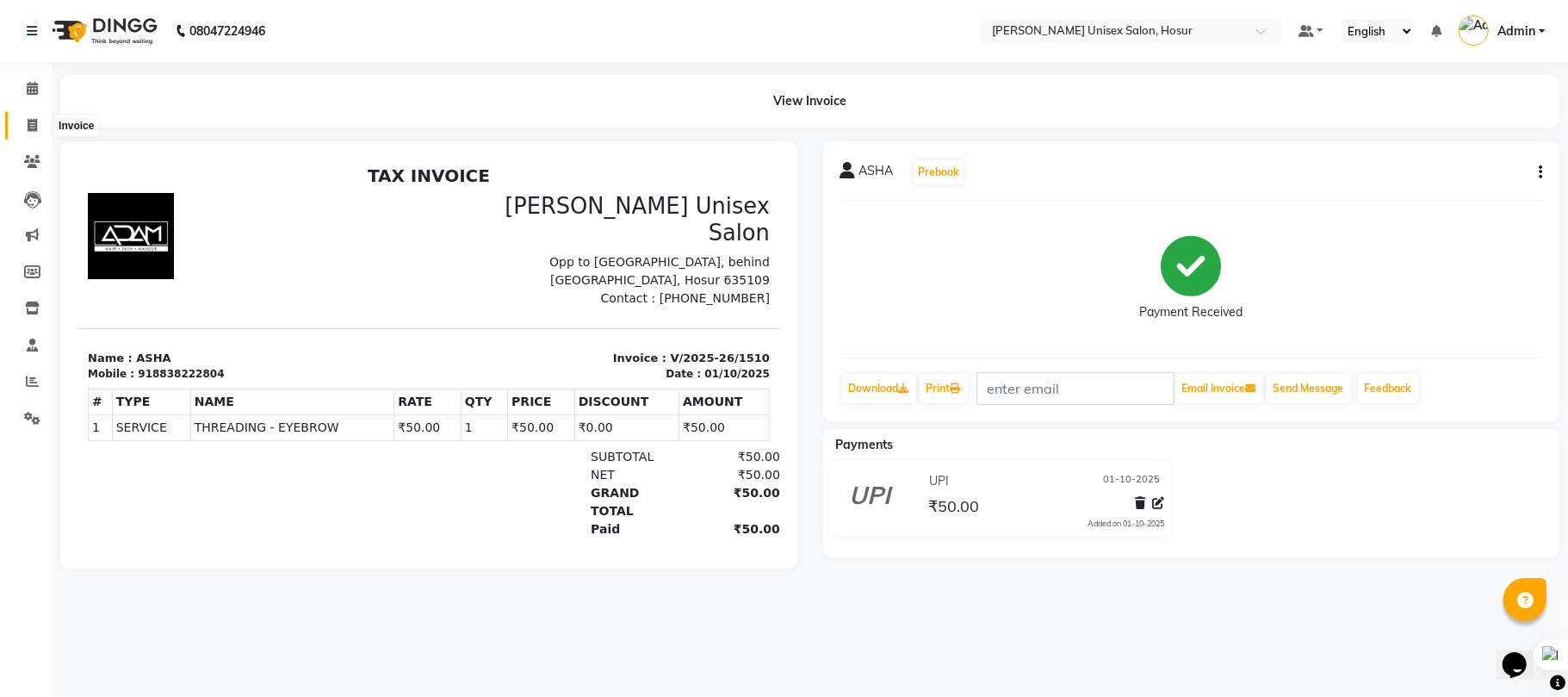
click at [33, 129] on icon at bounding box center [32, 125] width 9 height 13
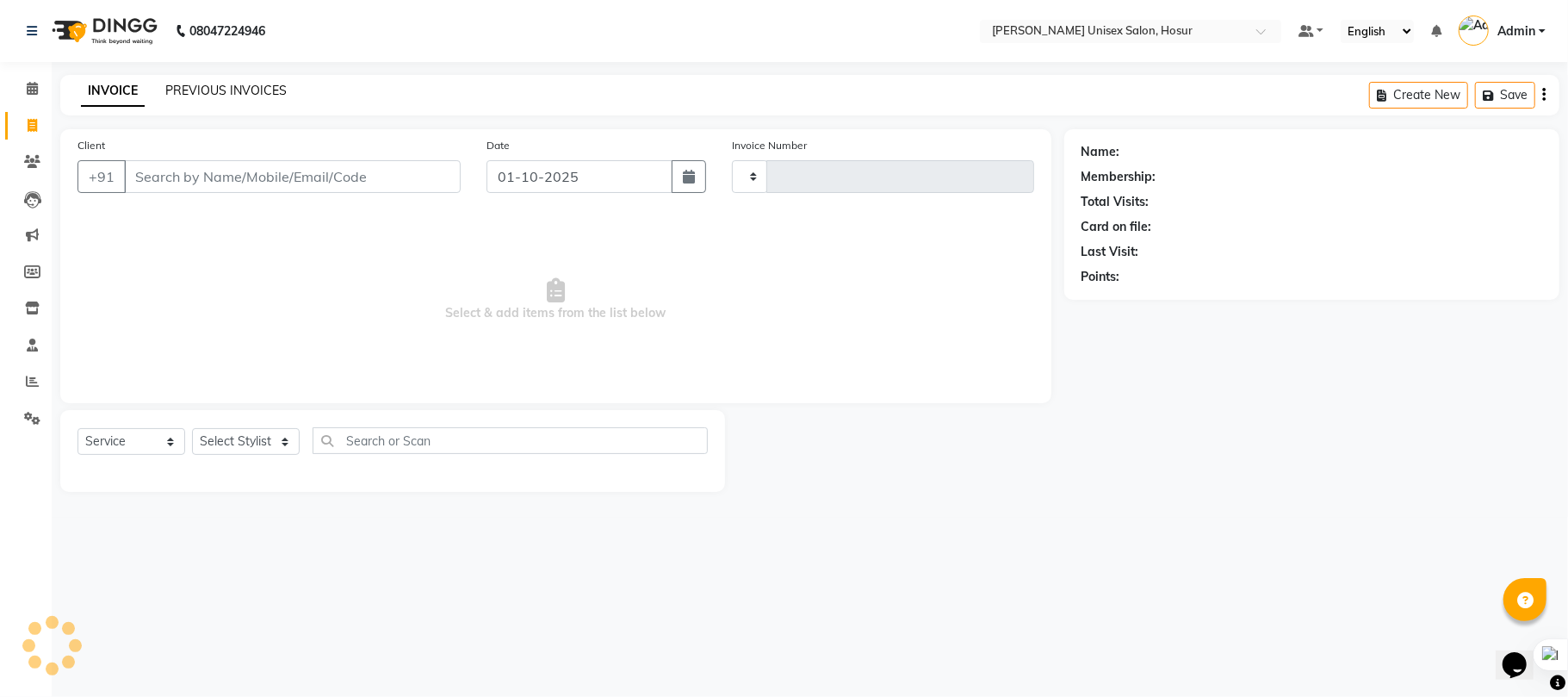
click at [220, 89] on link "PREVIOUS INVOICES" at bounding box center [226, 90] width 121 height 15
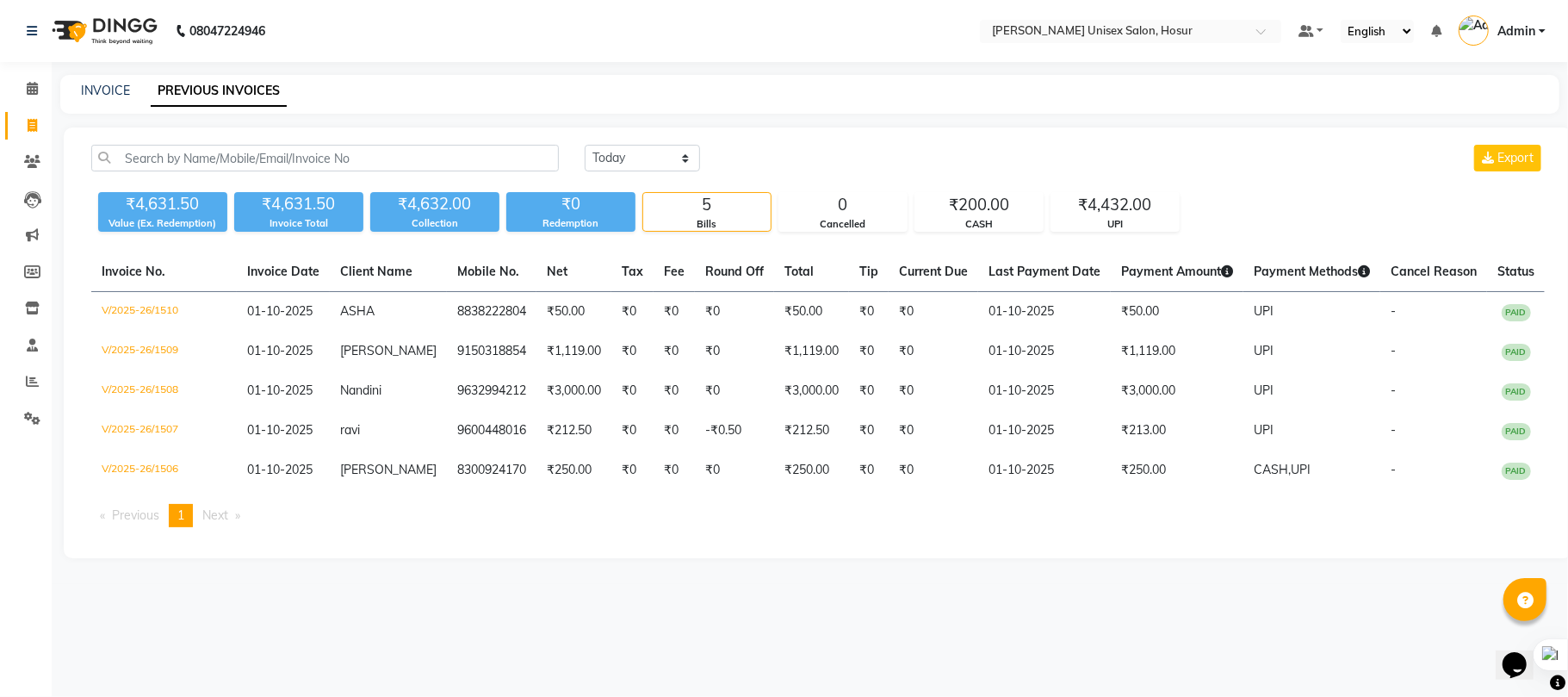
click at [1567, 348] on div at bounding box center [1567, 348] width 1 height 697
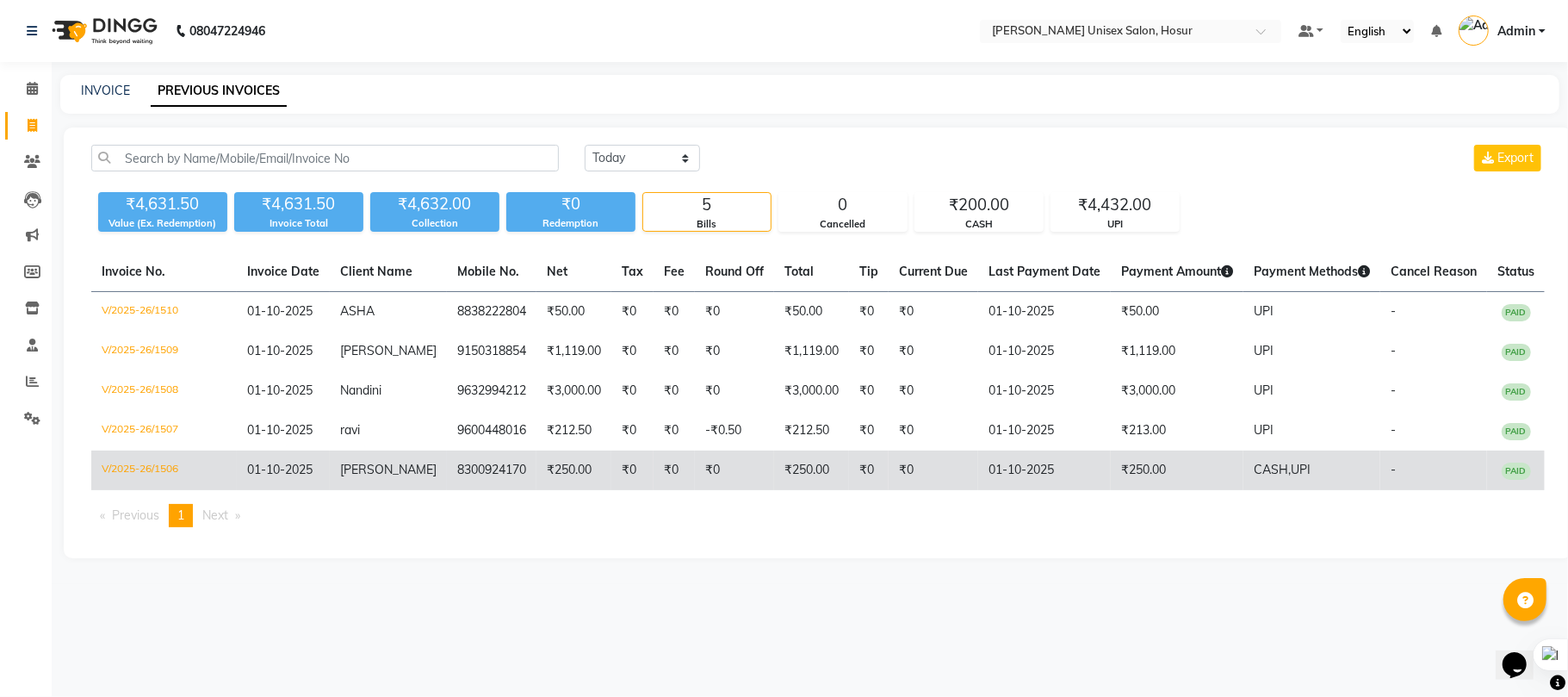
click at [735, 452] on td "₹0" at bounding box center [735, 470] width 79 height 40
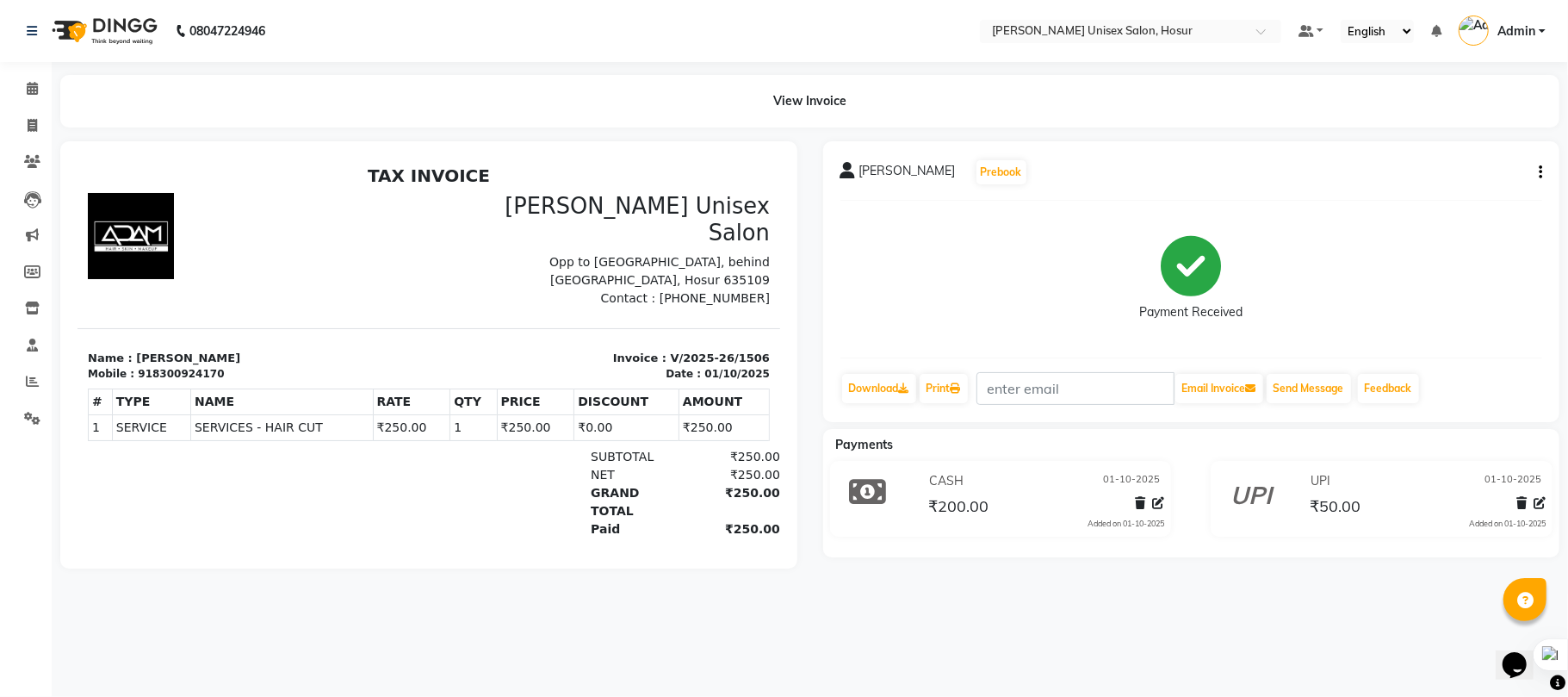
click at [1352, 568] on div "NARENDHRAN Prebook Payment Received Download Print Email Invoice Send Message F…" at bounding box center [1192, 355] width 763 height 427
click at [27, 132] on icon at bounding box center [32, 125] width 9 height 13
select select "service"
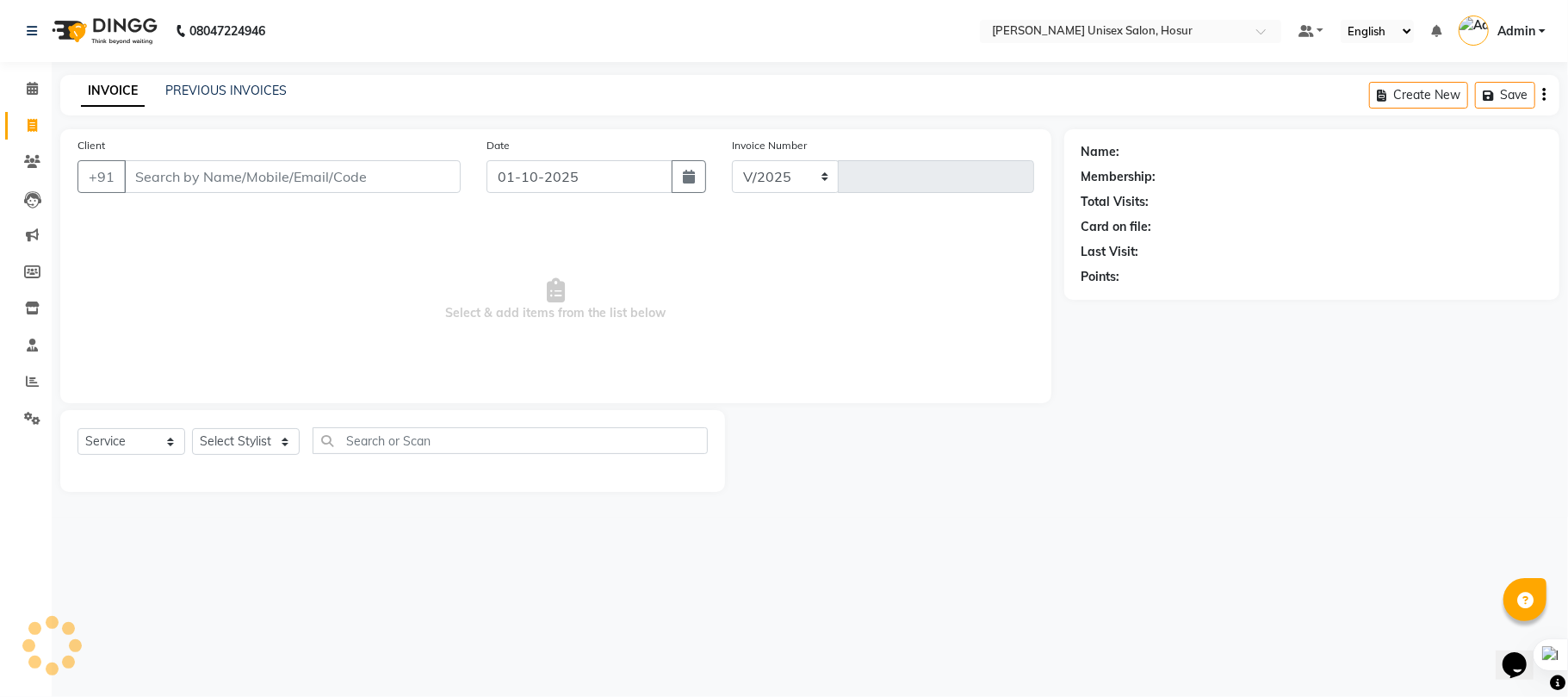
select select "6189"
type input "1511"
click at [214, 182] on input "Client" at bounding box center [293, 176] width 337 height 33
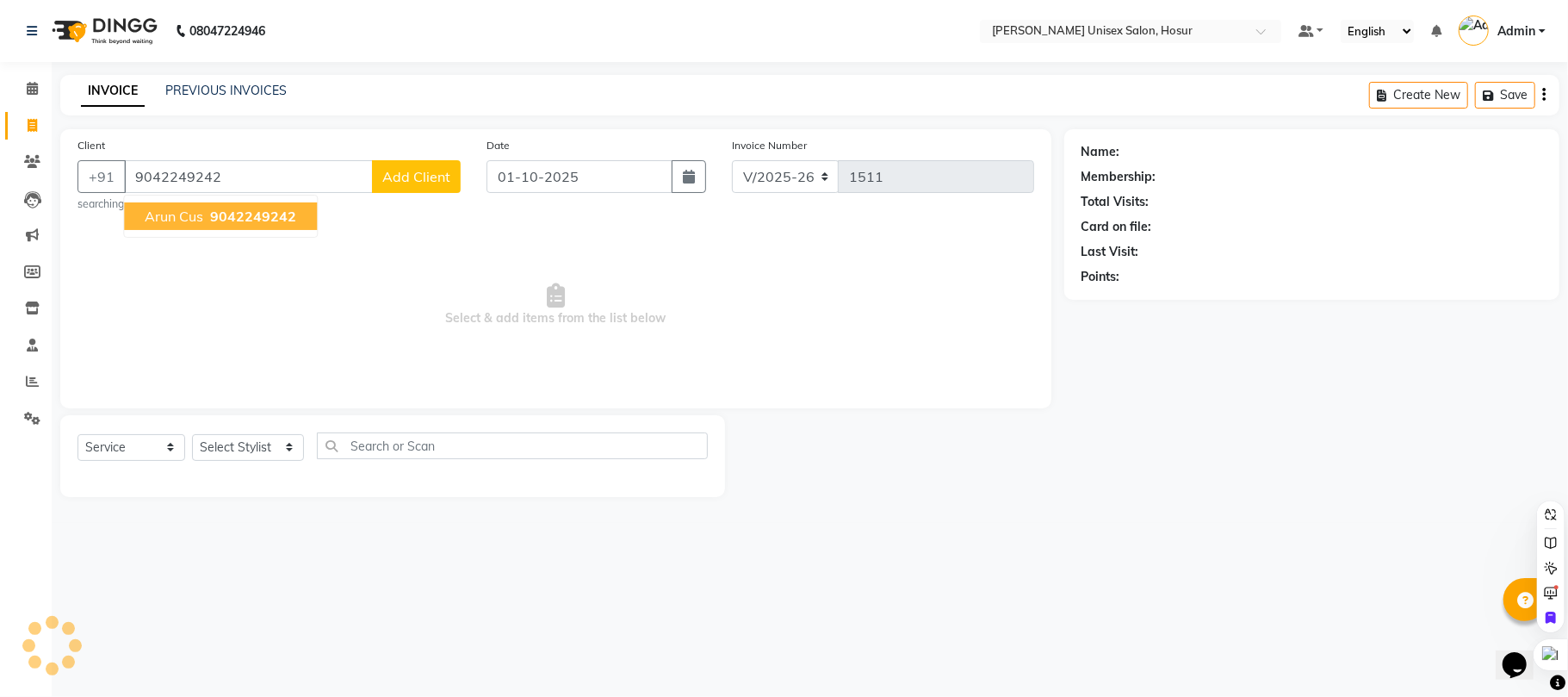
type input "9042249242"
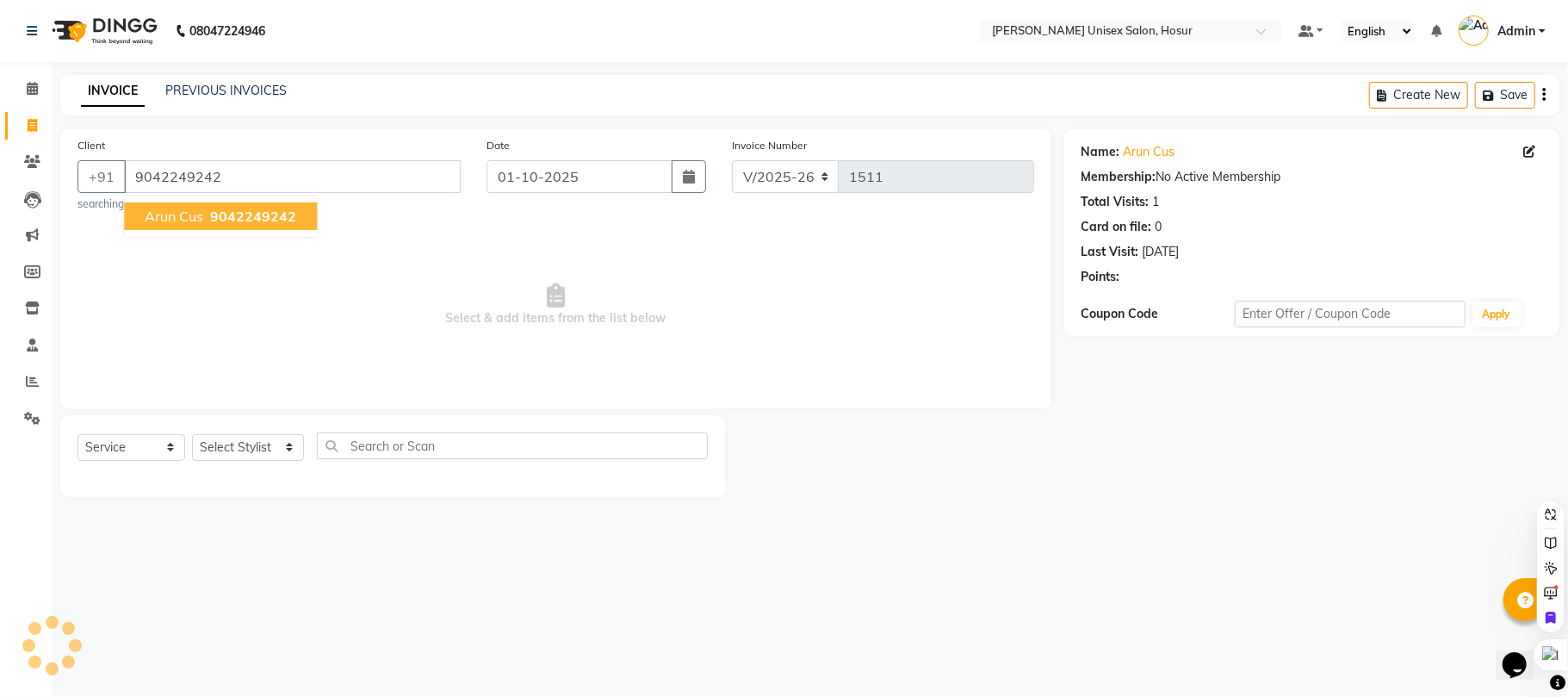
click at [205, 209] on button "arun cus 9042249242" at bounding box center [220, 215] width 193 height 27
click at [252, 450] on select "Select Stylist [PERSON_NAME] [PERSON_NAME] Manager [PERSON_NAME] [PERSON_NAME] …" at bounding box center [247, 447] width 112 height 26
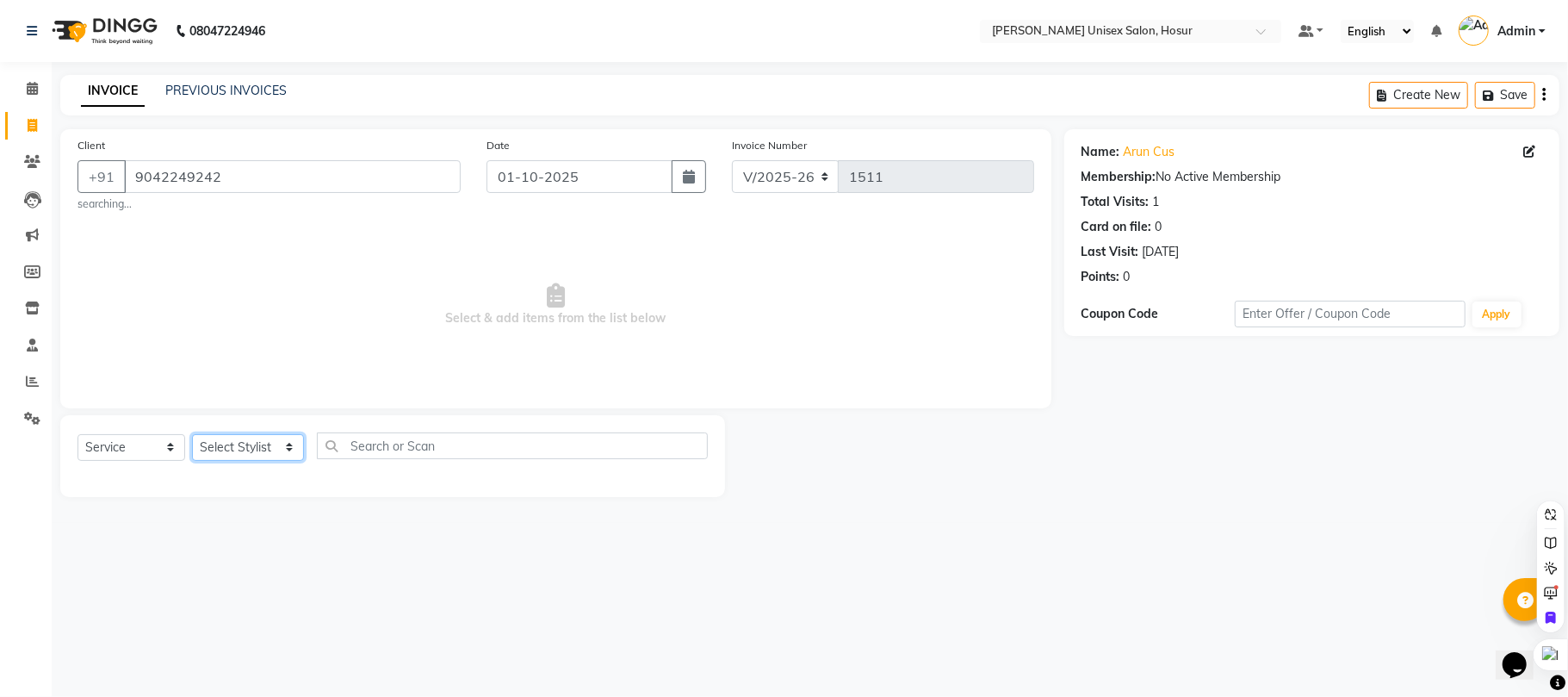
select select "45674"
click at [192, 434] on select "Select Stylist [PERSON_NAME] [PERSON_NAME] Manager [PERSON_NAME] [PERSON_NAME] …" at bounding box center [247, 447] width 112 height 26
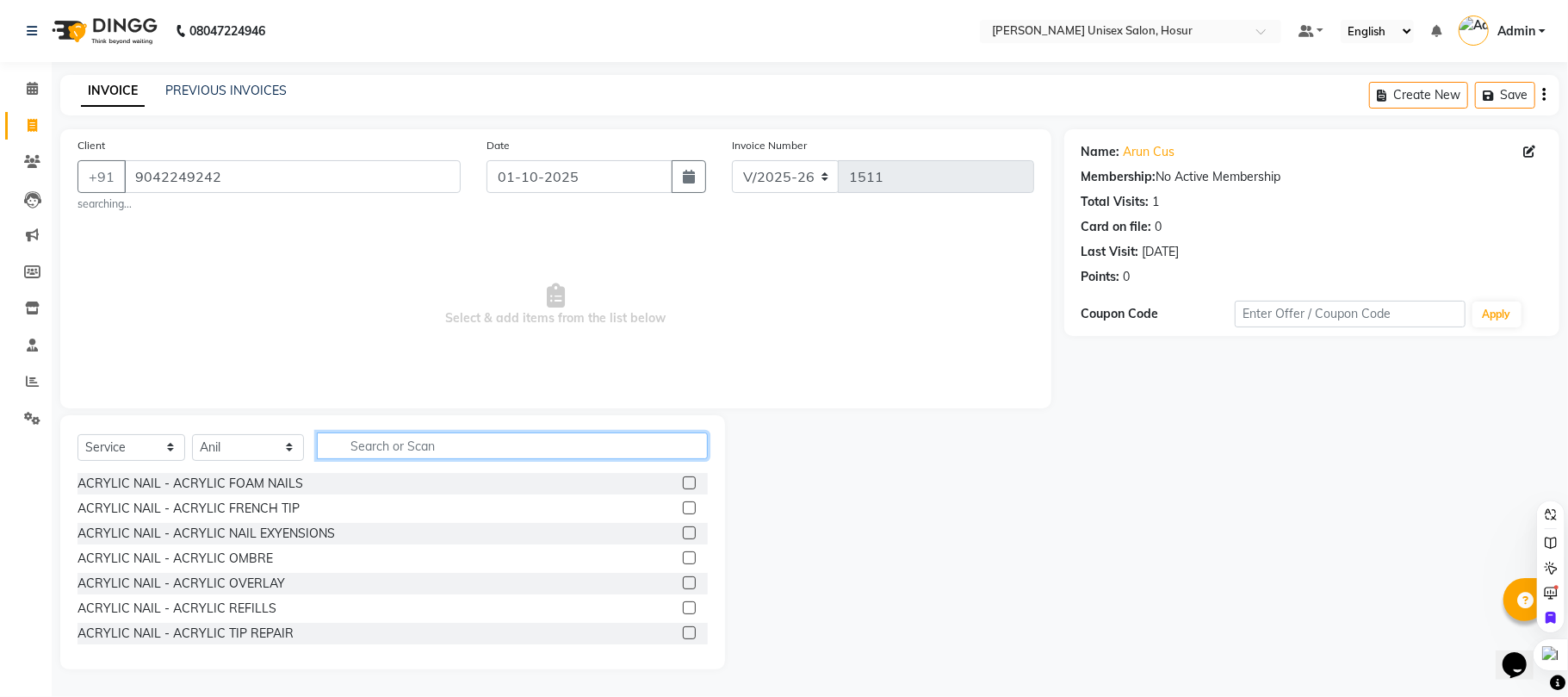
click at [428, 453] on input "text" at bounding box center [513, 446] width 391 height 26
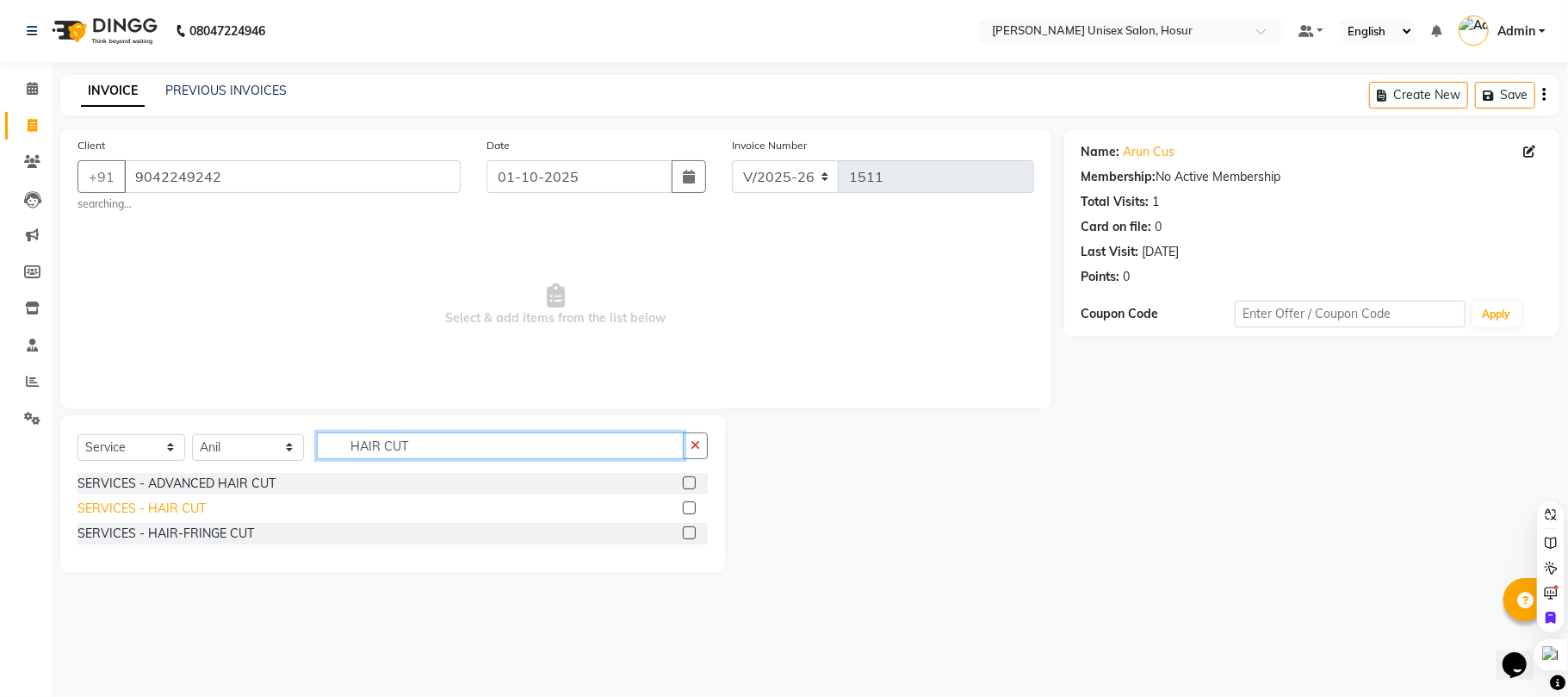
type input "HAIR CUT"
click at [121, 507] on div "SERVICES - HAIR CUT" at bounding box center [141, 508] width 128 height 18
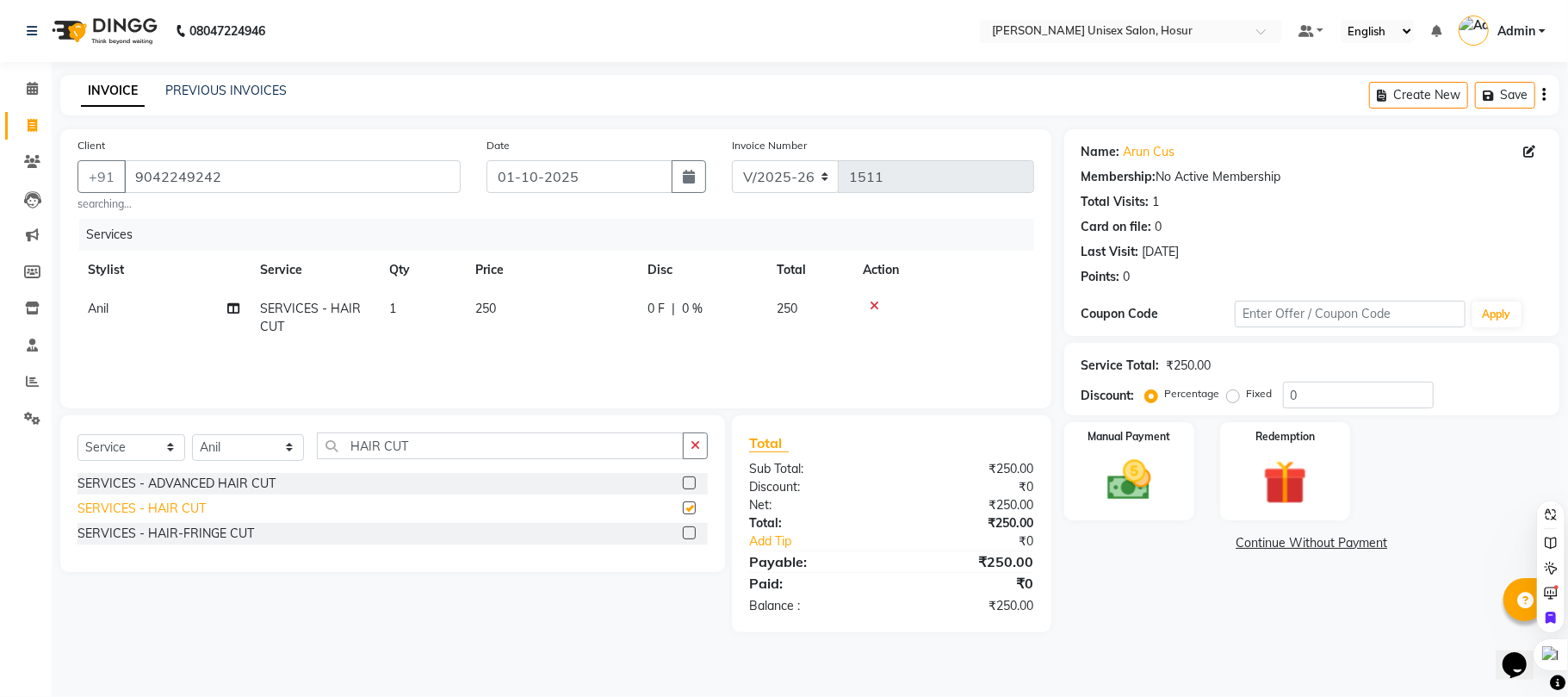
checkbox input "false"
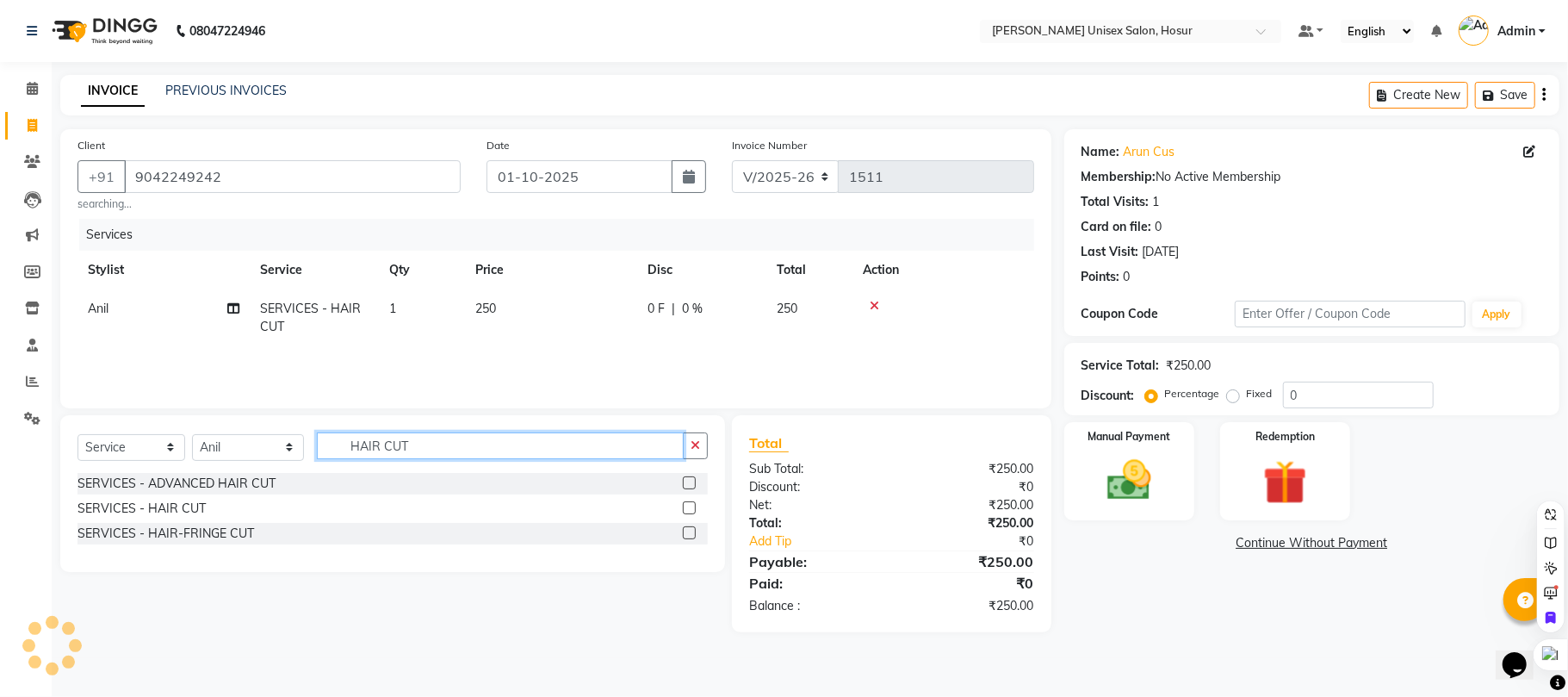
click at [485, 444] on input "HAIR CUT" at bounding box center [500, 446] width 367 height 26
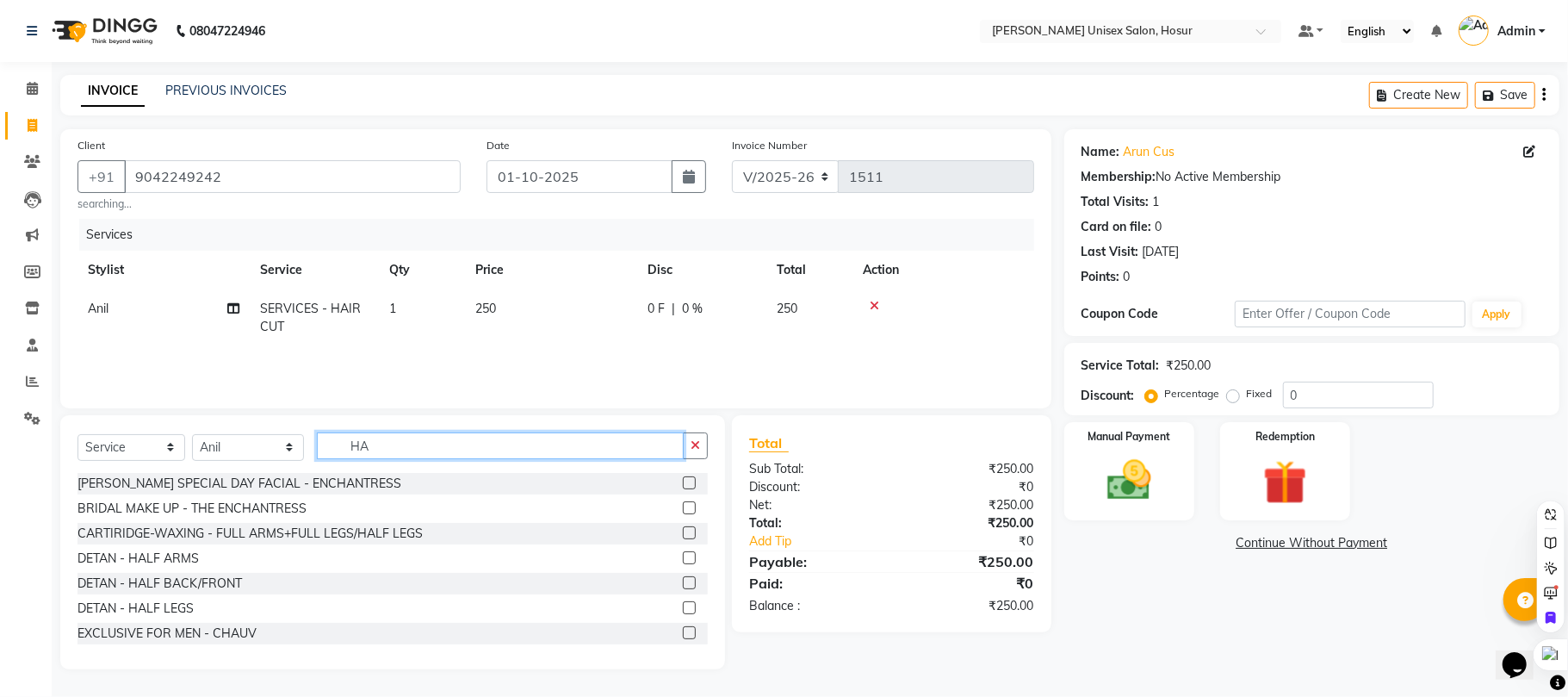
type input "H"
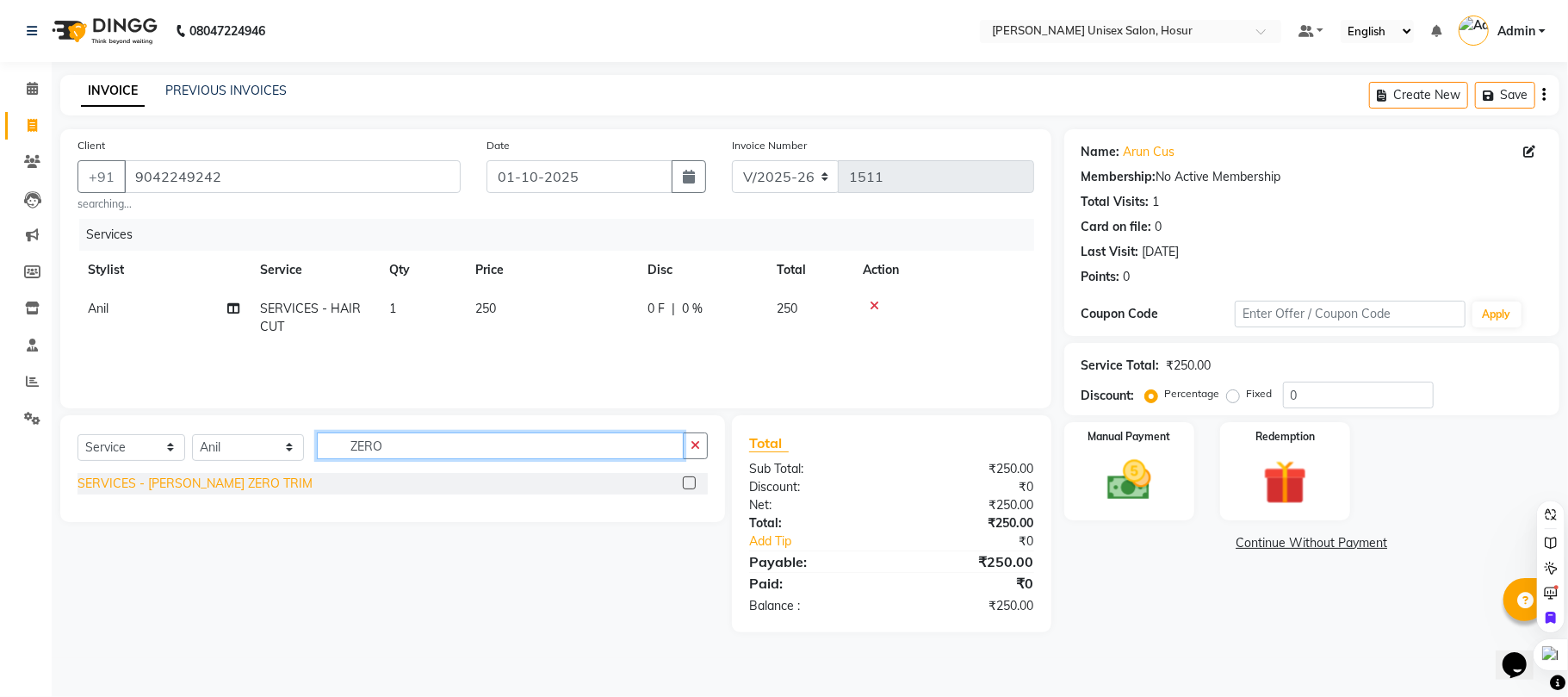
type input "ZERO"
click at [198, 487] on div "SERVICES - [PERSON_NAME] ZERO TRIM" at bounding box center [195, 483] width 235 height 18
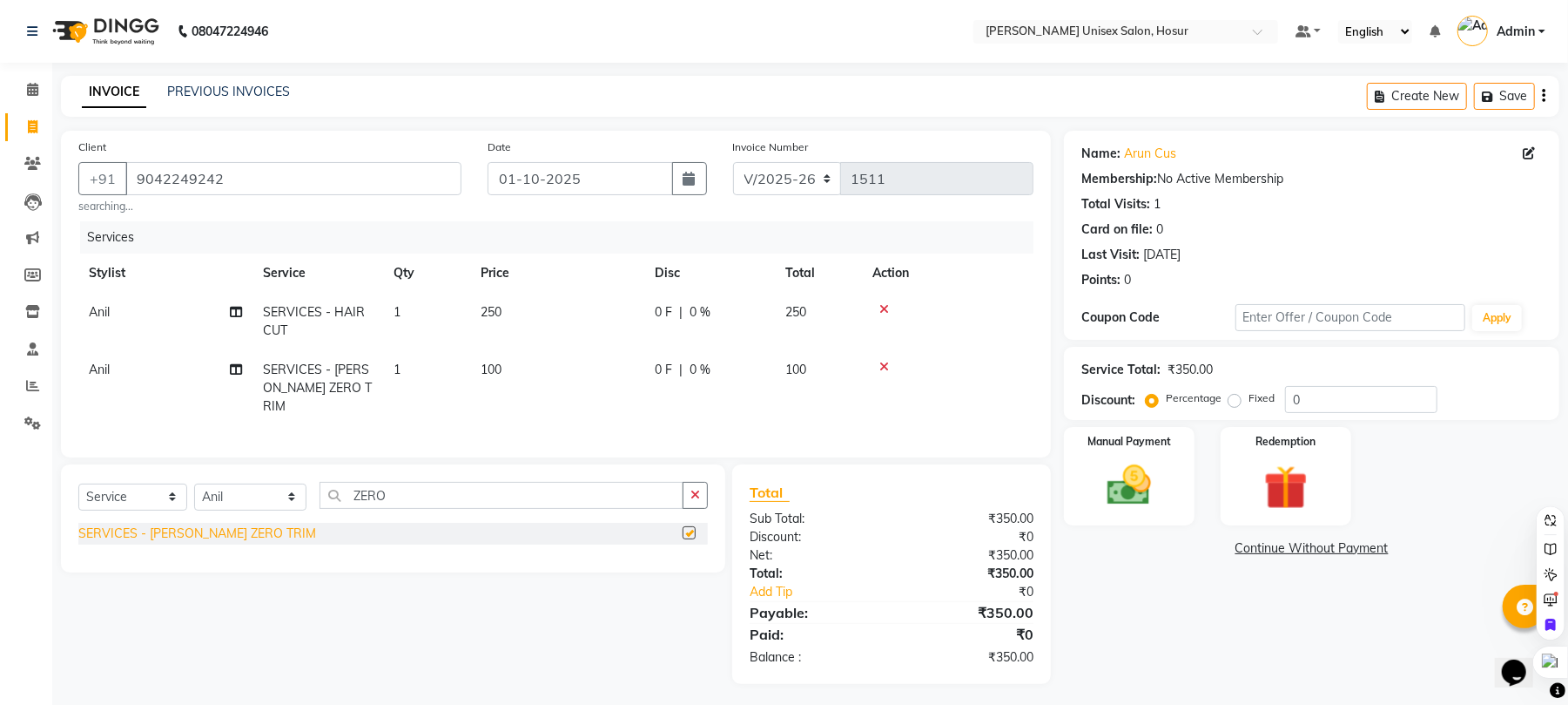
checkbox input "false"
click at [1118, 484] on img at bounding box center [1129, 486] width 75 height 53
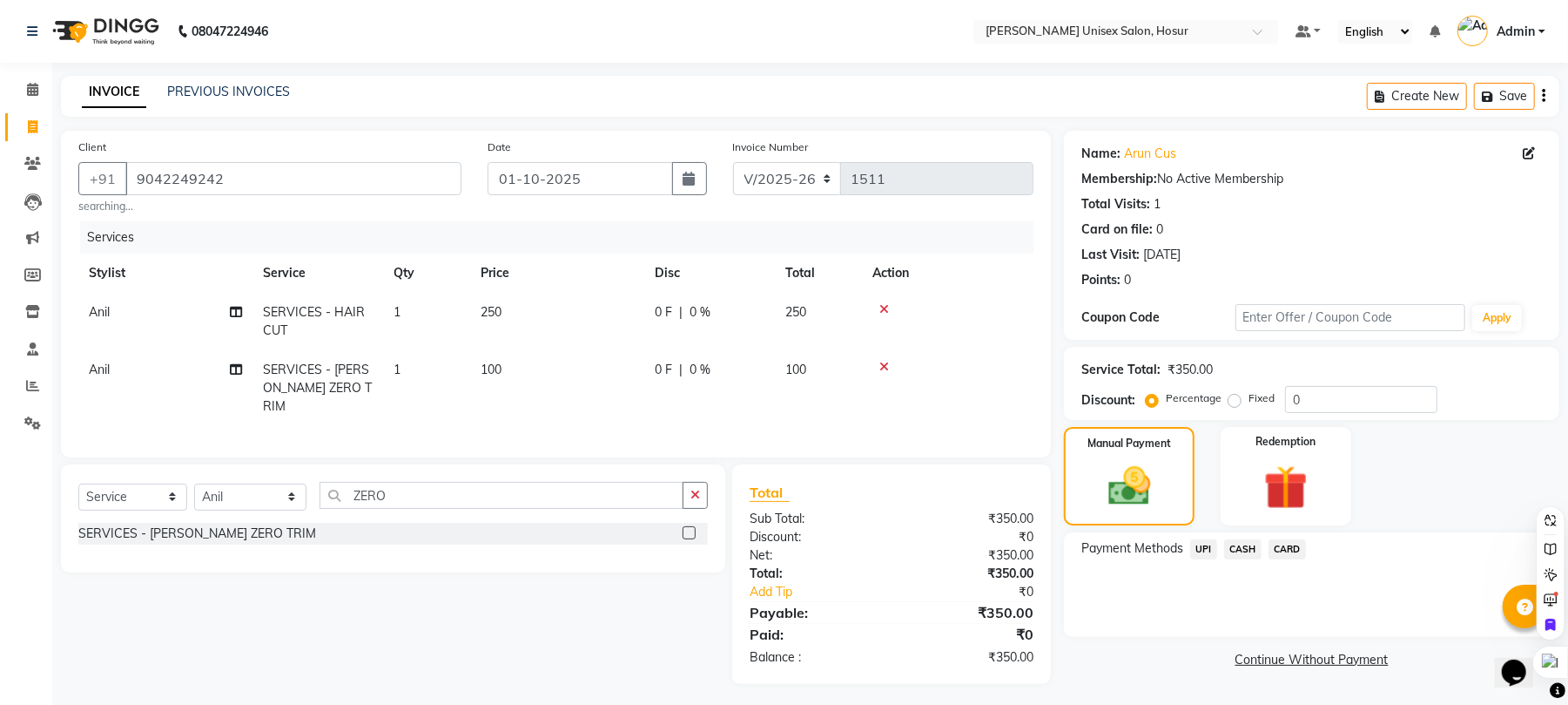
click at [1213, 551] on span "UPI" at bounding box center [1204, 549] width 27 height 20
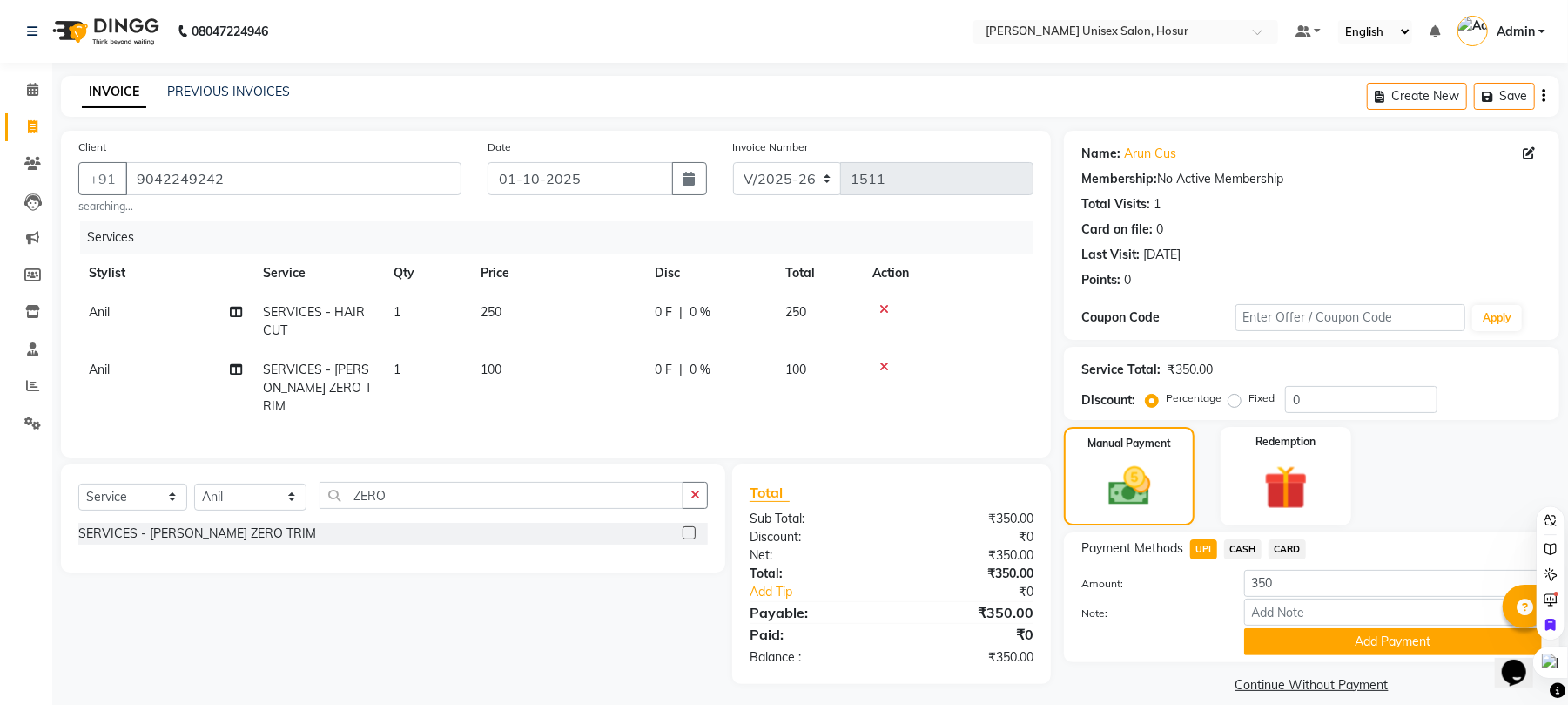
click at [1213, 551] on span "UPI" at bounding box center [1204, 549] width 27 height 20
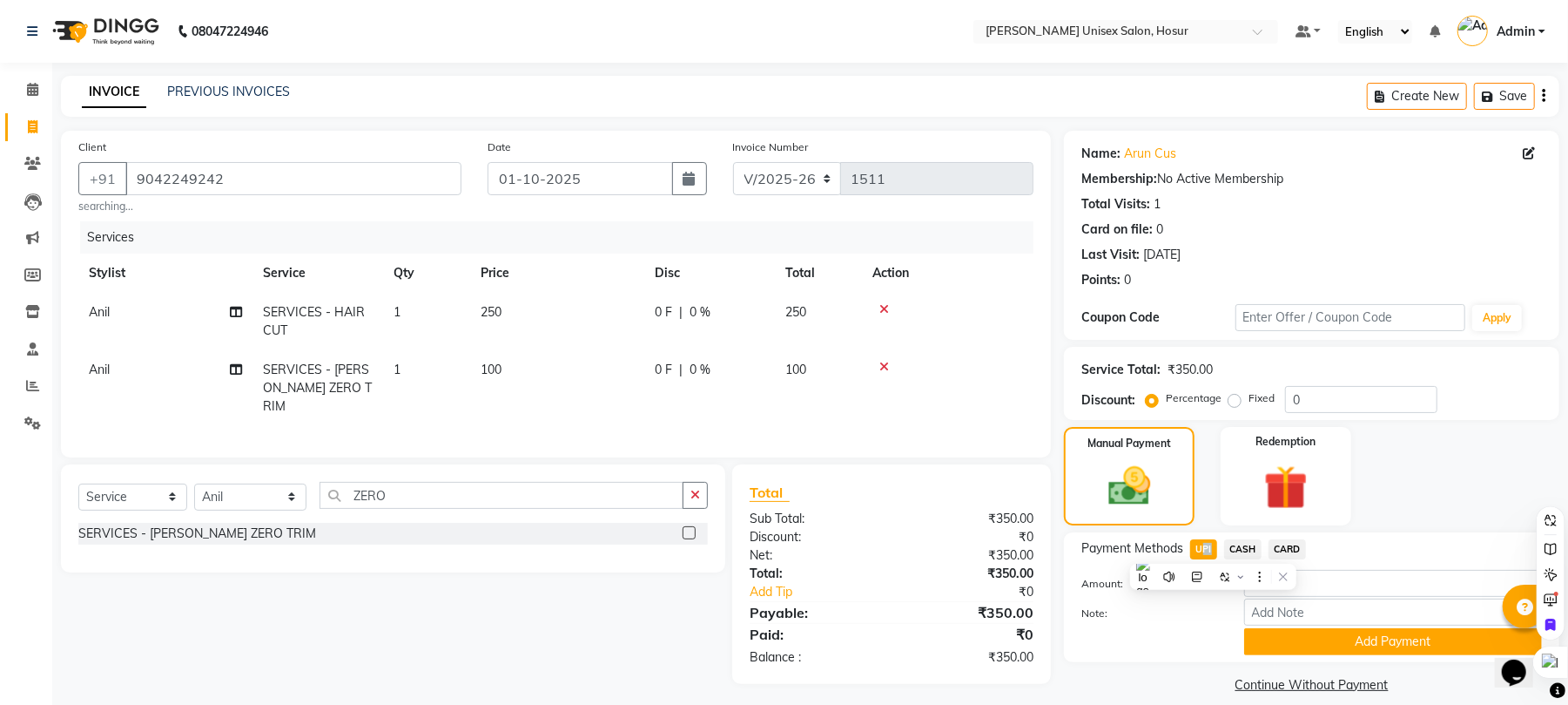
click at [1203, 547] on span "UPI" at bounding box center [1204, 549] width 27 height 20
click at [1373, 653] on button "Add Payment" at bounding box center [1392, 641] width 298 height 27
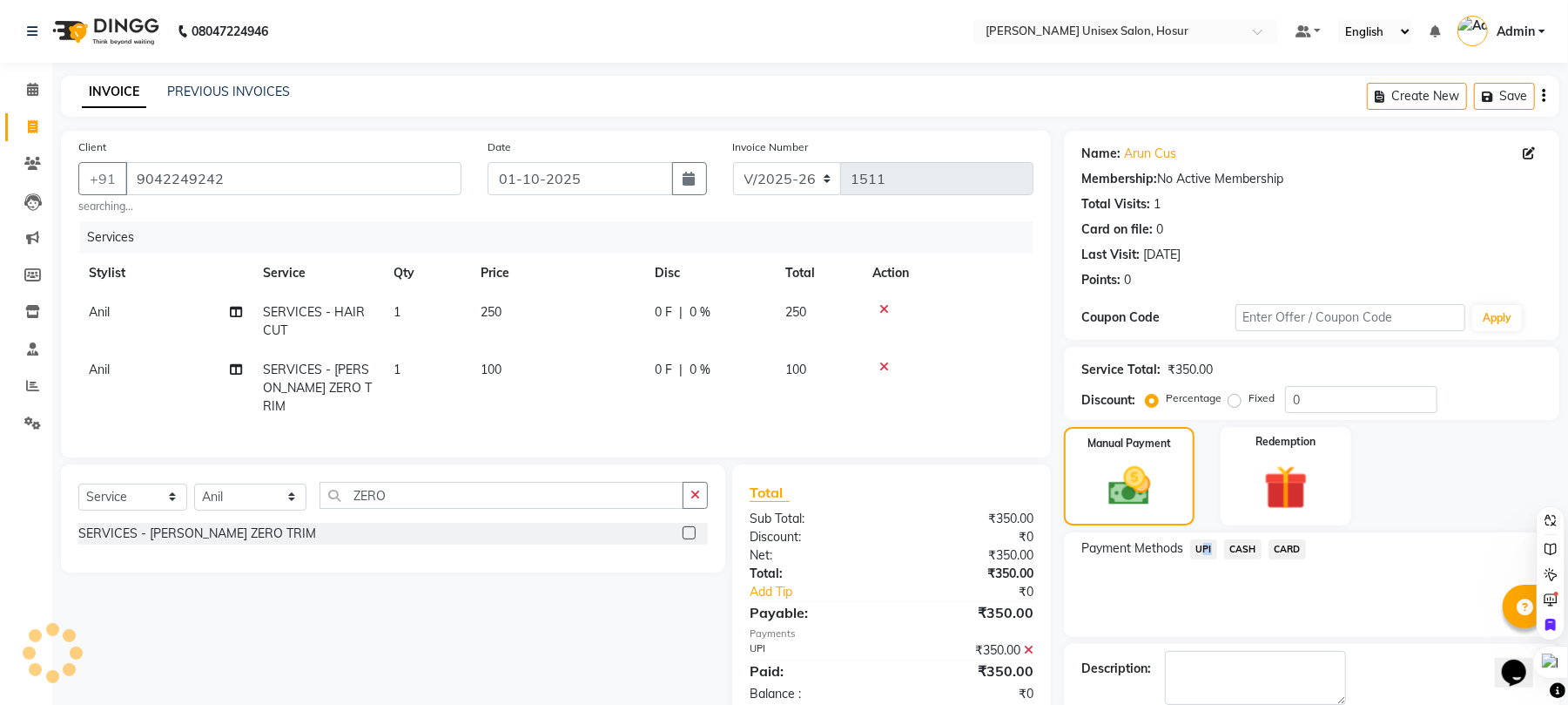
click at [1206, 545] on span "UPI" at bounding box center [1204, 549] width 27 height 20
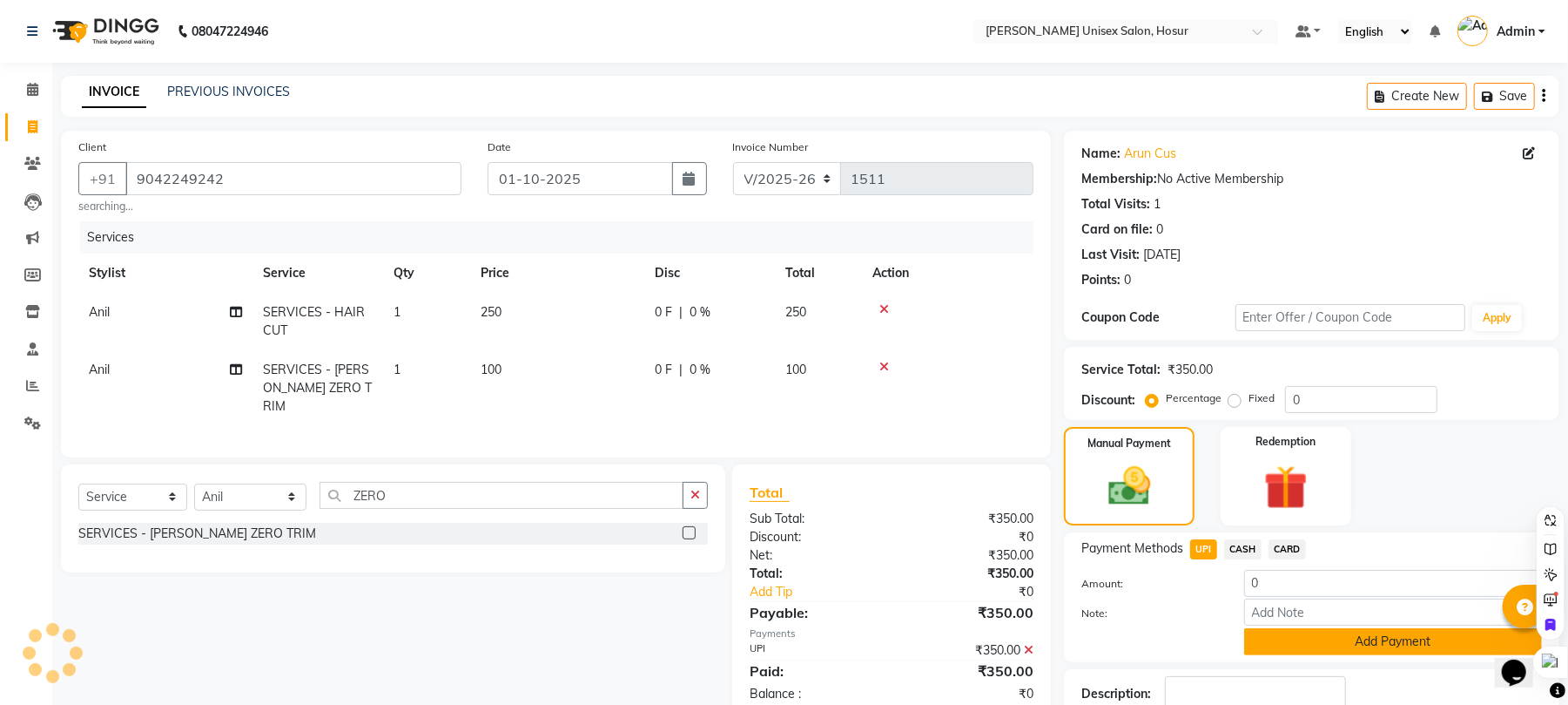
click at [1362, 641] on button "Add Payment" at bounding box center [1392, 641] width 298 height 27
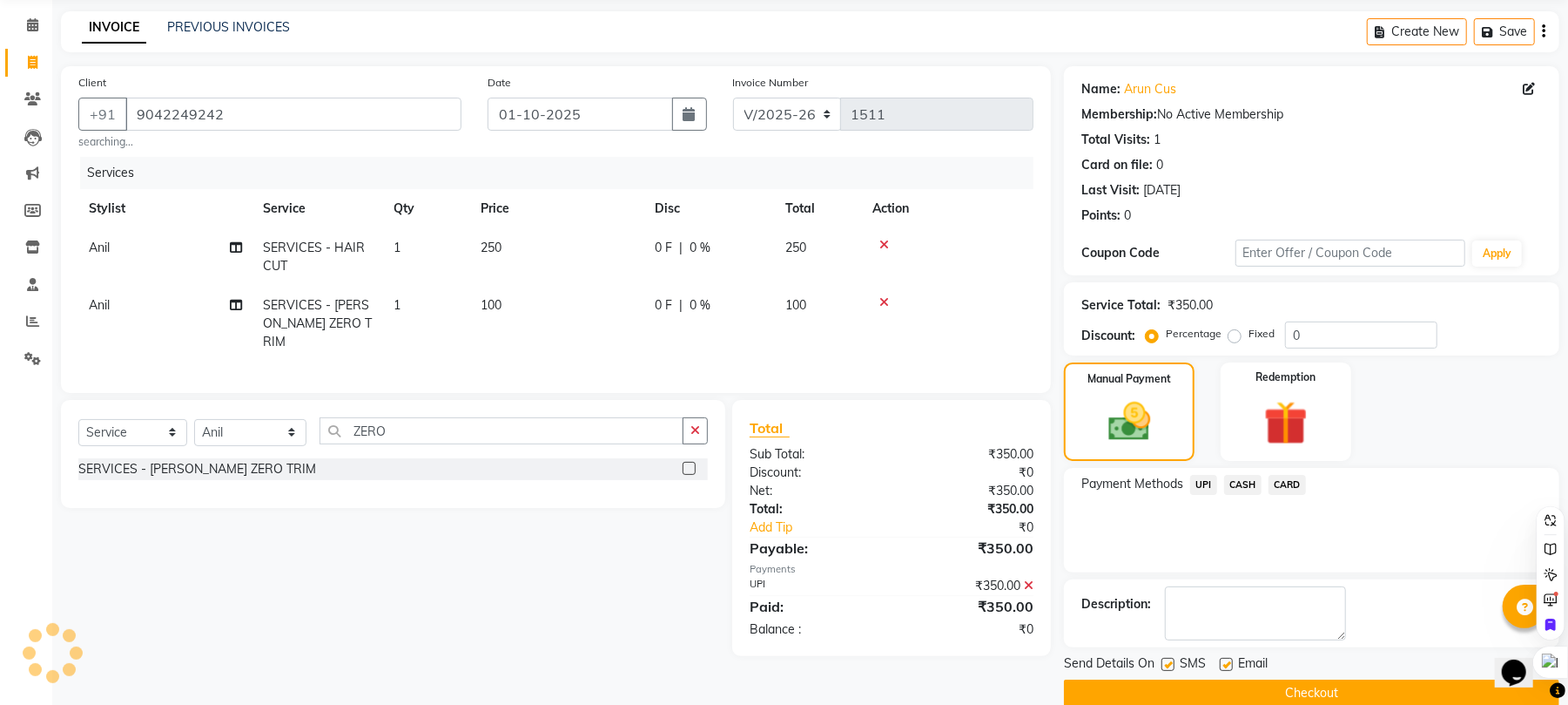
scroll to position [94, 0]
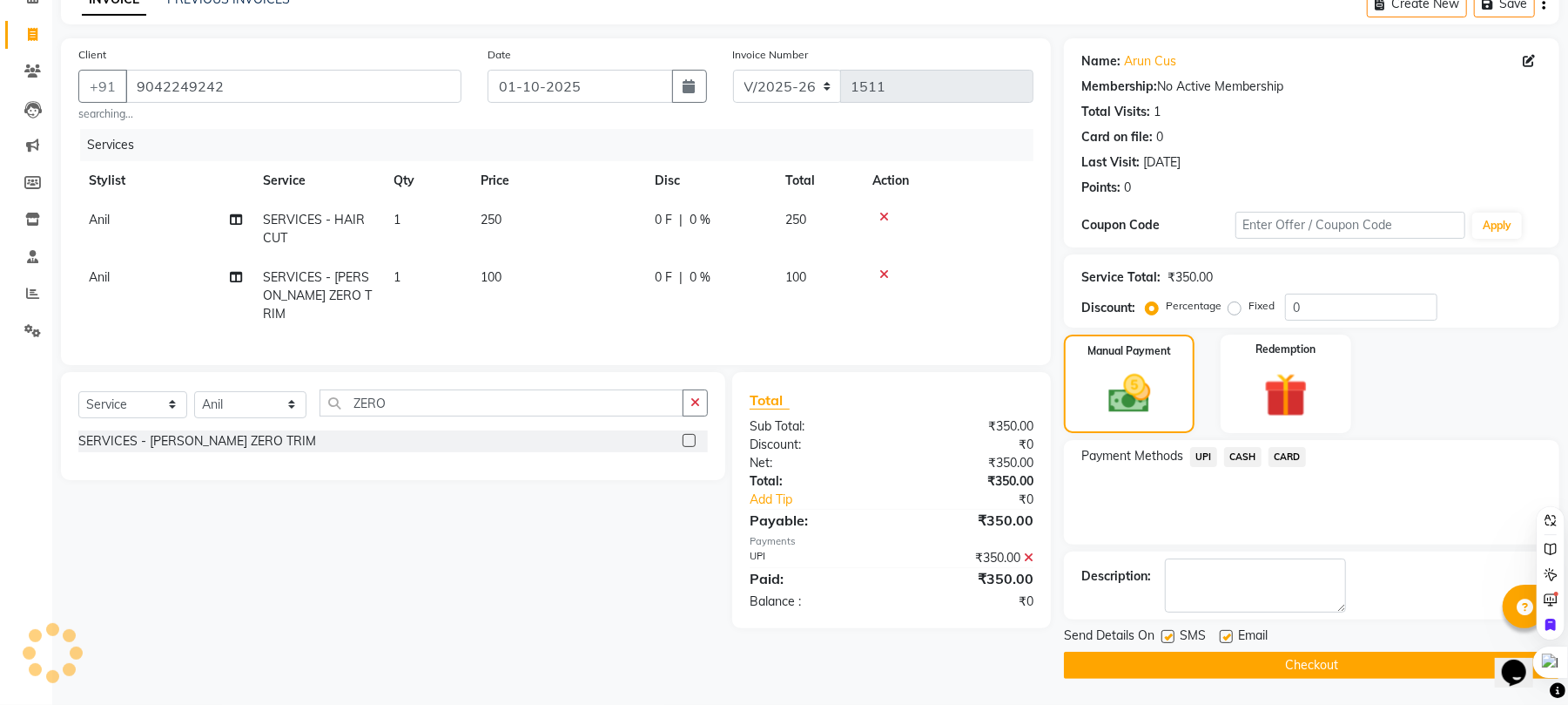
click at [1381, 664] on button "Checkout" at bounding box center [1311, 665] width 495 height 27
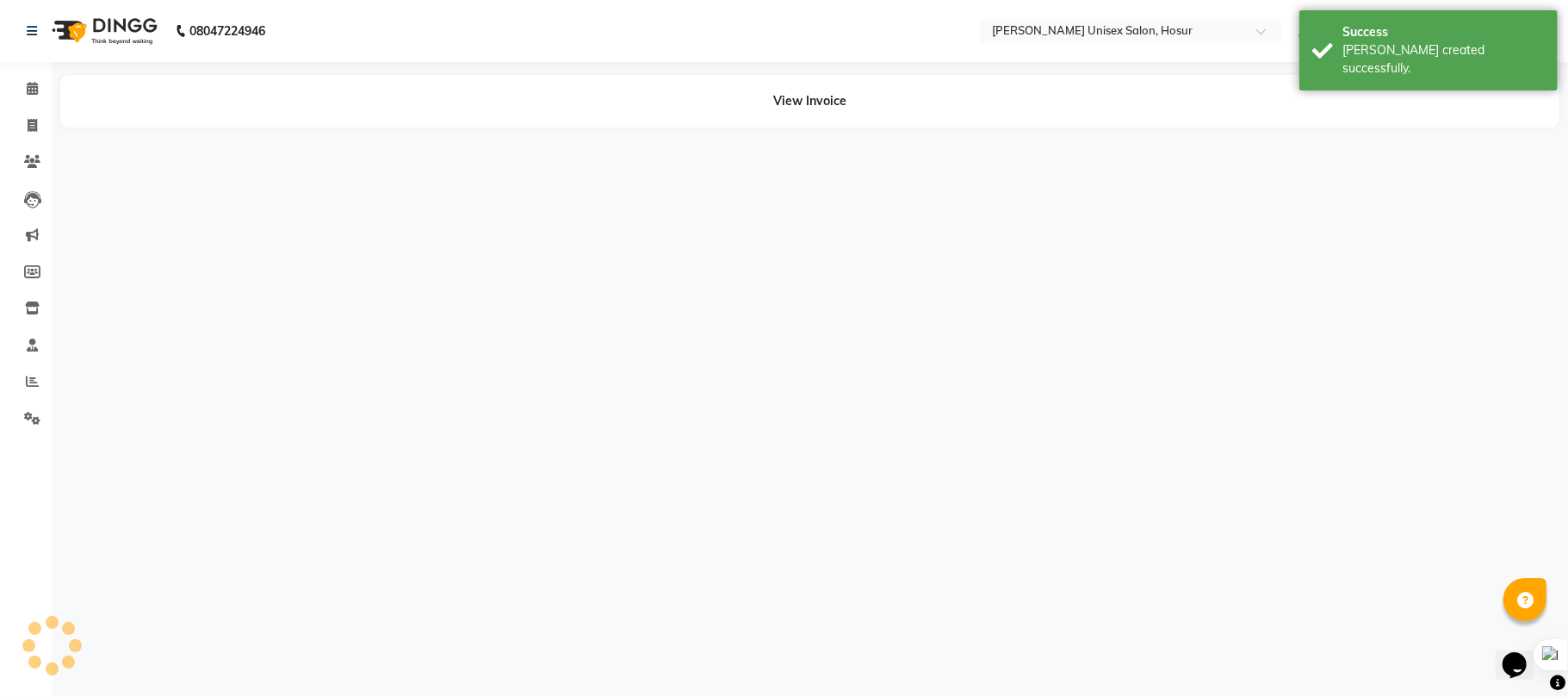
click at [108, 36] on img at bounding box center [103, 30] width 118 height 48
click at [25, 131] on span at bounding box center [32, 126] width 30 height 20
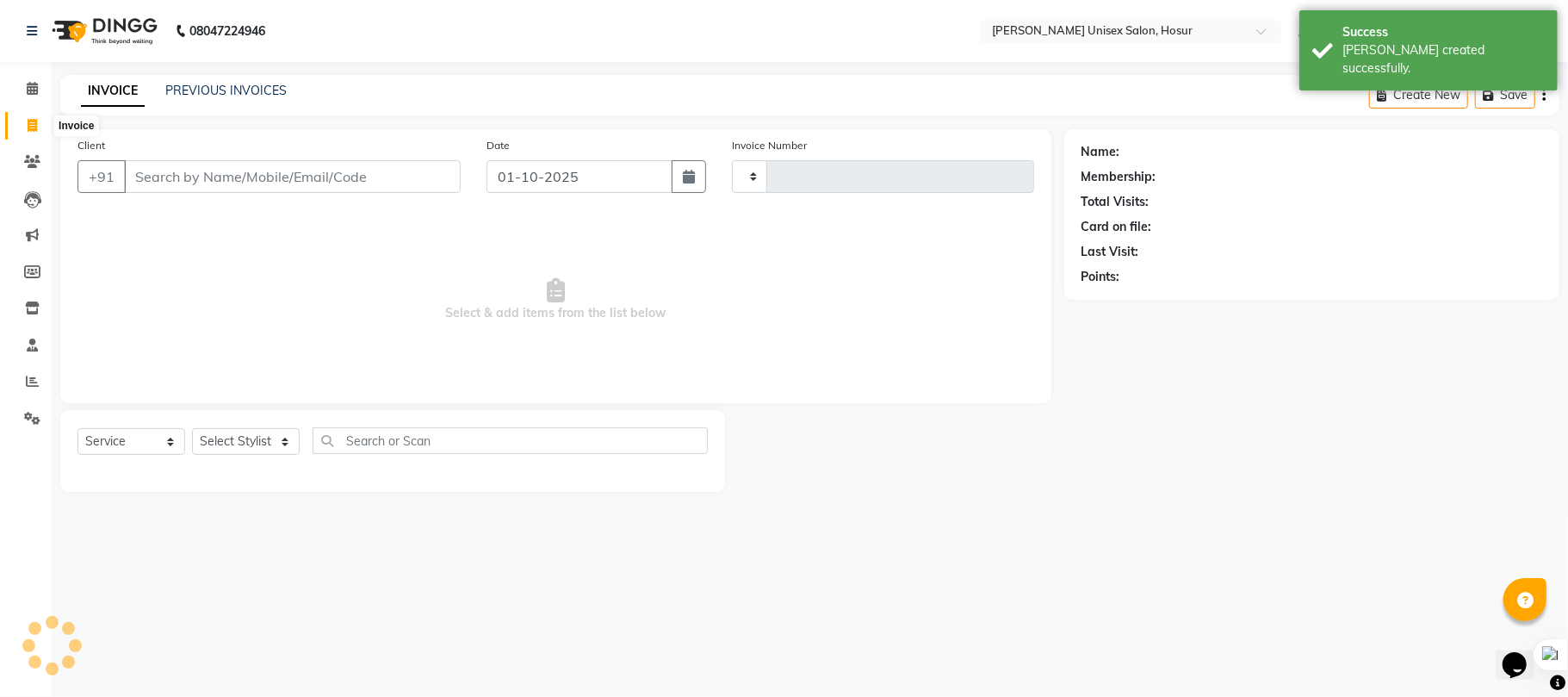
click at [28, 125] on icon at bounding box center [32, 125] width 9 height 13
select select "service"
type input "90921"
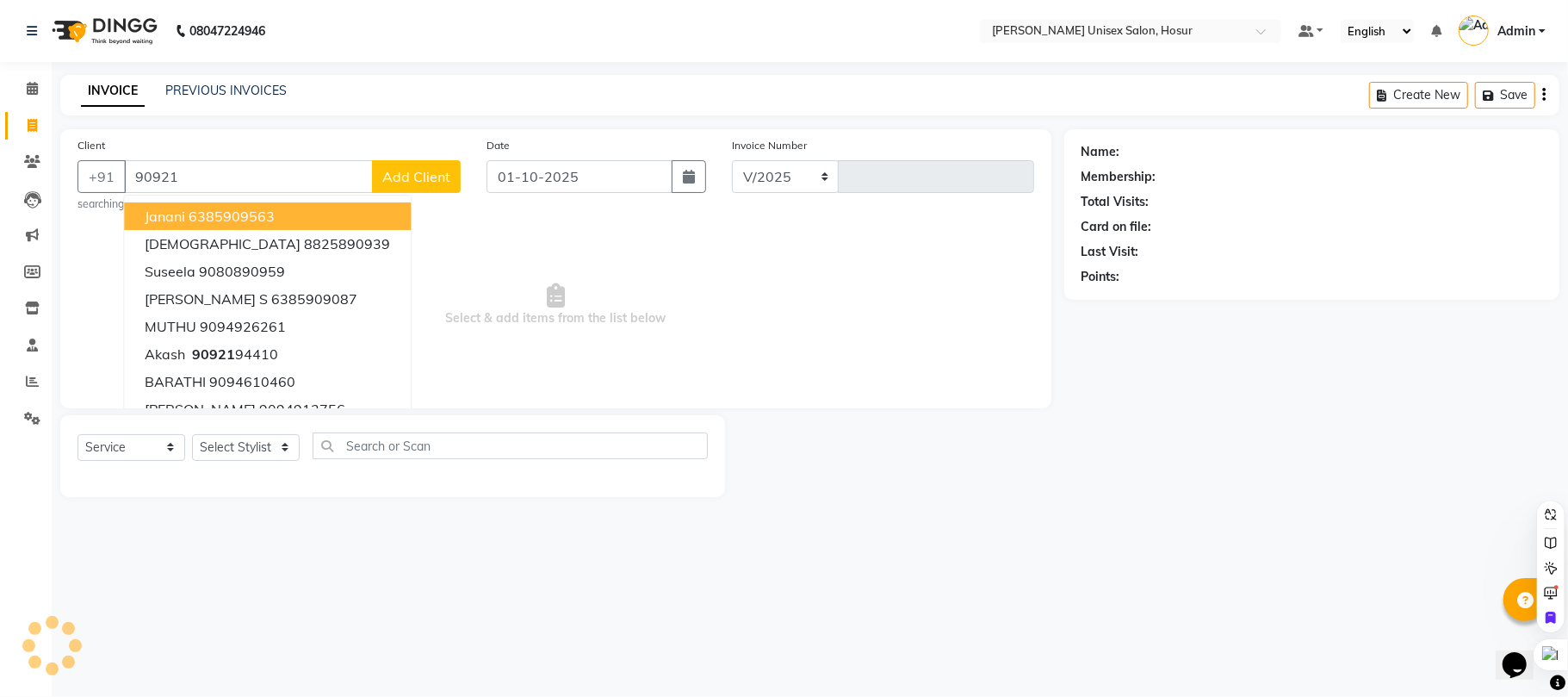
select select "6189"
type input "1512"
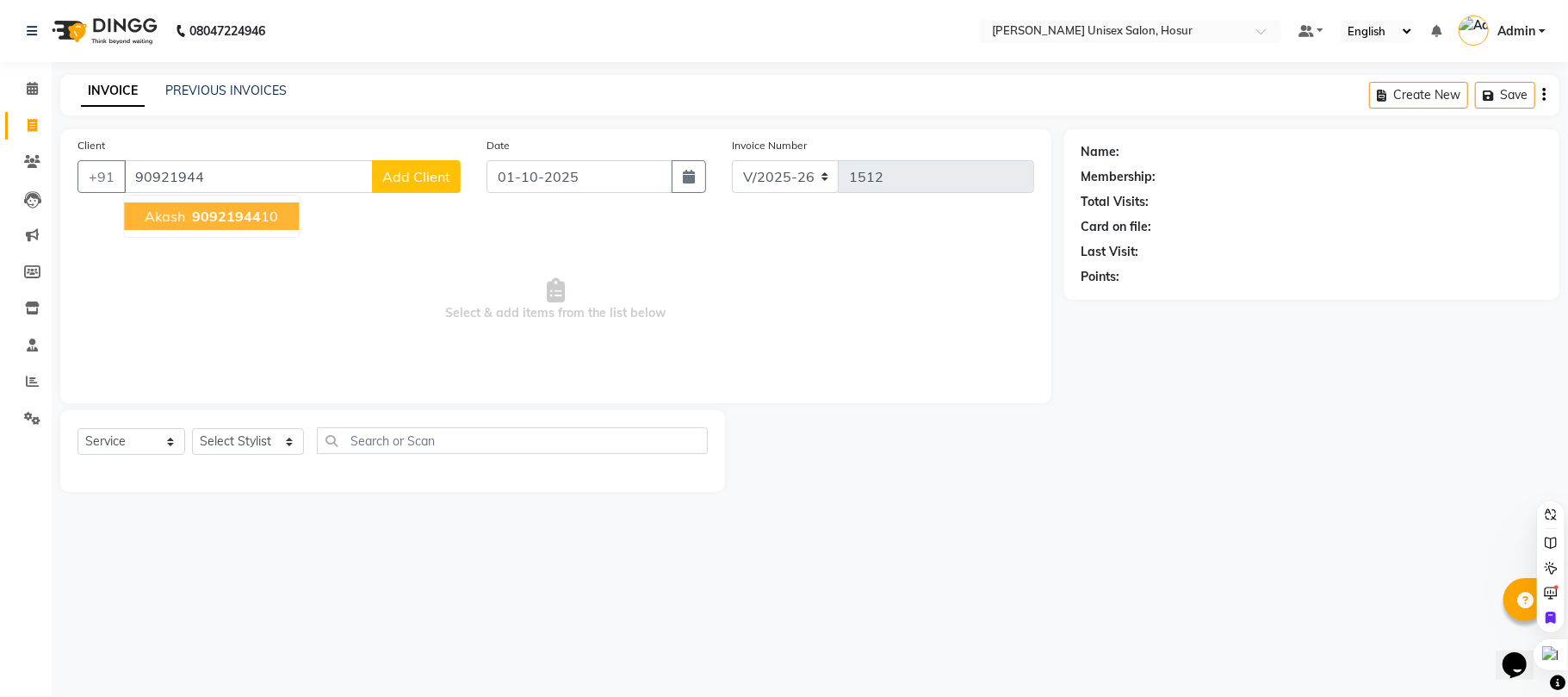
type input "90921944"
click at [261, 437] on select "Select Stylist [PERSON_NAME] [PERSON_NAME] Manager [PERSON_NAME] [PERSON_NAME] …" at bounding box center [247, 441] width 112 height 26
select select "45674"
click at [192, 428] on select "Select Stylist [PERSON_NAME] [PERSON_NAME] Manager [PERSON_NAME] [PERSON_NAME] …" at bounding box center [247, 441] width 112 height 26
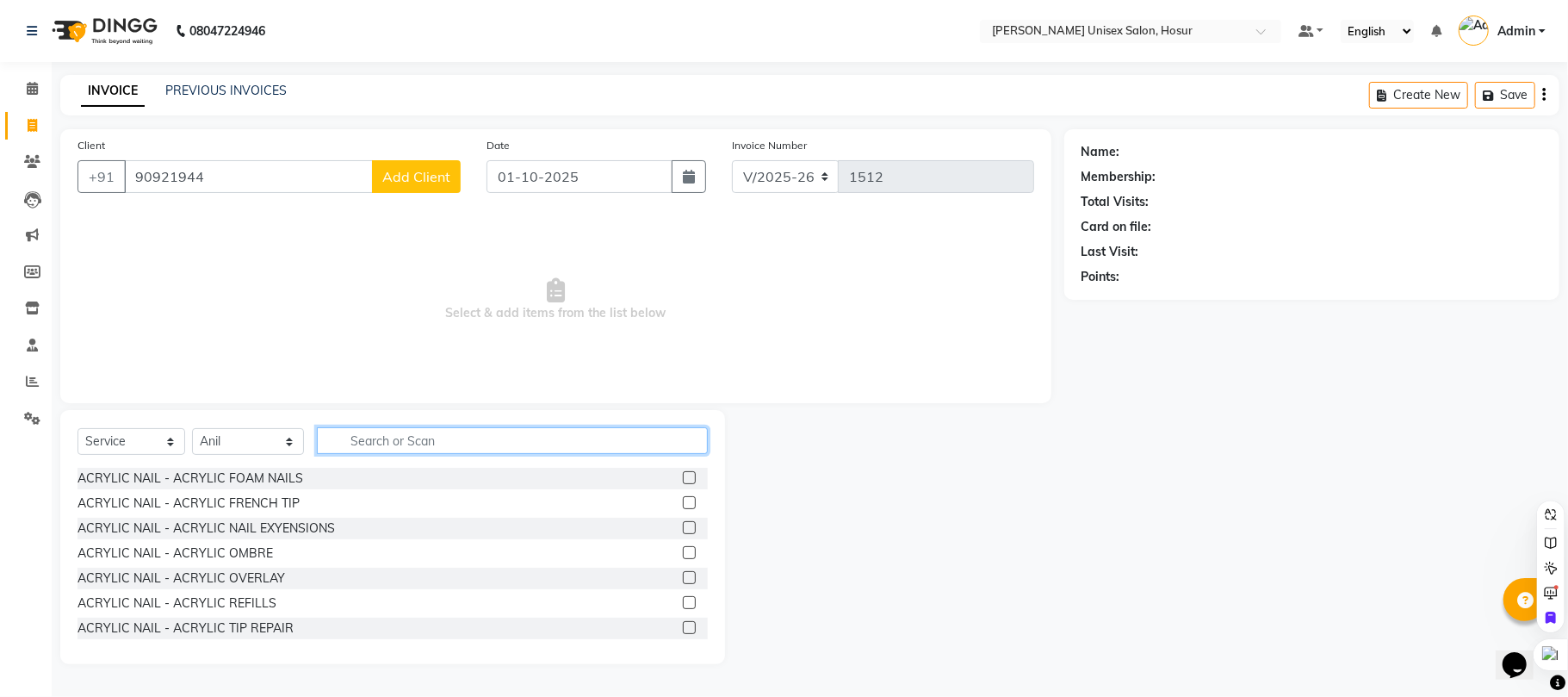
click at [472, 446] on input "text" at bounding box center [513, 440] width 391 height 26
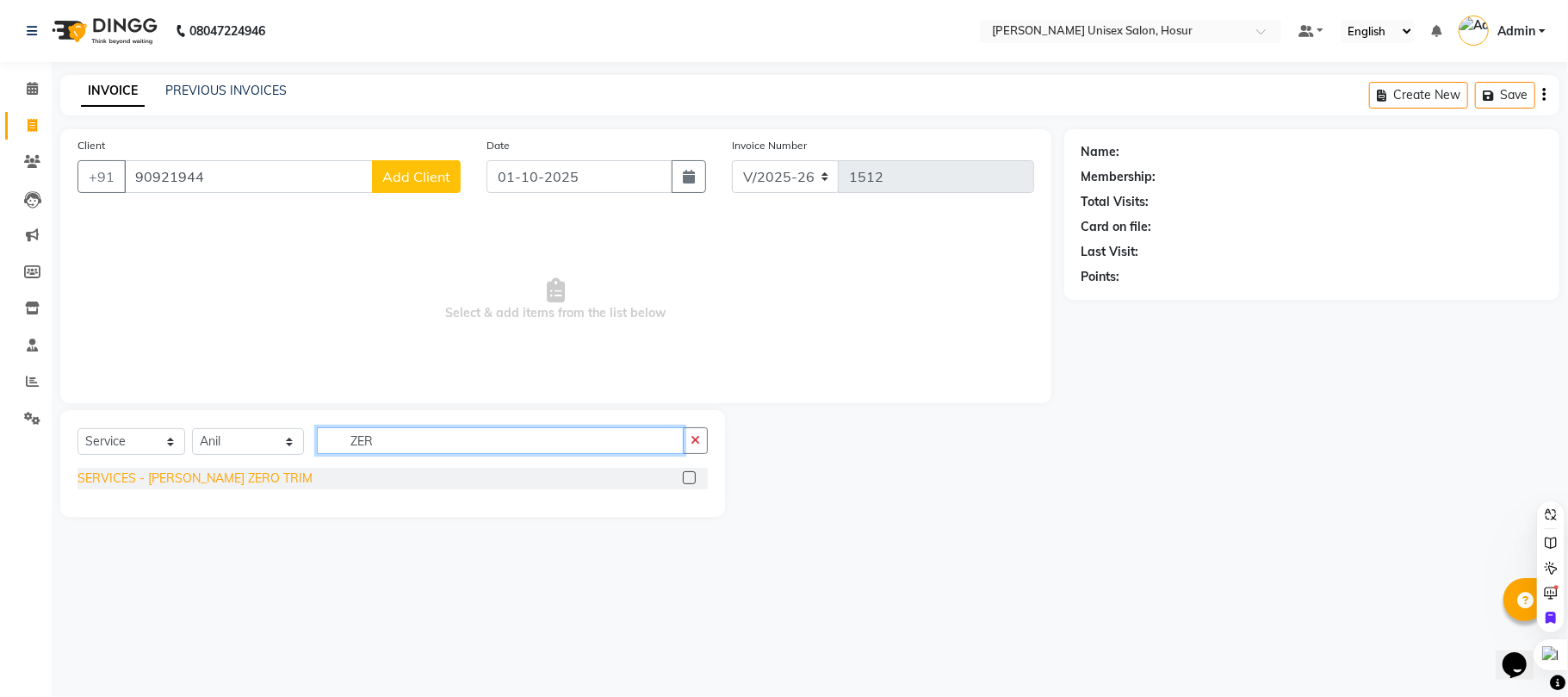
type input "ZER"
click at [203, 479] on div "SERVICES - [PERSON_NAME] ZERO TRIM" at bounding box center [195, 478] width 235 height 18
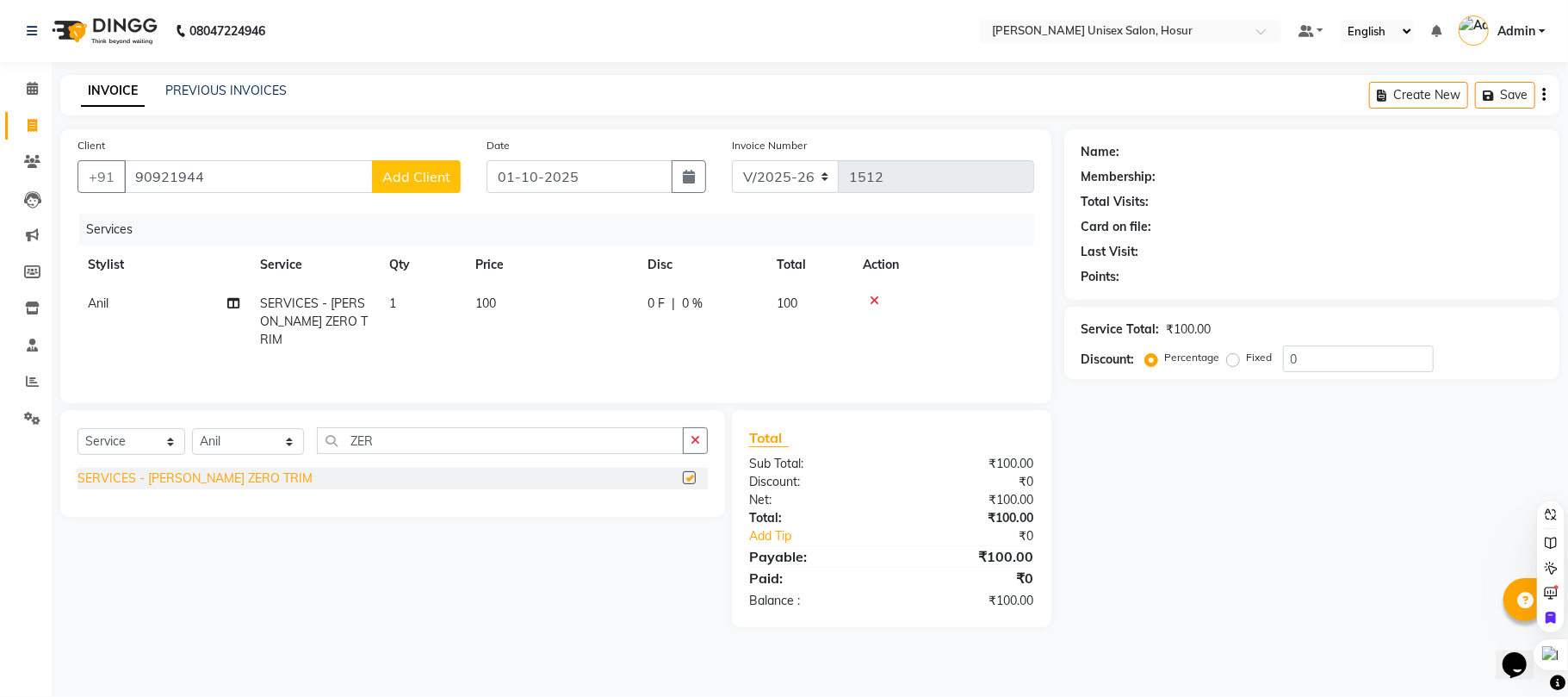
checkbox input "false"
click at [1165, 433] on div "Name: Membership: Total Visits: Card on file: Last Visit: Points: Service Total…" at bounding box center [1319, 377] width 508 height 498
click at [228, 178] on input "90921944" at bounding box center [248, 176] width 249 height 33
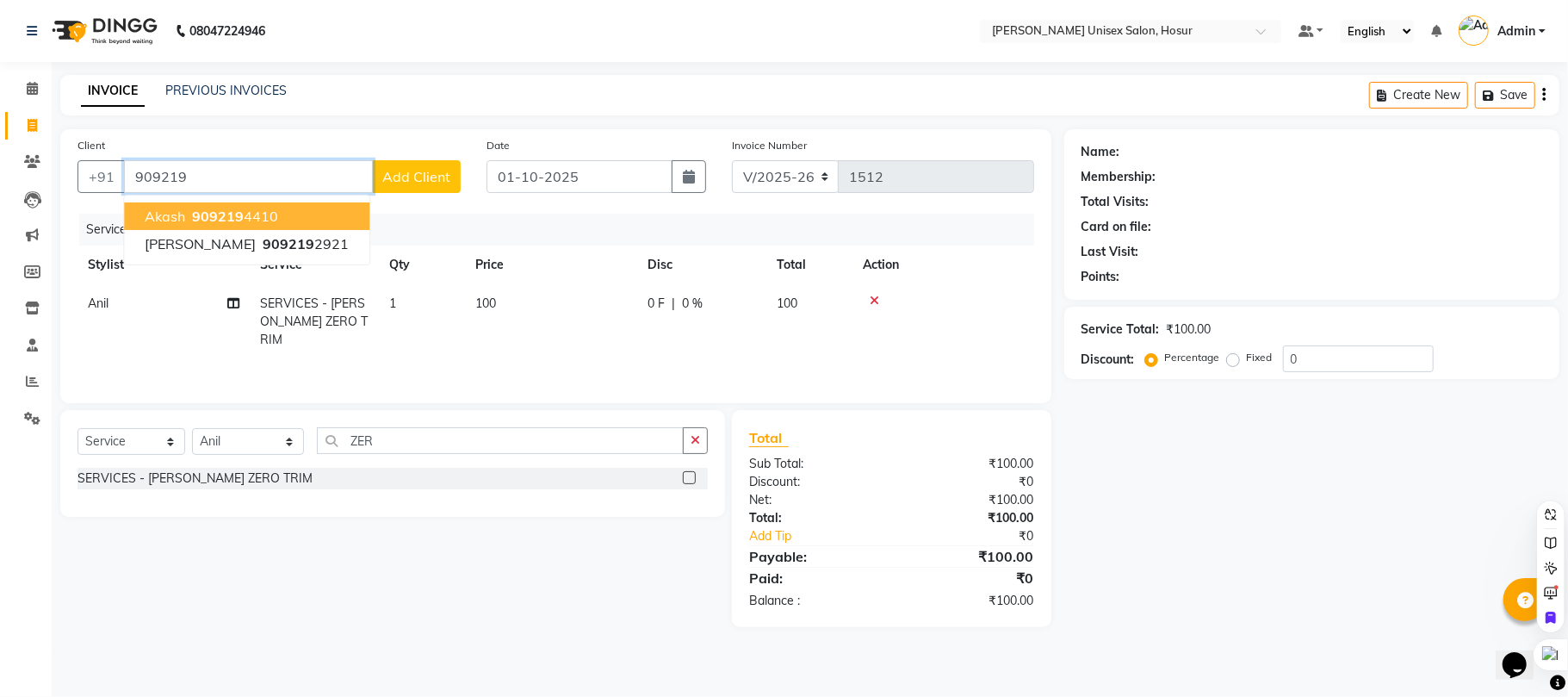
click at [204, 210] on span "909219" at bounding box center [217, 216] width 52 height 17
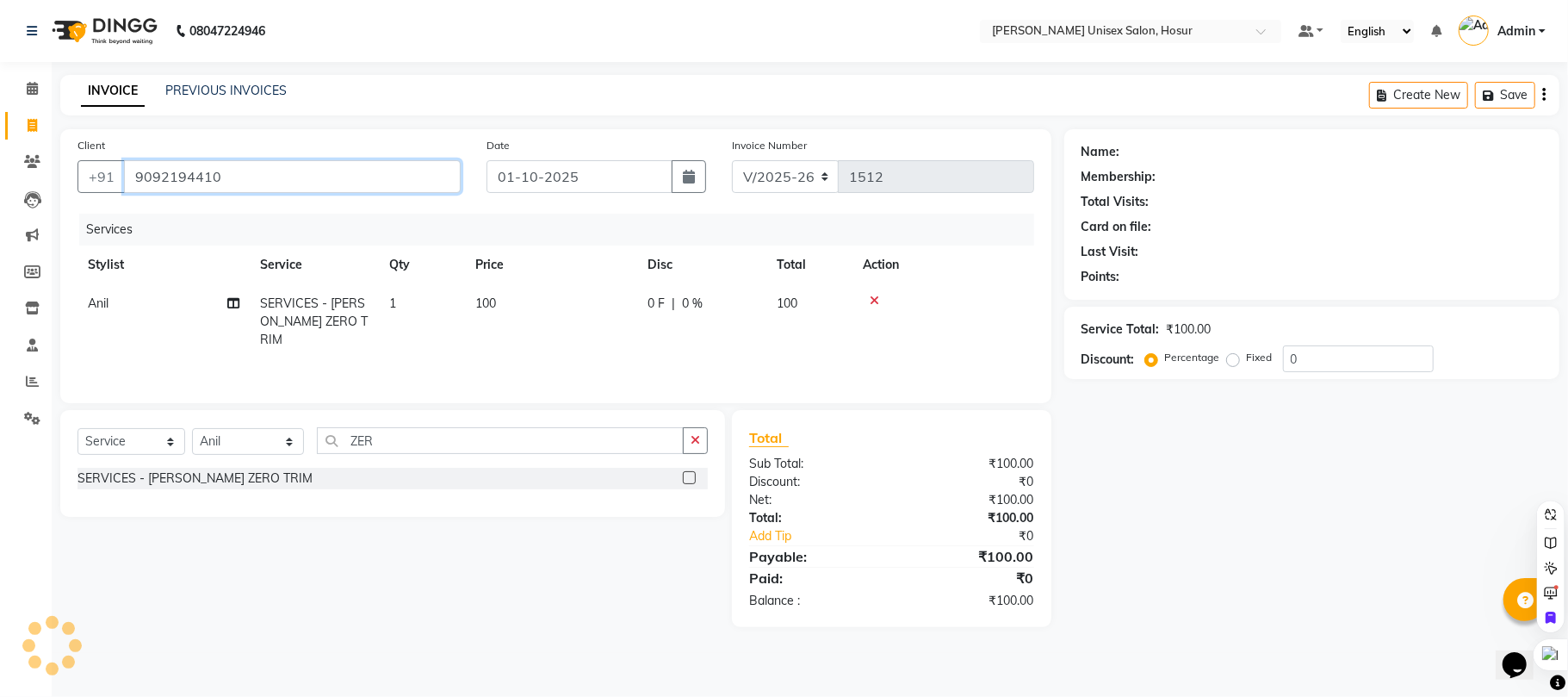
type input "9092194410"
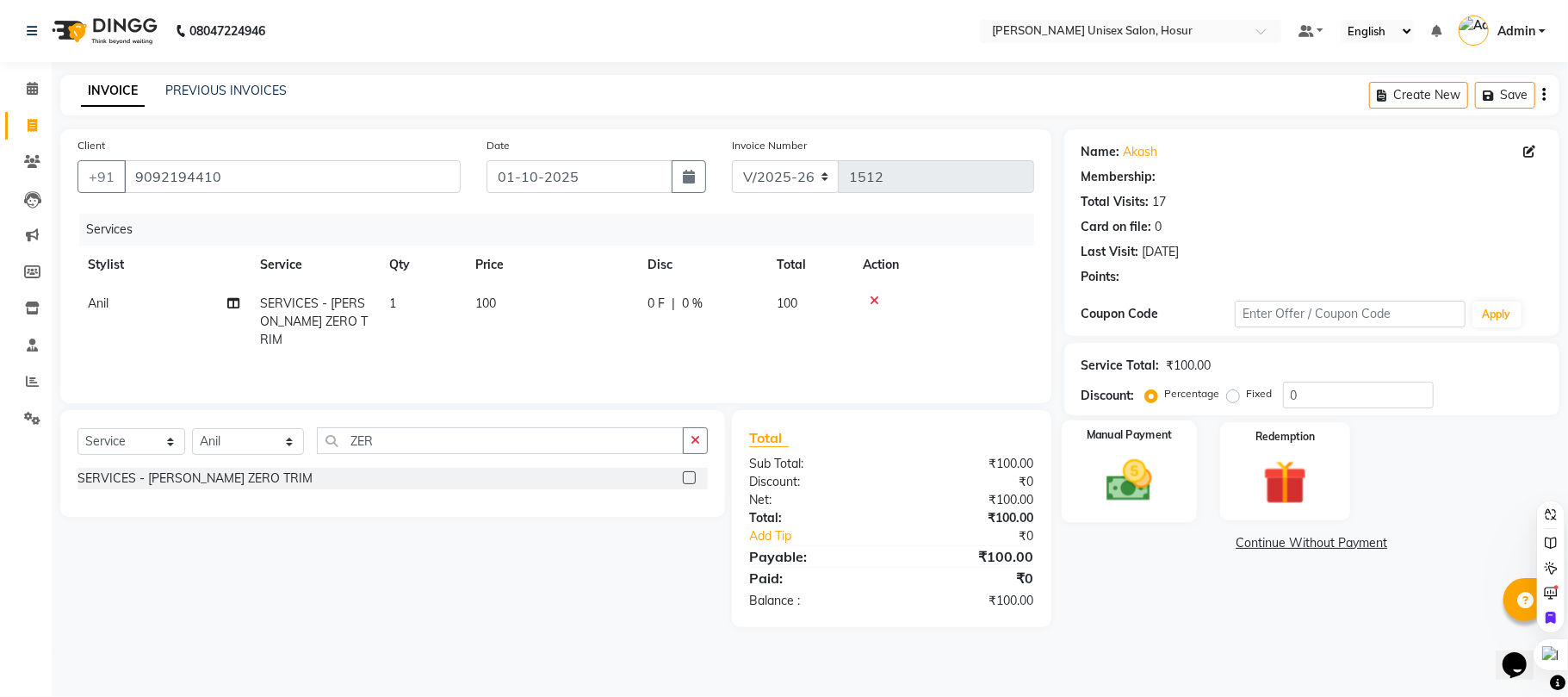
select select "1: Object"
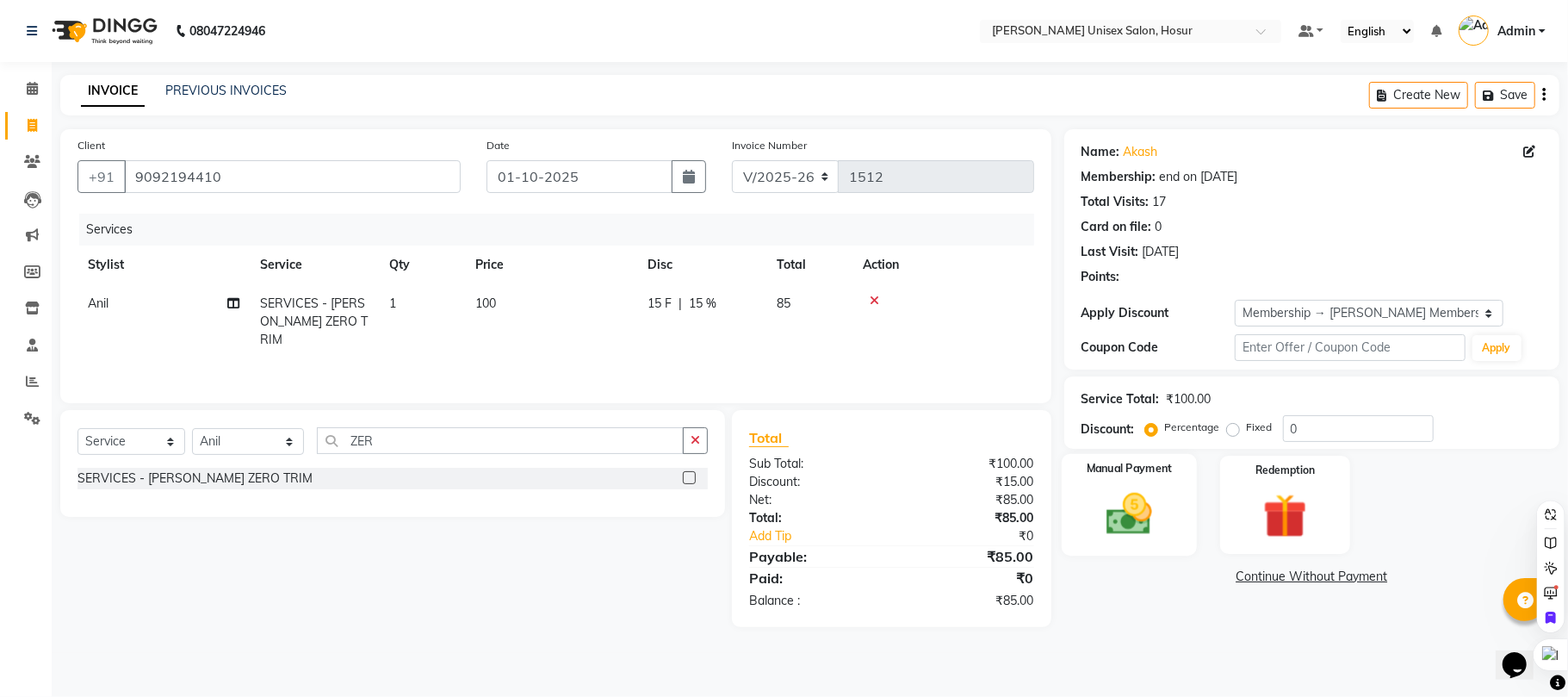
click at [1120, 462] on label "Manual Payment" at bounding box center [1130, 468] width 87 height 16
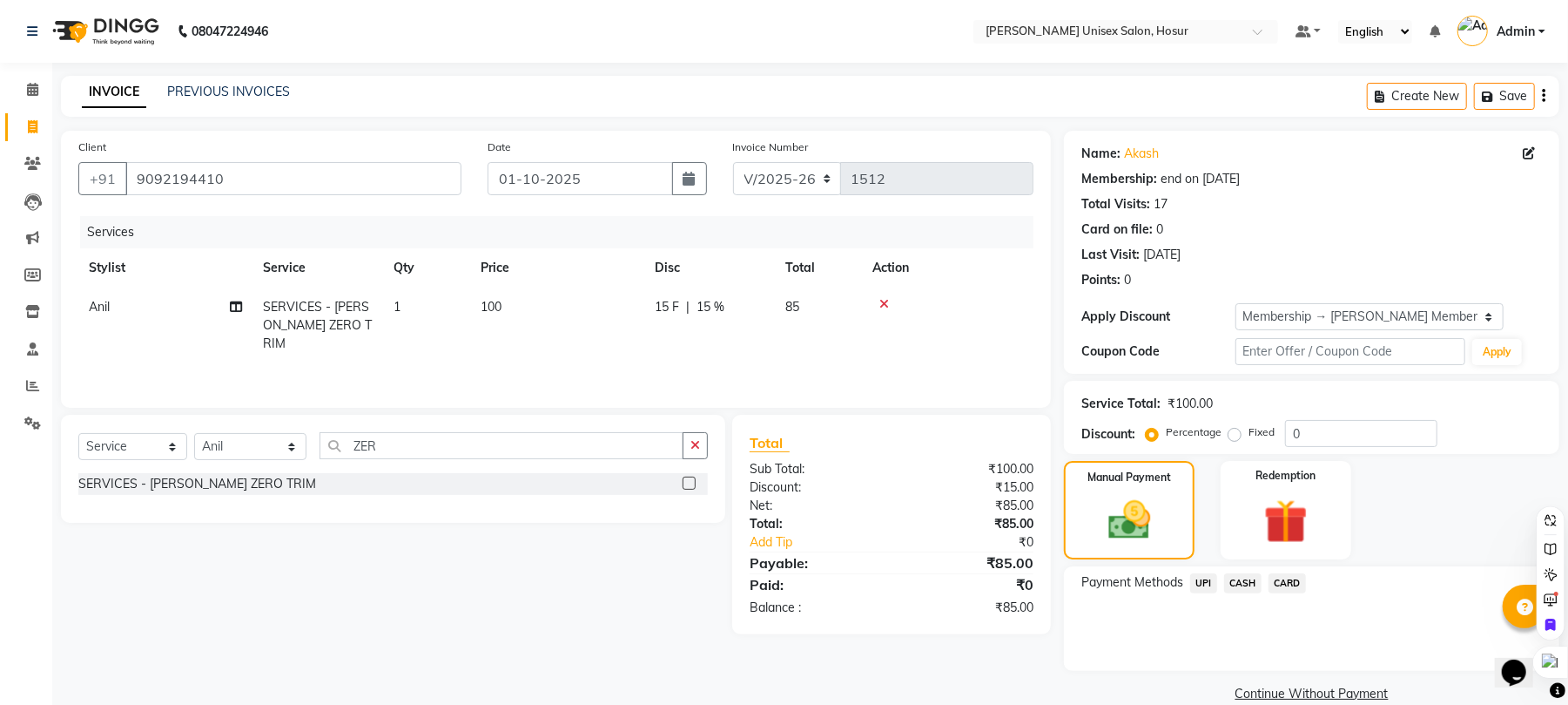
click at [718, 311] on span "15 %" at bounding box center [710, 306] width 28 height 18
select select "45674"
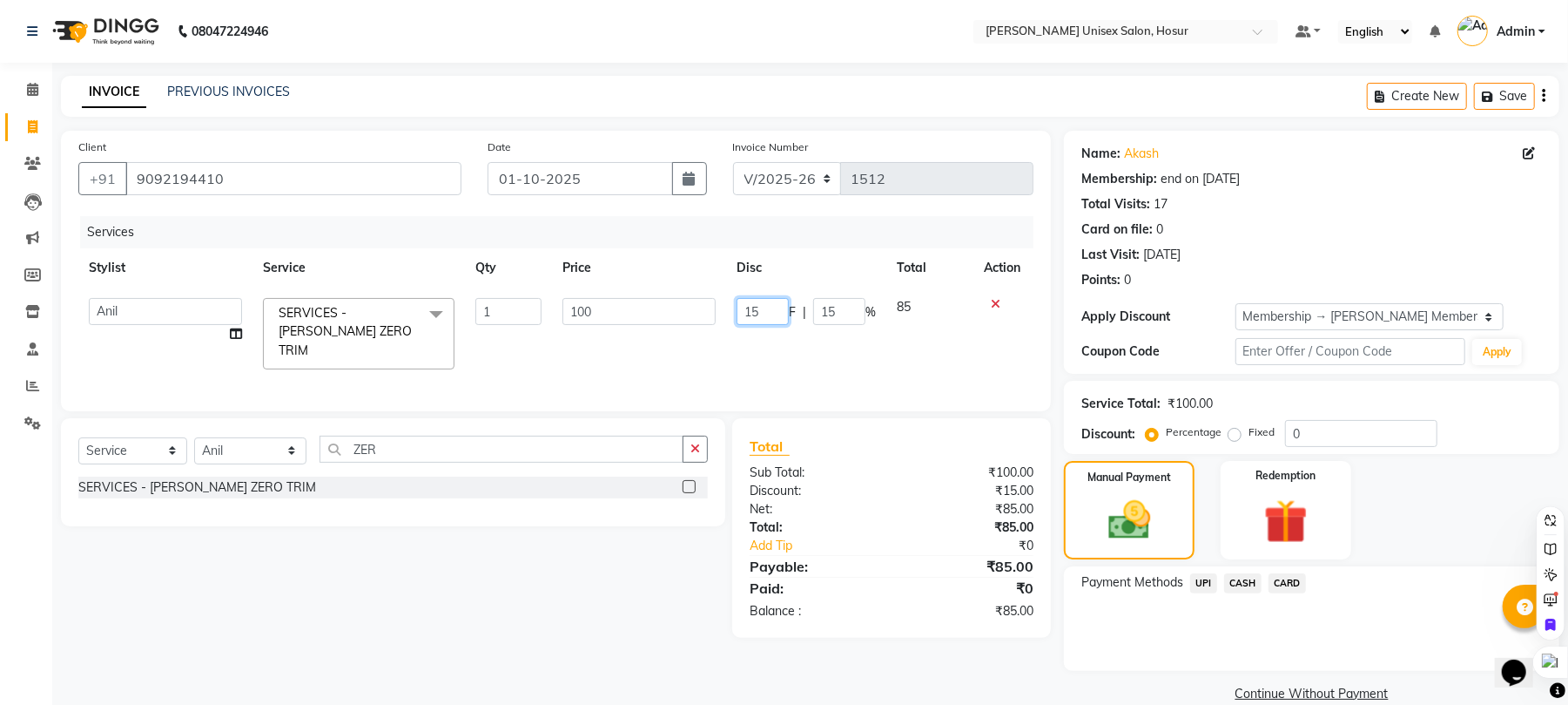
click at [777, 304] on input "15" at bounding box center [763, 311] width 52 height 27
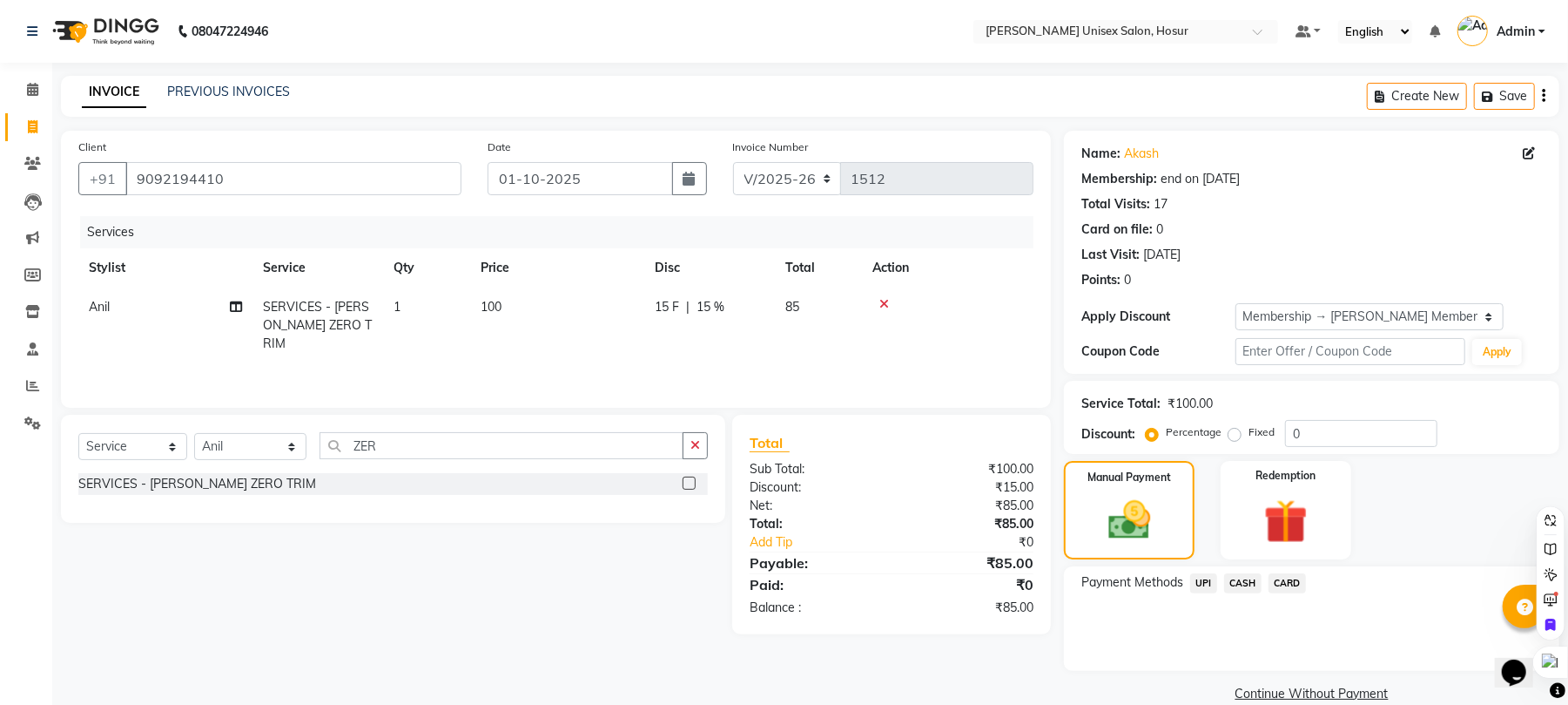
click at [834, 319] on td "85" at bounding box center [819, 325] width 87 height 76
select select "45674"
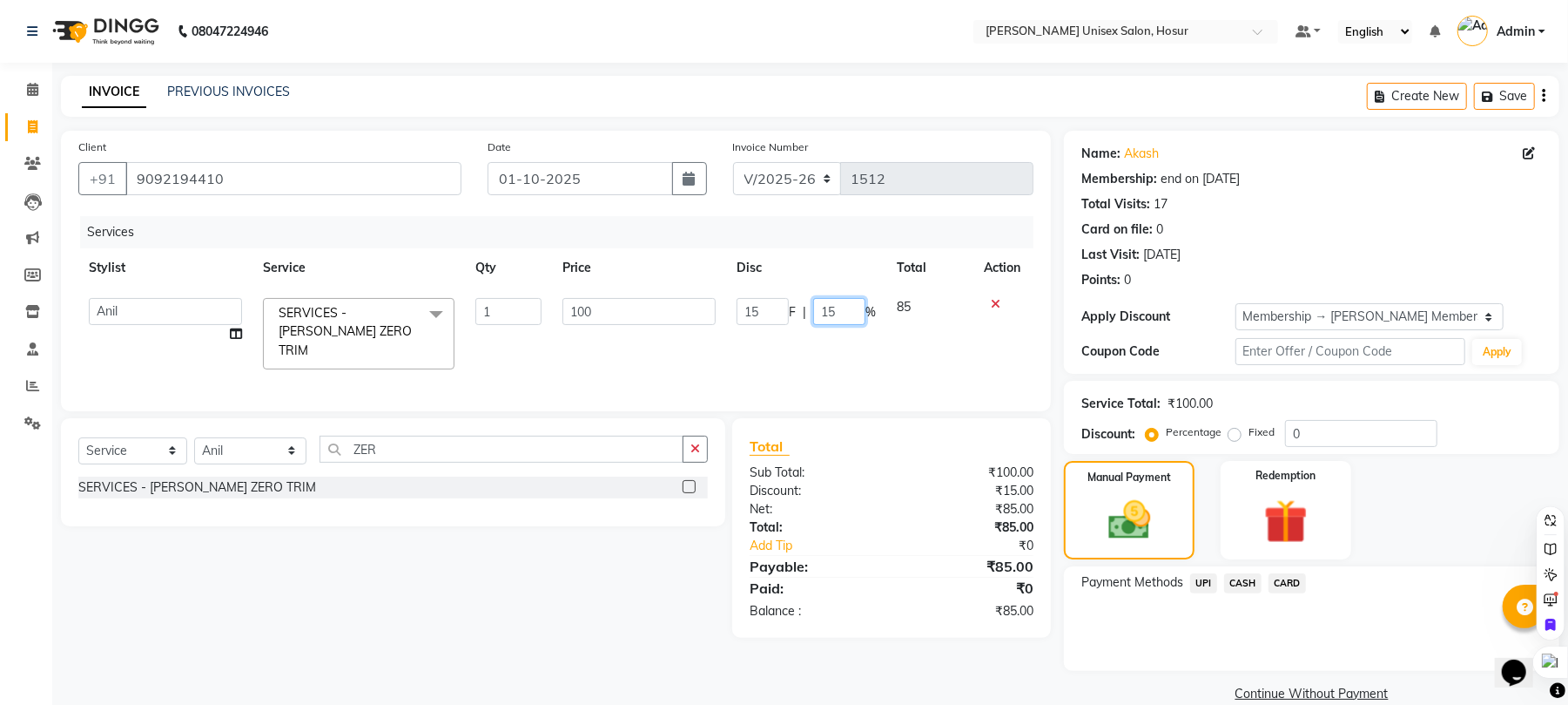
click at [838, 308] on input "15" at bounding box center [839, 311] width 52 height 27
type input "1"
type input "00"
click at [1247, 587] on span "CASH" at bounding box center [1242, 582] width 37 height 20
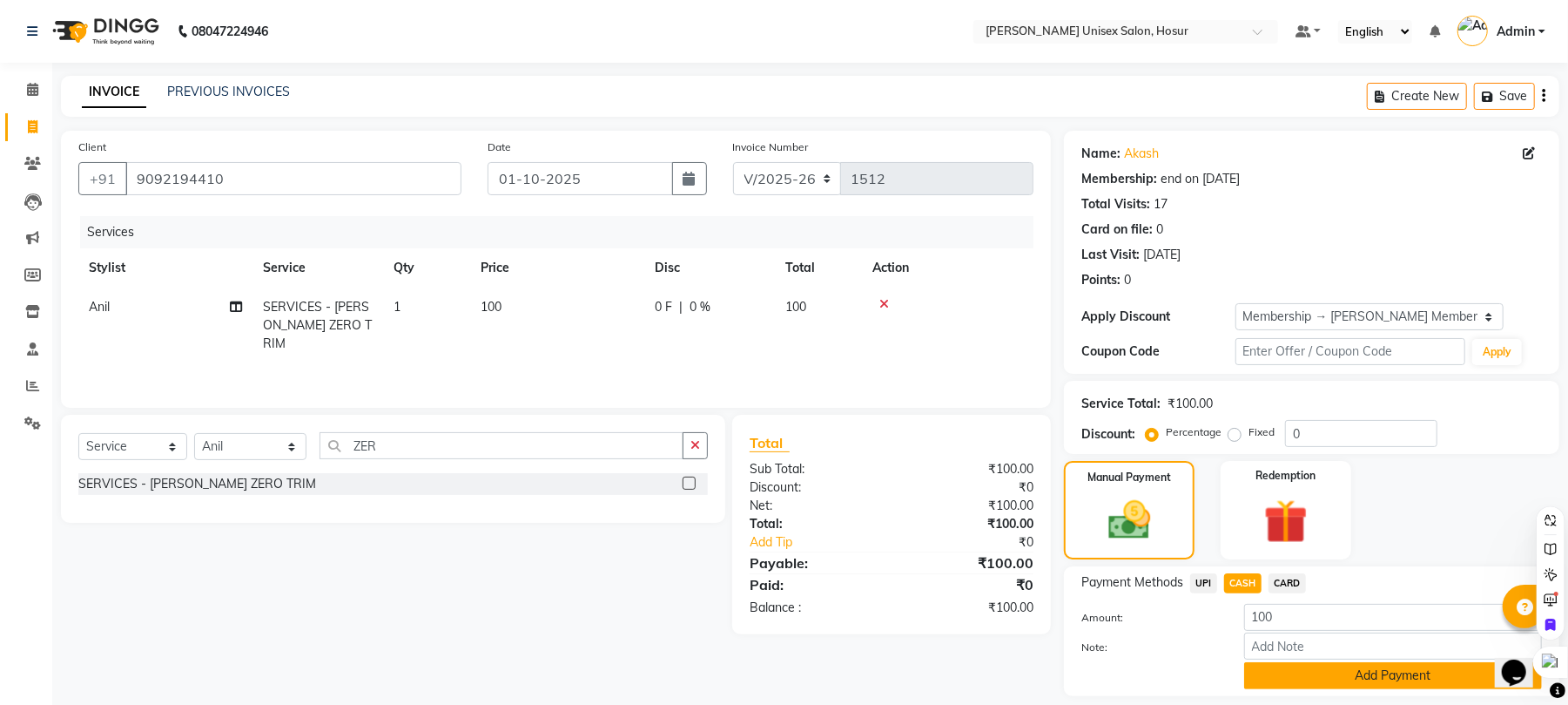
click at [1320, 685] on button "Add Payment" at bounding box center [1392, 676] width 298 height 27
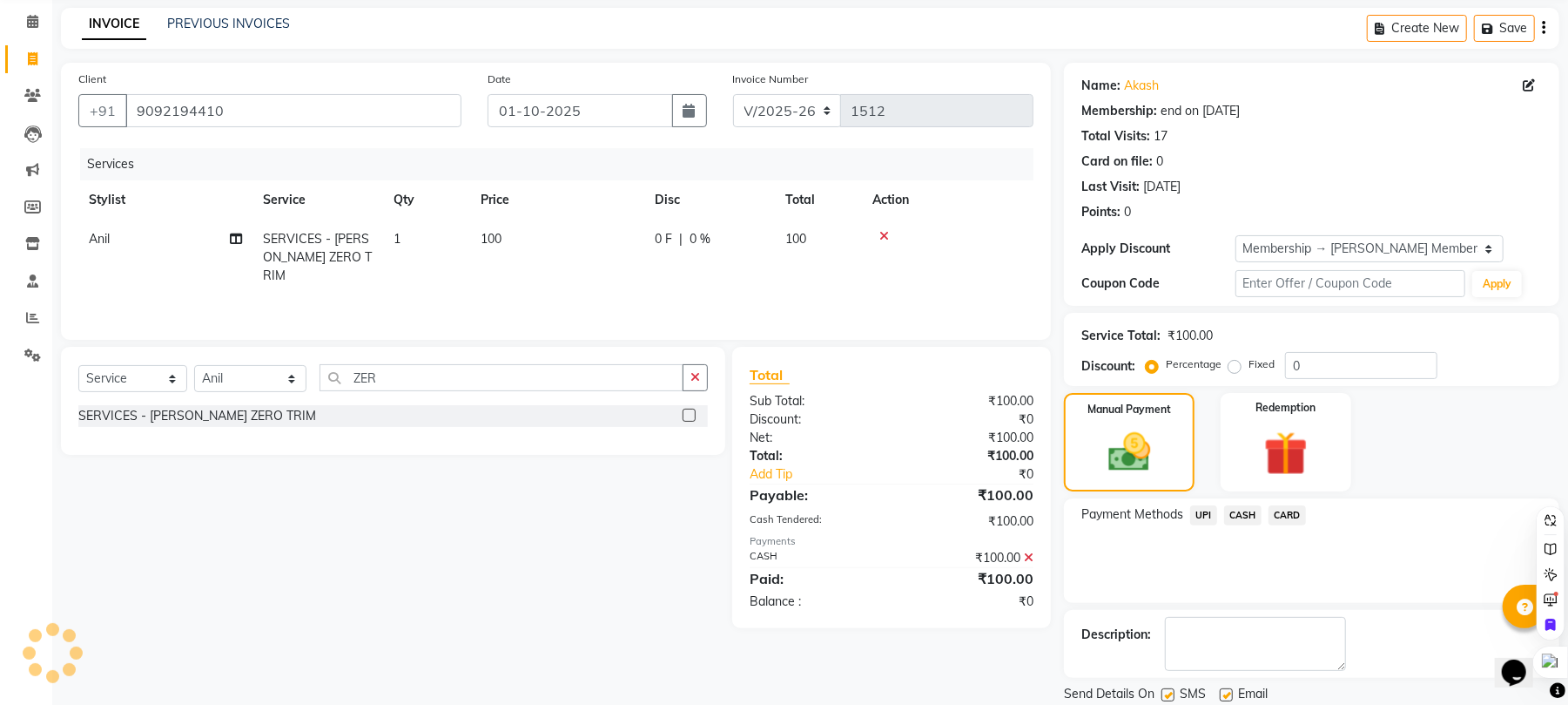
scroll to position [127, 0]
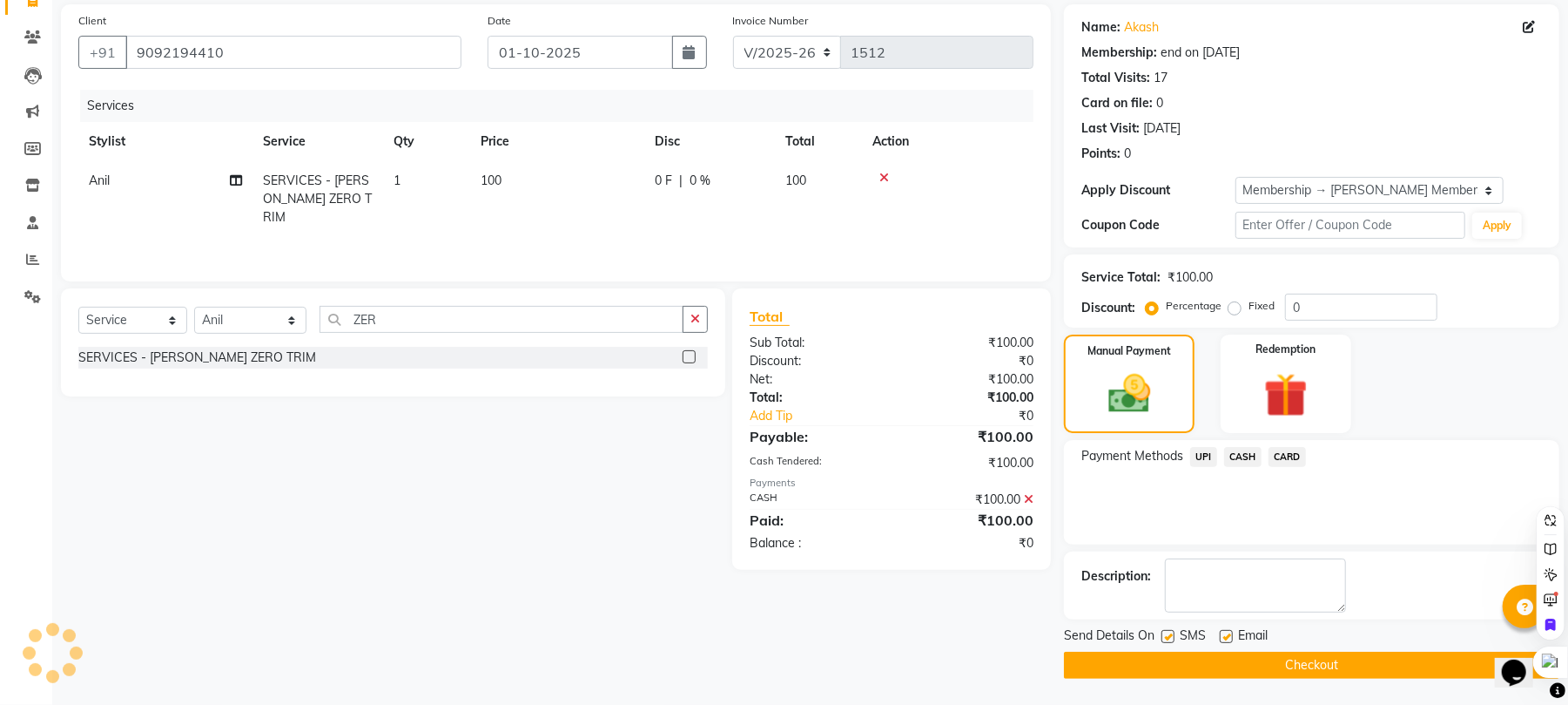
click at [1401, 671] on button "Checkout" at bounding box center [1311, 665] width 495 height 27
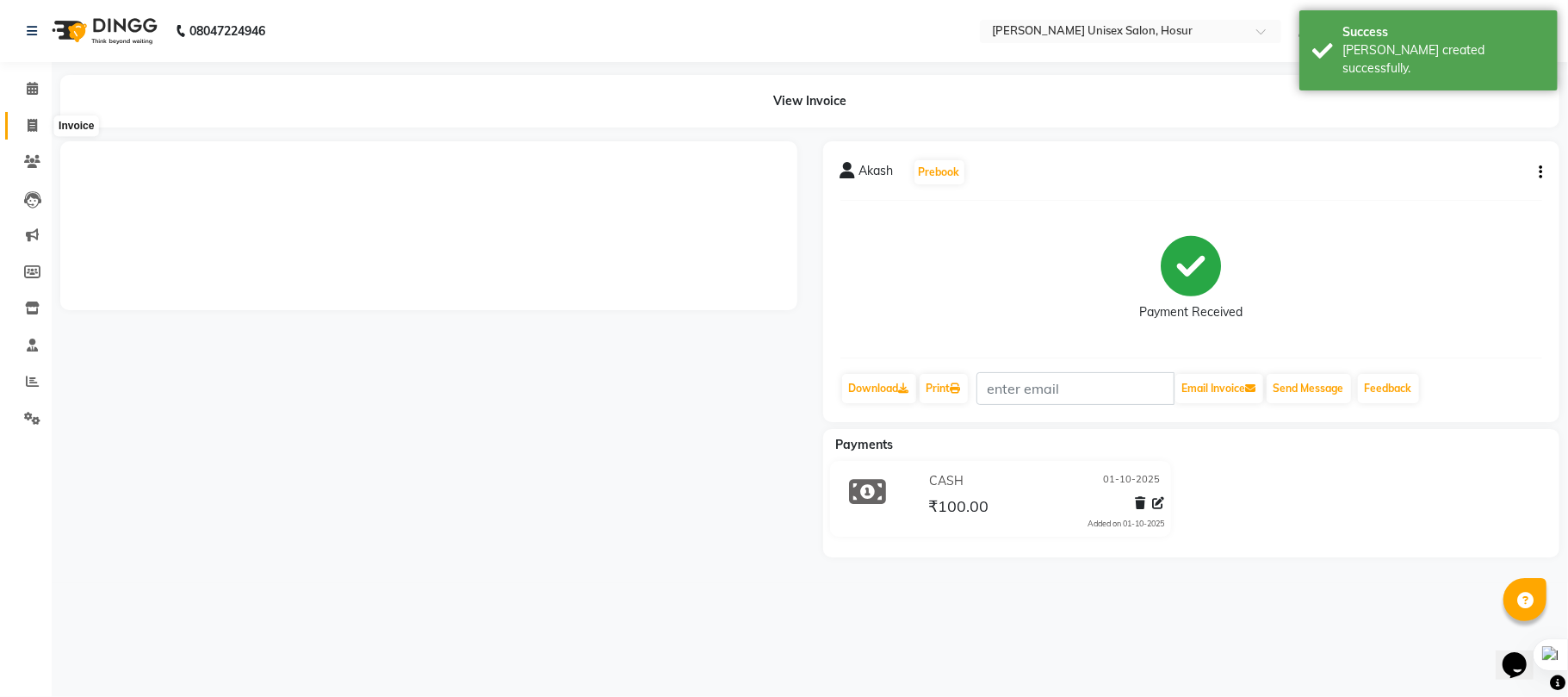
click at [27, 128] on icon at bounding box center [32, 125] width 9 height 13
select select "service"
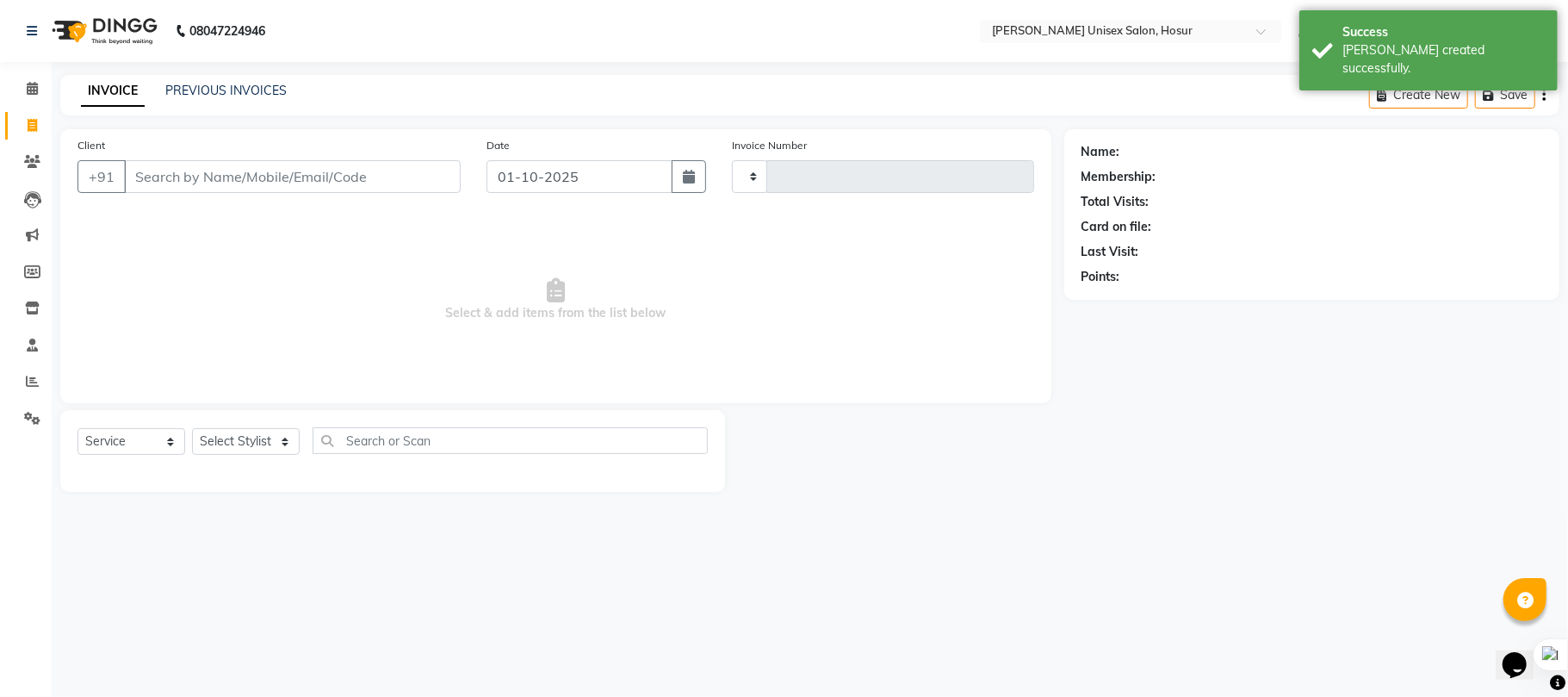
type input "1513"
select select "6189"
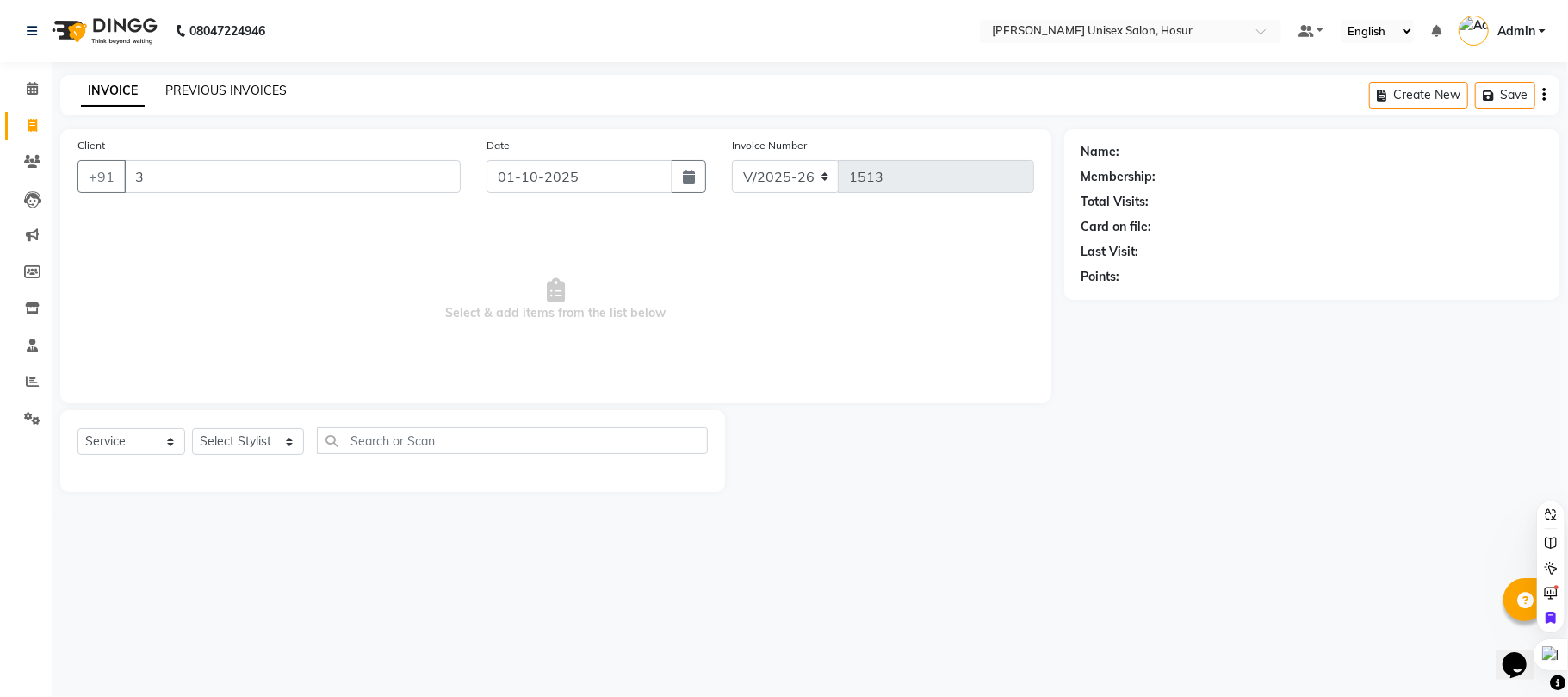
type input "3"
click at [218, 89] on link "PREVIOUS INVOICES" at bounding box center [226, 90] width 121 height 15
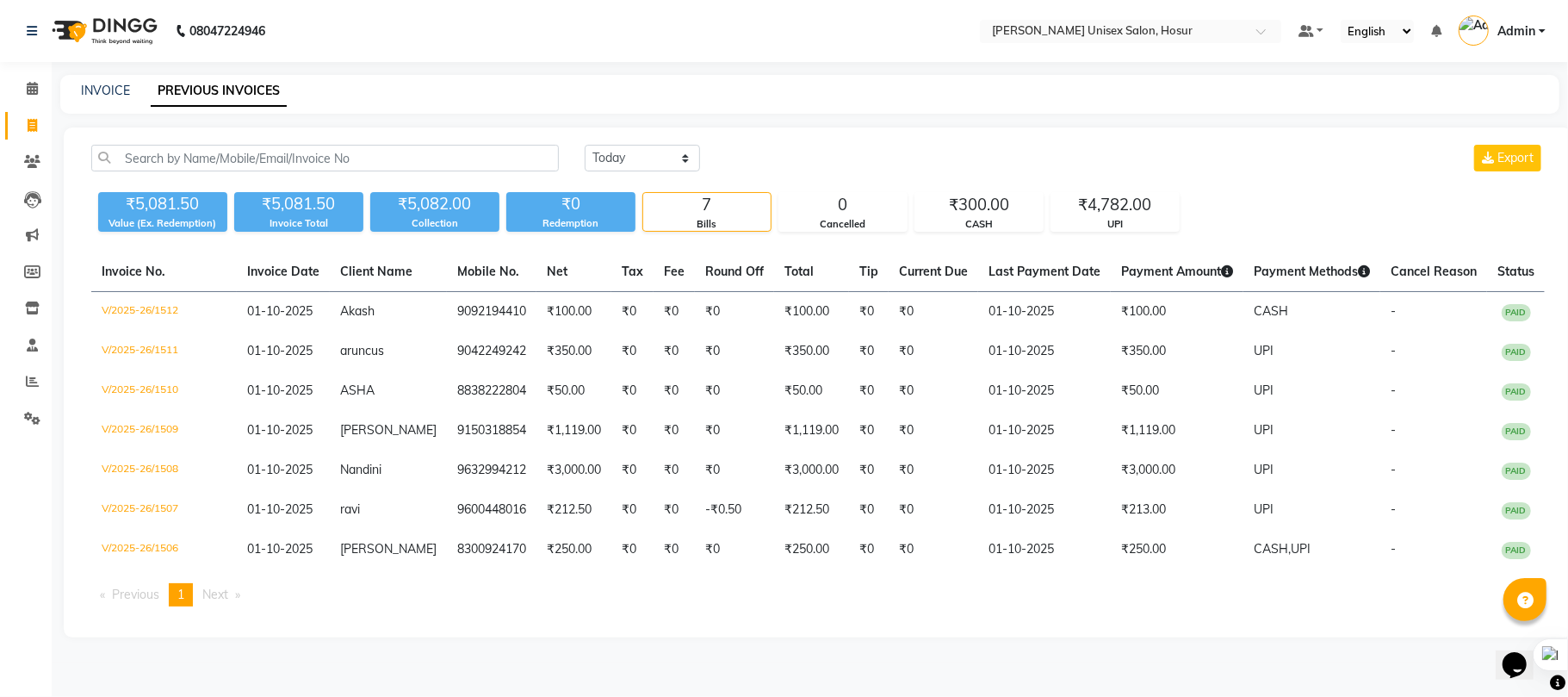
drag, startPoint x: 0, startPoint y: 661, endPoint x: 0, endPoint y: 696, distance: 35.0
